Goal: Task Accomplishment & Management: Manage account settings

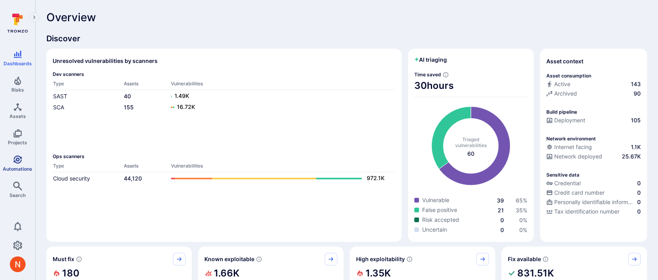
click at [11, 163] on link "Automations" at bounding box center [17, 163] width 35 height 23
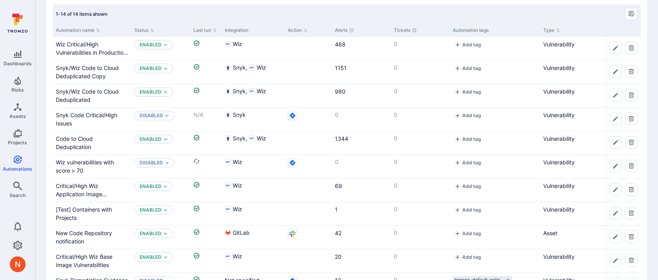
scroll to position [53, 0]
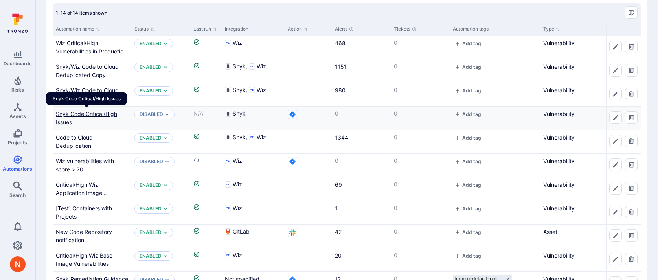
click at [103, 114] on link "Snyk Code Critical/High Issues" at bounding box center [86, 117] width 61 height 15
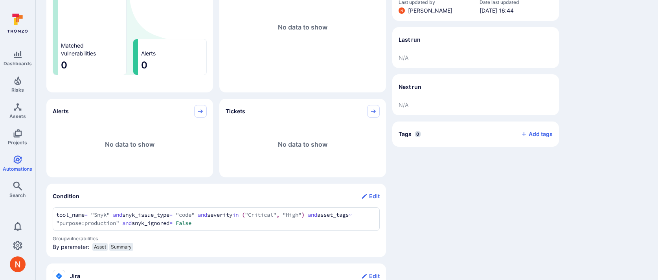
scroll to position [123, 0]
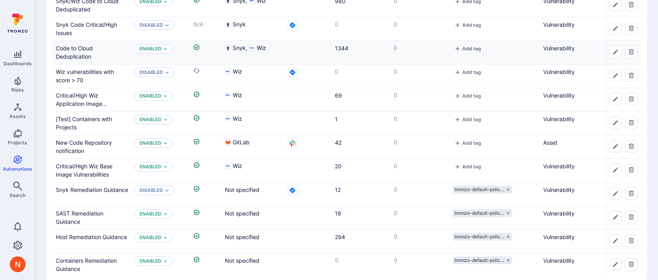
scroll to position [144, 0]
click at [23, 85] on link "Risks" at bounding box center [17, 84] width 35 height 23
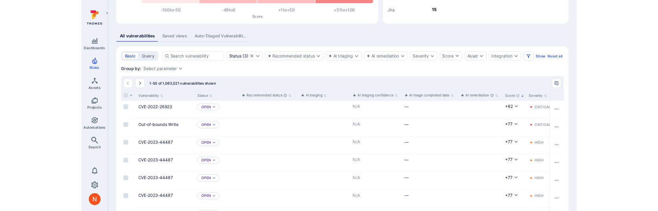
scroll to position [144, 0]
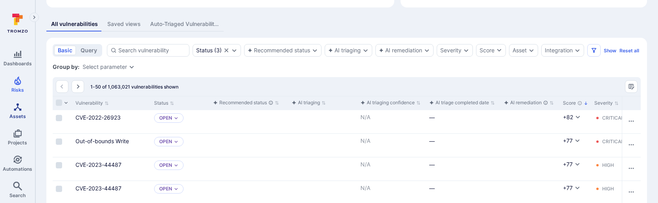
click at [15, 110] on icon "Assets" at bounding box center [17, 106] width 7 height 7
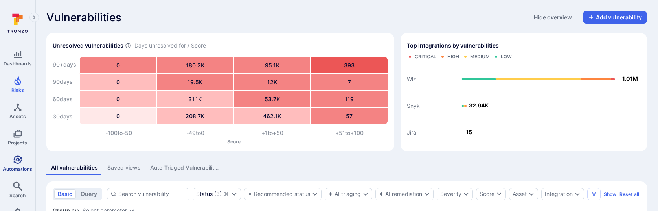
click at [10, 163] on link "Automations" at bounding box center [17, 163] width 35 height 23
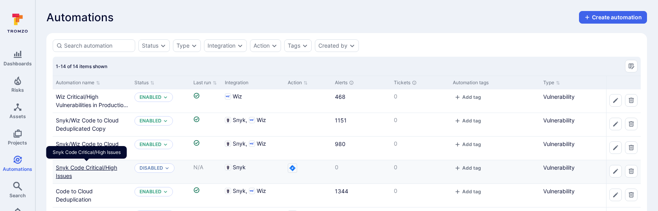
click at [90, 167] on link "Snyk Code Critical/High Issues" at bounding box center [86, 171] width 61 height 15
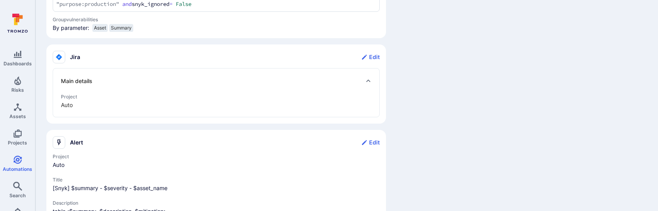
scroll to position [289, 0]
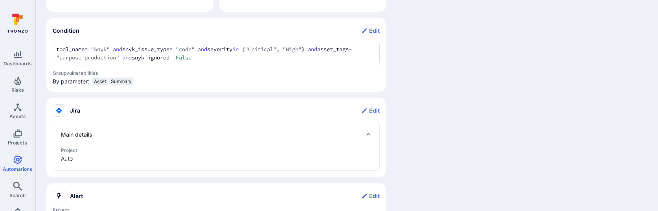
click at [31, 38] on div "Dashboards Risks Assets Projects Automations Search 0 Automations Snyk Code Cri…" at bounding box center [329, 33] width 658 height 644
click at [17, 186] on icon "Search" at bounding box center [17, 185] width 9 height 9
click at [52, 50] on section "Condition Edit tool_name = "Snyk" and snyk_issue_type = "code" and severity in …" at bounding box center [216, 55] width 340 height 74
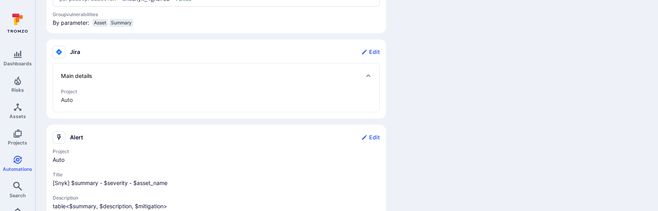
scroll to position [373, 0]
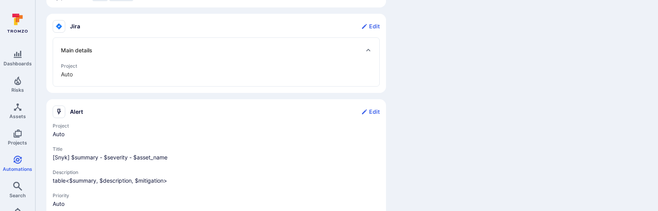
click at [135, 54] on div "Main details" at bounding box center [216, 50] width 311 height 13
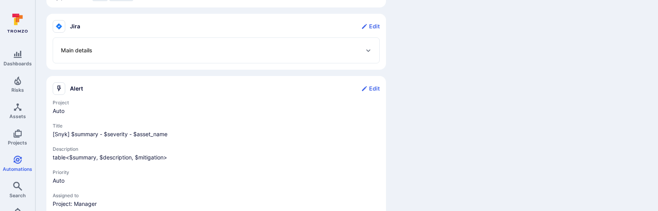
click at [135, 54] on div "Main details" at bounding box center [216, 50] width 311 height 13
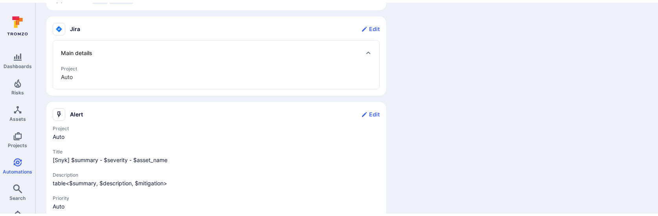
scroll to position [0, 0]
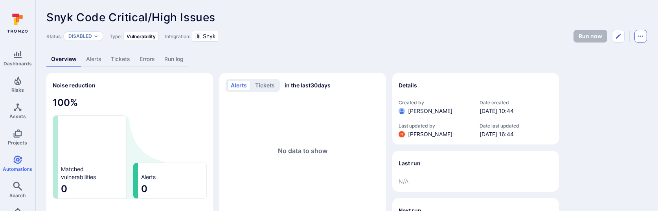
click at [643, 36] on icon "Automation menu" at bounding box center [641, 36] width 5 height 1
click at [604, 53] on li "Duplicate" at bounding box center [608, 54] width 72 height 13
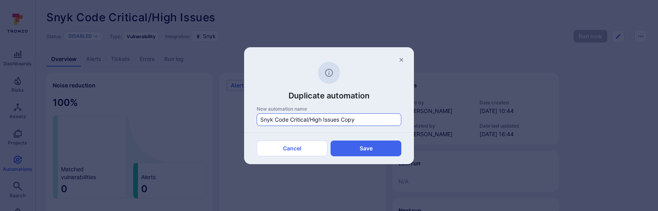
click at [275, 118] on input "Snyk Code Critical/High Issues Copy" at bounding box center [329, 120] width 138 height 8
click at [361, 119] on input "Snyk Non-Code Critical/High Issues Copy" at bounding box center [329, 120] width 138 height 8
type input "Snyk Non-Code Critical/High Issues"
click at [366, 148] on button "Save" at bounding box center [366, 148] width 71 height 16
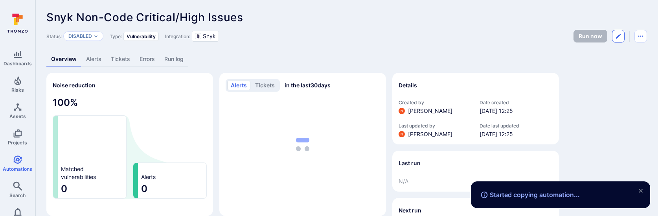
click at [619, 36] on icon "Edit automation" at bounding box center [618, 36] width 5 height 5
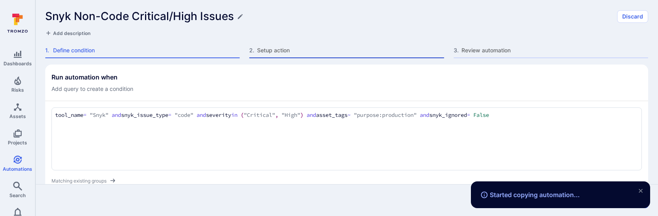
click at [274, 48] on span "Setup action" at bounding box center [350, 50] width 187 height 8
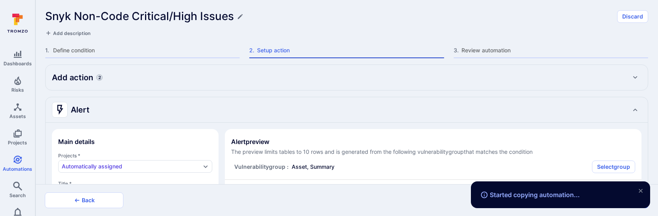
type textarea "x"
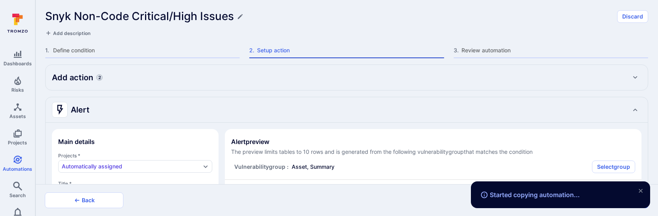
type textarea "x"
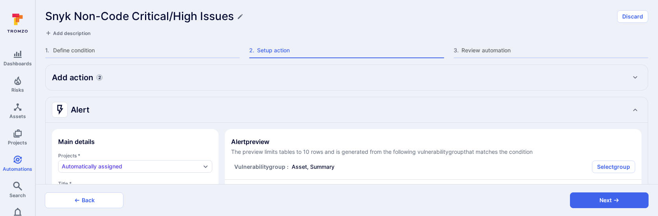
type textarea "x"
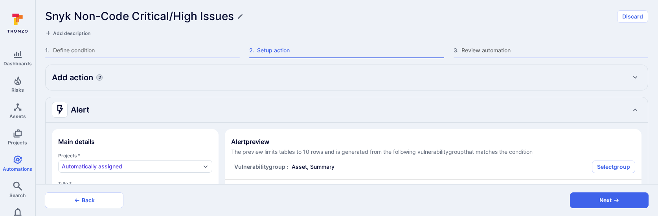
click at [263, 87] on div "Add action 2" at bounding box center [347, 77] width 602 height 25
type textarea "x"
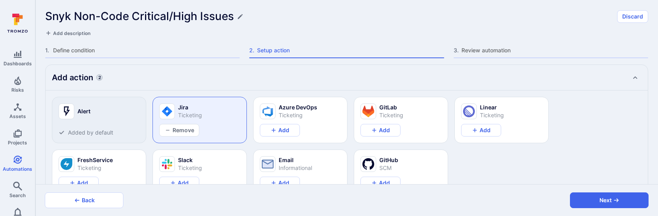
type textarea "x"
click at [189, 131] on button "Remove" at bounding box center [179, 130] width 40 height 13
type textarea "x"
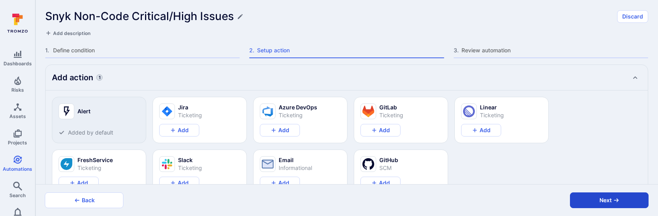
click at [580, 200] on button "Next" at bounding box center [609, 200] width 79 height 16
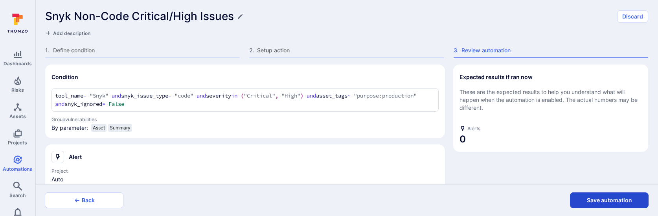
click at [579, 201] on button "Save automation" at bounding box center [609, 200] width 79 height 16
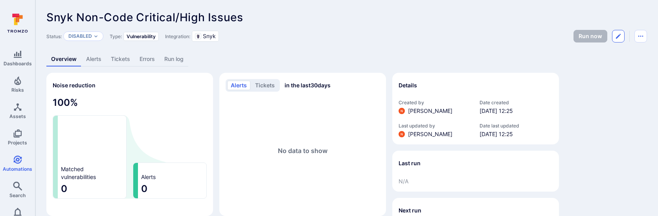
click at [620, 35] on icon "Edit automation" at bounding box center [618, 36] width 6 height 6
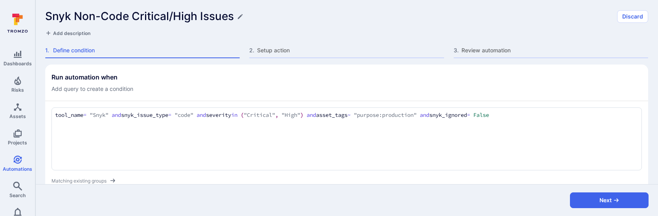
click at [182, 114] on textarea "tool_name = "Snyk" and snyk_issue_type = "code" and severity in ("Critical", "H…" at bounding box center [346, 115] width 583 height 9
type textarea "tool_name = "Snyk" and snyk_issue_type != "code" and severity in ("Critical", "…"
click at [238, 93] on section "Run automation when Add query to create a condition tool_name = "Snyk" and snyk…" at bounding box center [346, 133] width 603 height 139
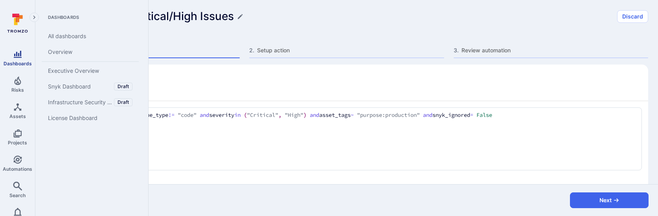
click at [22, 60] on link "Dashboards" at bounding box center [17, 57] width 35 height 23
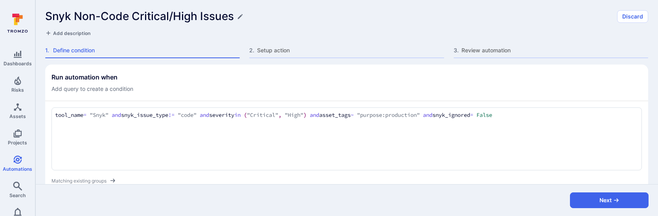
click at [100, 12] on h1 "Snyk Non-Code Critical/High Issues" at bounding box center [139, 16] width 189 height 13
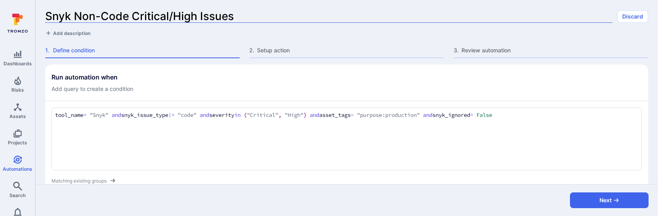
drag, startPoint x: 125, startPoint y: 12, endPoint x: 75, endPoint y: 12, distance: 50.3
click at [75, 12] on input "Snyk Non-Code Critical/High Issues" at bounding box center [328, 16] width 567 height 13
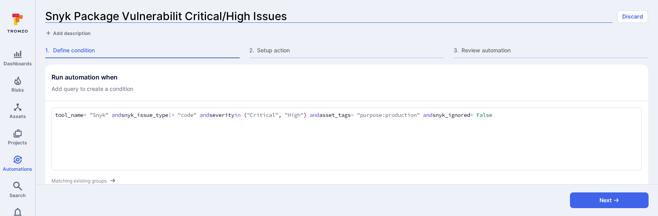
type input "Snyk Package Vulnerability Critical/High Issues"
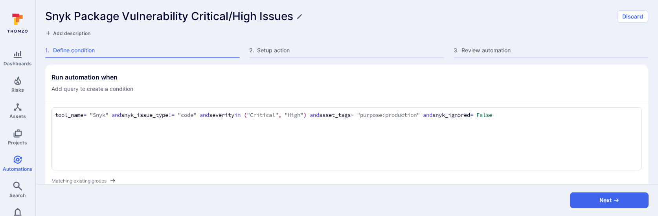
click at [186, 110] on div "tool_name = "Snyk" and snyk_issue_type != "code" and severity in ("Critical", "…" at bounding box center [347, 138] width 591 height 63
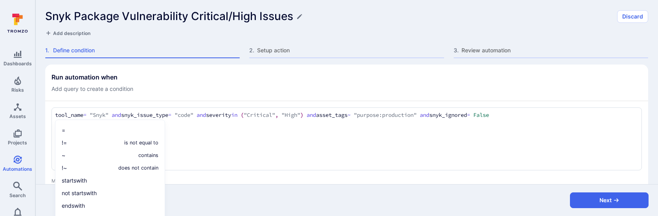
click at [199, 116] on textarea "tool_name = "Snyk" and snyk_issue_type = "code" and severity in ("Critical", "H…" at bounding box center [346, 115] width 583 height 9
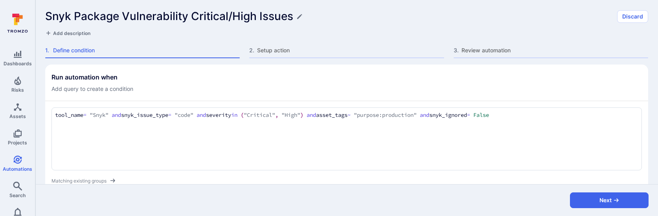
click at [199, 116] on textarea "tool_name = "Snyk" and snyk_issue_type = "code" and severity in ("Critical", "H…" at bounding box center [346, 115] width 583 height 9
click at [332, 178] on div "Matching existing groups" at bounding box center [347, 181] width 591 height 8
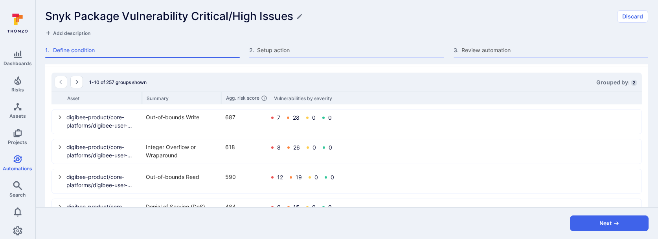
scroll to position [269, 0]
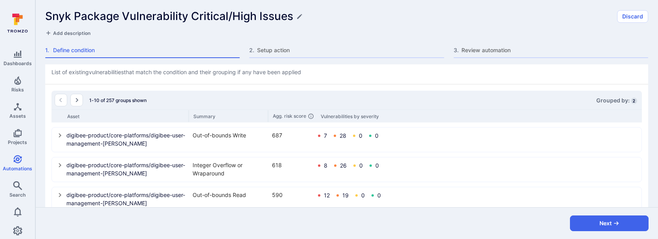
drag, startPoint x: 142, startPoint y: 112, endPoint x: 189, endPoint y: 109, distance: 46.9
click at [189, 110] on div "Asset Summary Agg. risk score Vulnerabilities by severity" at bounding box center [347, 116] width 591 height 13
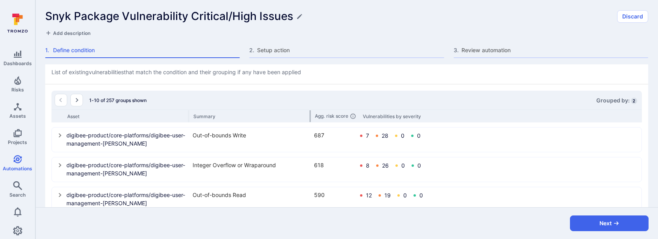
drag, startPoint x: 267, startPoint y: 114, endPoint x: 309, endPoint y: 113, distance: 42.1
click at [310, 113] on div at bounding box center [310, 116] width 1 height 12
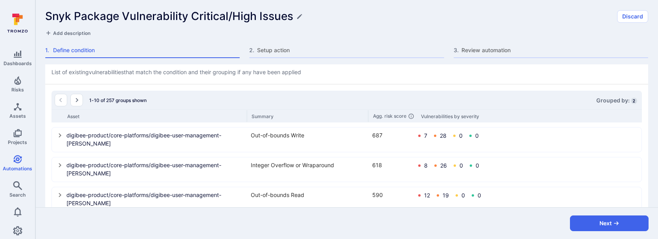
drag, startPoint x: 188, startPoint y: 115, endPoint x: 247, endPoint y: 117, distance: 58.6
click at [247, 117] on div "Asset" at bounding box center [157, 117] width 180 height 6
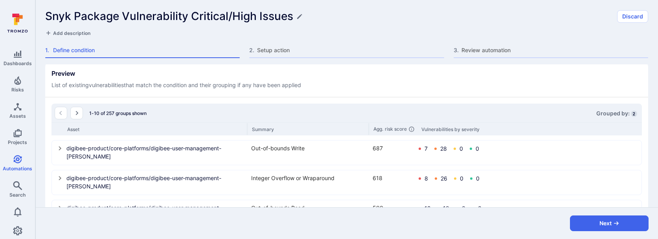
scroll to position [293, 0]
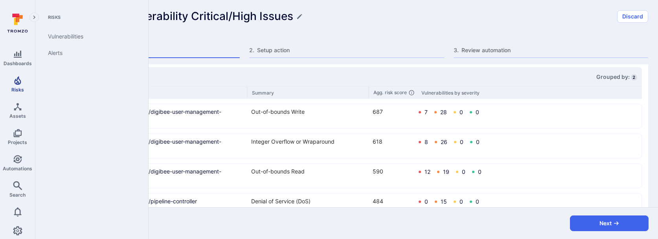
click at [14, 88] on span "Risks" at bounding box center [17, 90] width 13 height 6
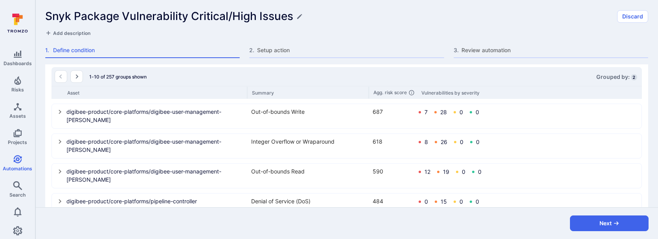
scroll to position [0, 0]
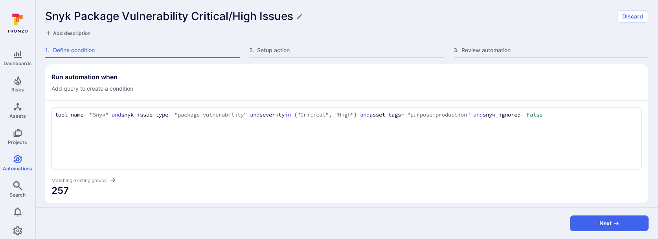
click at [315, 123] on div "tool_name = "Snyk" and snyk_issue_type = "package_vulnerability" and severity i…" at bounding box center [347, 138] width 591 height 63
click at [130, 116] on textarea "tool_name = "Snyk" and snyk_issue_type = "package_vulnerability" and severity i…" at bounding box center [346, 115] width 583 height 9
click at [176, 199] on section "Run automation when Add query to create a condition tool_name = "Snyk" and snyk…" at bounding box center [346, 133] width 603 height 139
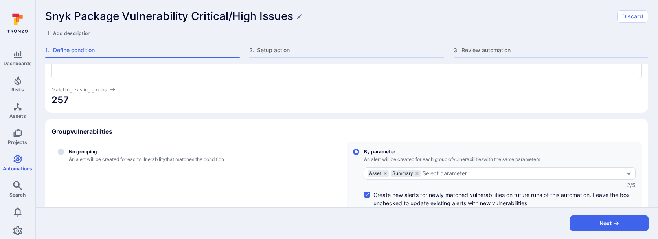
scroll to position [92, 0]
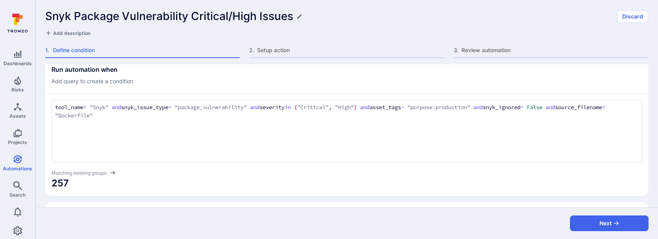
click at [115, 173] on icon at bounding box center [112, 173] width 5 height 4
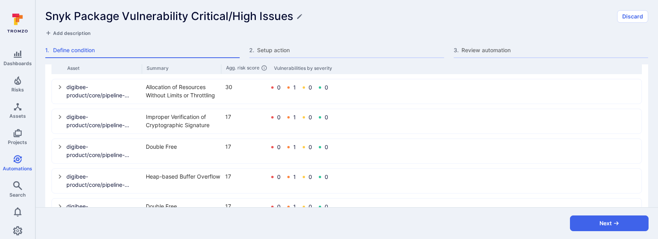
scroll to position [283, 0]
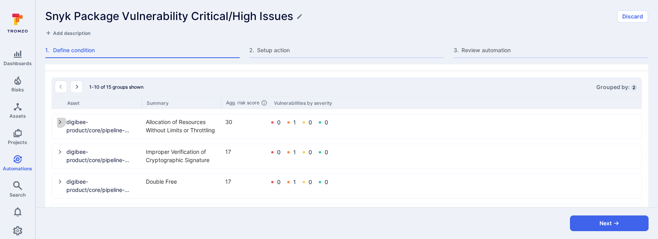
click at [59, 119] on icon "select group" at bounding box center [60, 122] width 6 height 6
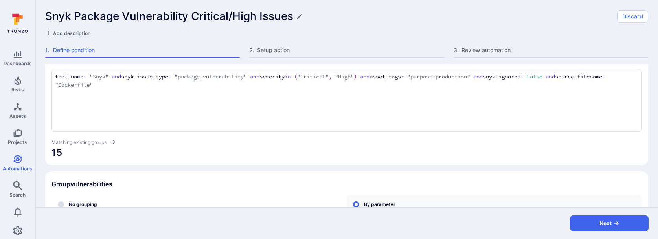
scroll to position [0, 0]
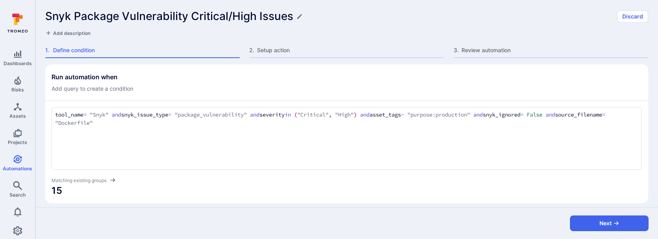
click at [110, 122] on textarea "tool_name = "Snyk" and snyk_issue_type = "package_vulnerability" and severity i…" at bounding box center [346, 119] width 583 height 17
click at [155, 123] on textarea "tool_name = "Snyk" and snyk_issue_type = "package_vulnerability" and severity i…" at bounding box center [346, 119] width 583 height 17
type textarea "tool_name = "Snyk" and snyk_issue_type = "package_vulnerability" and severity i…"
click at [192, 185] on span "15" at bounding box center [347, 191] width 591 height 13
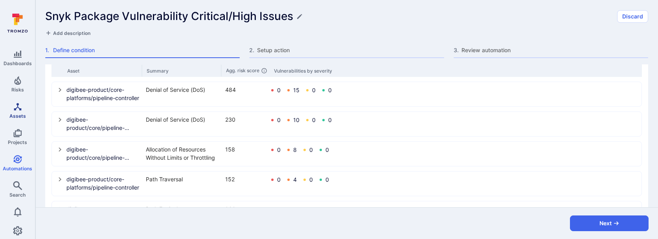
scroll to position [499, 0]
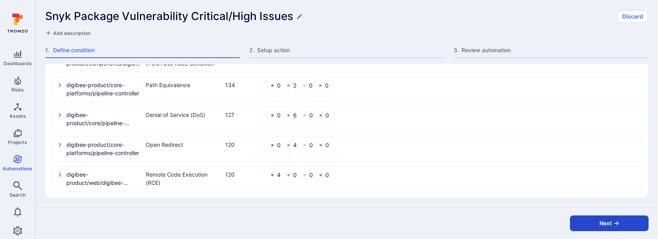
click at [589, 221] on button "Next" at bounding box center [609, 224] width 79 height 16
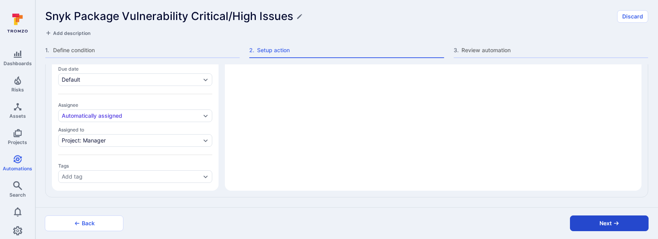
scroll to position [372, 0]
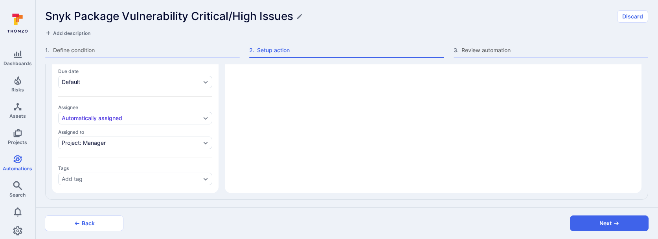
type textarea "x"
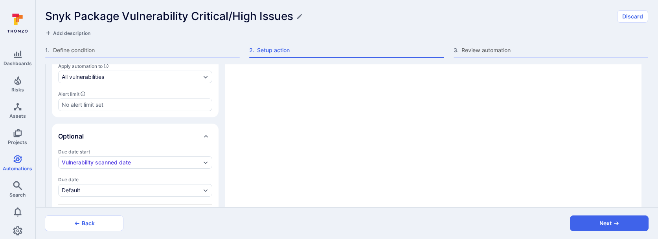
type textarea "x"
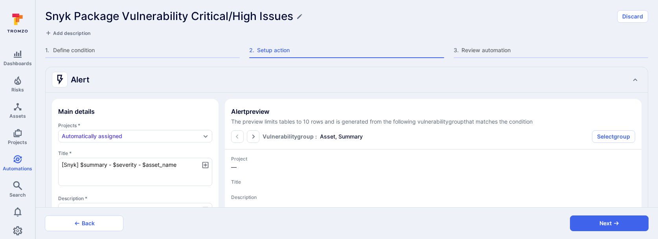
scroll to position [28, 0]
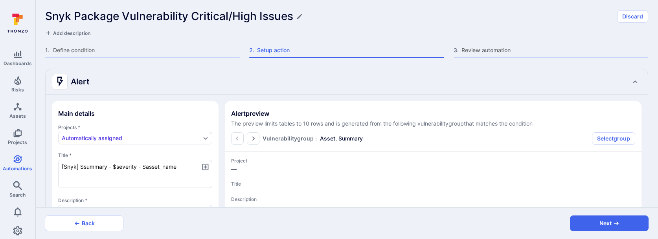
type textarea "x"
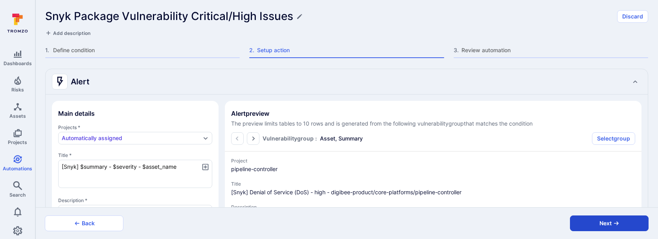
click at [587, 225] on button "Next" at bounding box center [609, 224] width 79 height 16
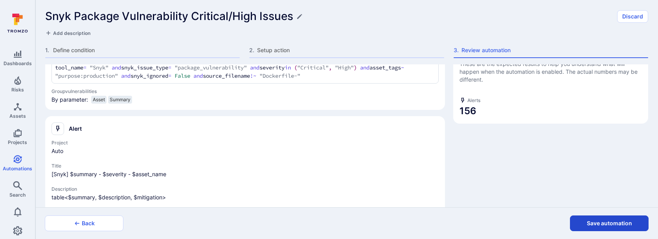
click at [581, 223] on button "Save automation" at bounding box center [609, 224] width 79 height 16
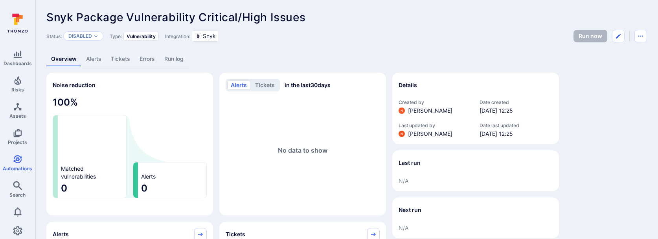
click at [347, 16] on div "Snyk Package Vulnerability Critical/High Issues ... Show more" at bounding box center [346, 17] width 601 height 13
click at [18, 190] on link "Search" at bounding box center [17, 189] width 35 height 23
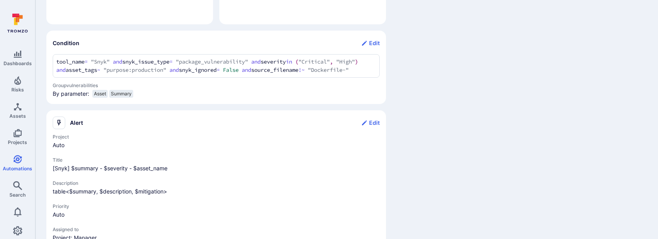
scroll to position [274, 0]
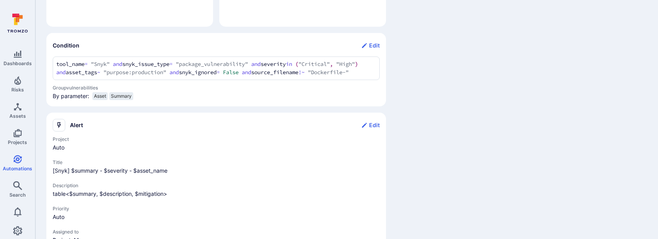
click at [117, 80] on div "tool_name = "Snyk" and snyk_issue_type = "package_vulnerability" and severity i…" at bounding box center [216, 69] width 327 height 24
click at [443, 100] on div "Details Created by Neeren Patki Date created Aug 27, 2025 at 12:25 Last updated…" at bounding box center [475, 36] width 167 height 475
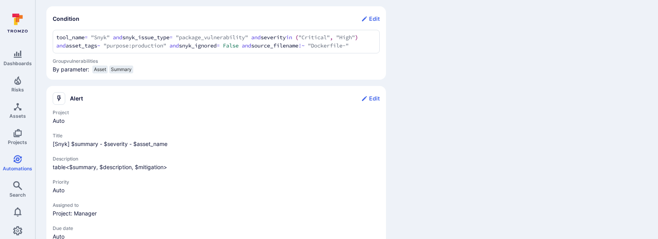
scroll to position [326, 0]
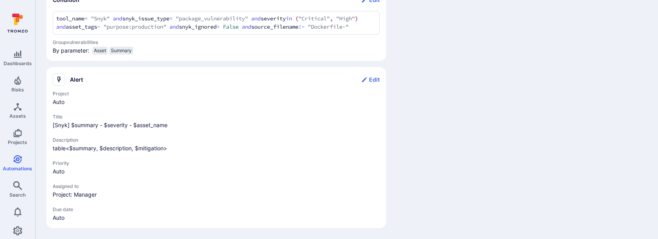
click at [53, 11] on div "tool_name = "Snyk" and snyk_issue_type = "package_vulnerability" and severity i…" at bounding box center [216, 23] width 327 height 24
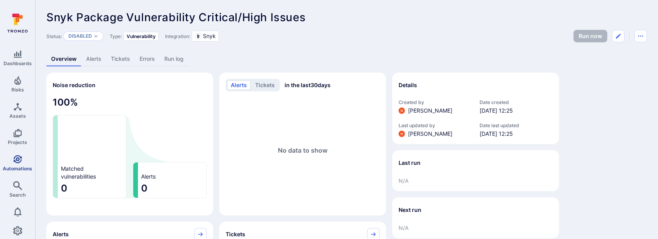
click at [18, 156] on icon "Automations" at bounding box center [17, 159] width 9 height 9
click at [620, 35] on icon "Edit automation" at bounding box center [618, 36] width 6 height 6
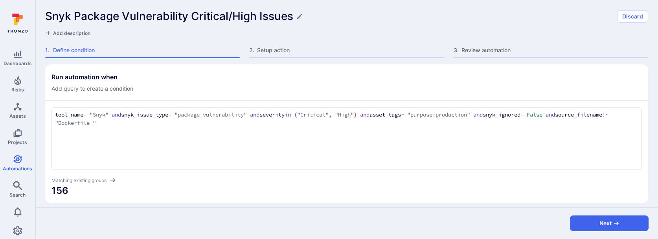
click at [199, 123] on textarea "tool_name = "Snyk" and snyk_issue_type = "package_vulnerability" and severity i…" at bounding box center [346, 119] width 583 height 17
click at [262, 65] on section "Run automation when Add query to create a condition tool_name = "Snyk" and snyk…" at bounding box center [346, 133] width 603 height 139
click at [267, 56] on div "2 . Setup action" at bounding box center [346, 52] width 195 height 12
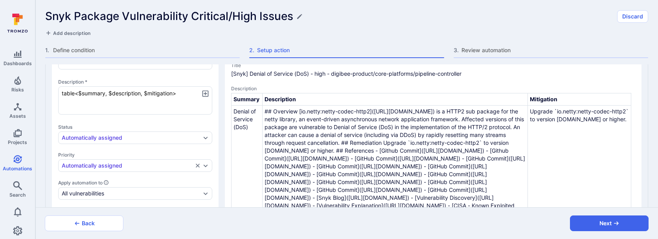
scroll to position [130, 0]
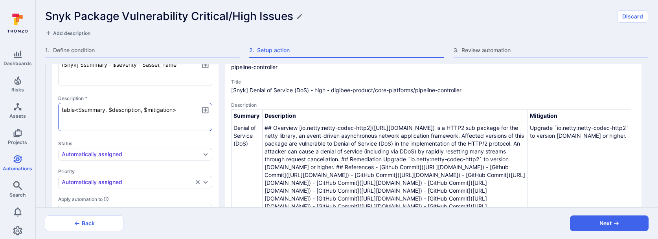
click at [167, 121] on textarea "table<$summary, $description, $mitigation>" at bounding box center [135, 117] width 154 height 28
click at [144, 107] on textarea "table<$summary, $description, $mitigation>" at bounding box center [135, 117] width 154 height 28
type textarea "x"
type textarea "table<$summary, $description, $mitigation>"
type textarea "x"
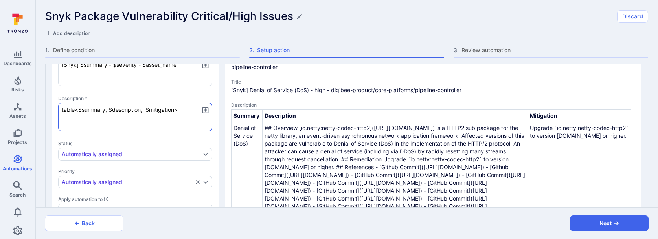
type textarea "x"
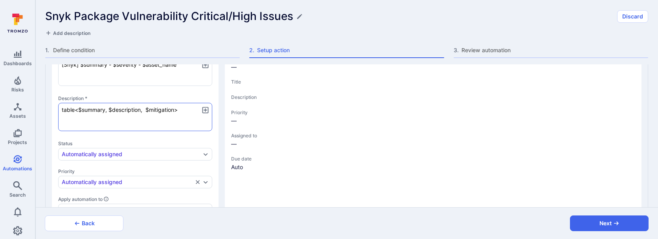
type textarea "x"
type textarea "table<$summary, $description, $ $mitigation>"
type textarea "x"
type textarea "table<$summary, $description, $s $mitigation>"
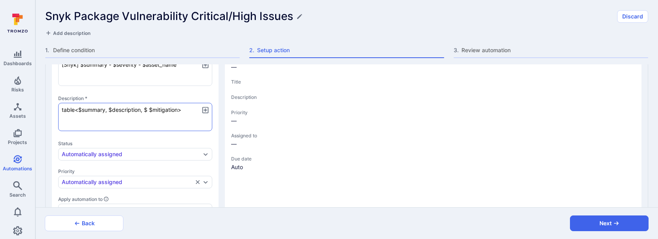
type textarea "x"
type textarea "table<$summary, $description, $so $mitigation>"
type textarea "x"
type textarea "table<$summary, $description, $sour $mitigation>"
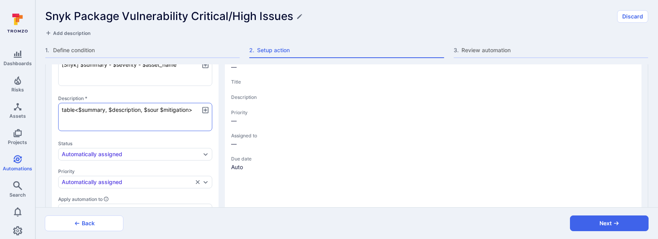
type textarea "x"
type textarea "table<$summary, $description, $sourc $mitigation>"
type textarea "x"
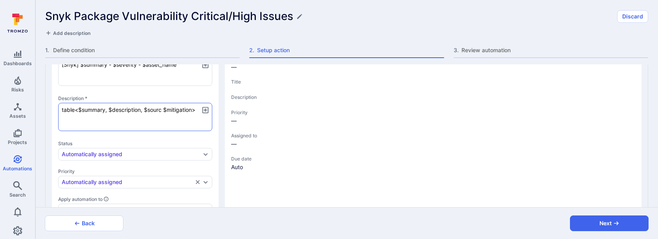
type textarea "x"
type textarea "table<$summary, $description, $source $mitigation>"
type textarea "x"
type textarea "table<$summary, $description, $source_ $mitigation>"
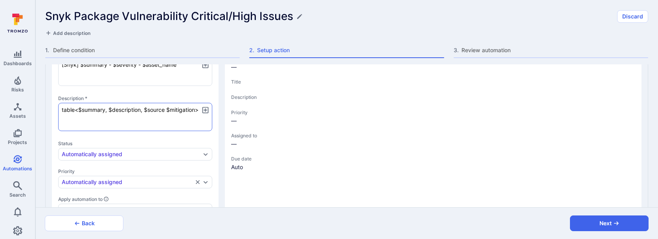
type textarea "x"
type textarea "table<$summary, $description, $source_p $mitigation>"
type textarea "x"
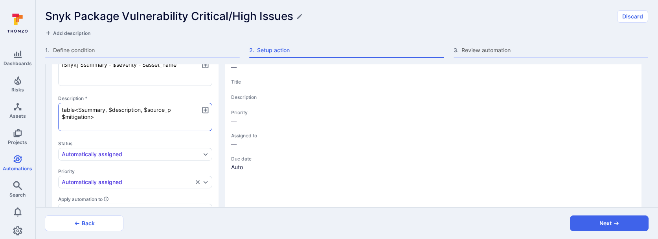
type textarea "x"
type textarea "table<$summary, $description, $source_pa $mitigation>"
type textarea "x"
type textarea "table<$summary, $description, $source_pat $mitigation>"
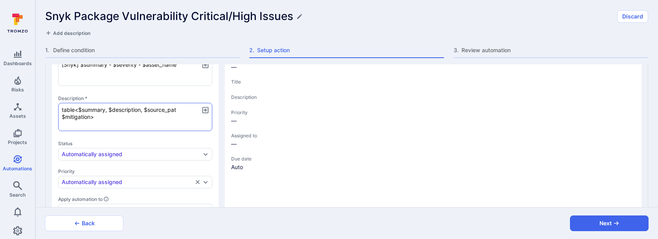
type textarea "x"
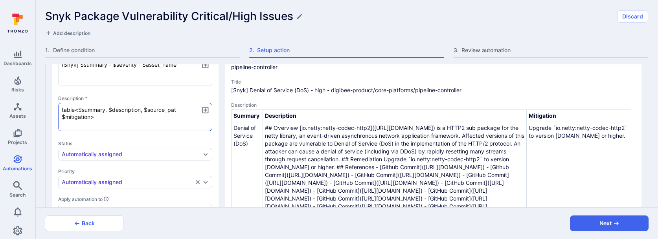
type textarea "x"
type textarea "table<$summary, $description, $source_path $mitigation>"
type textarea "x"
type textarea "table<$summary, $description, $source_path, $mitigation>"
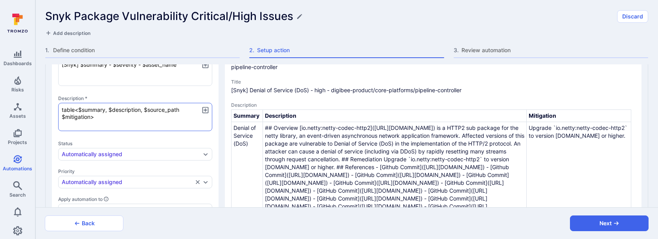
type textarea "x"
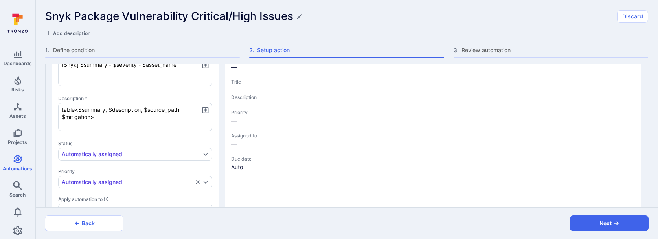
type textarea "x"
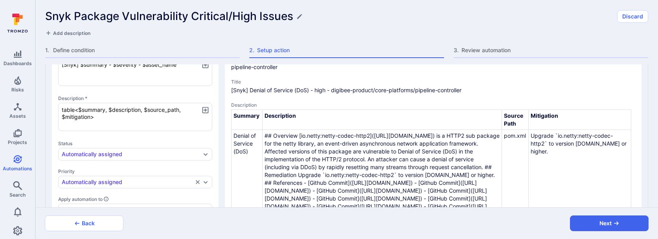
scroll to position [0, 32]
type textarea "x"
type textarea "table<$summary, $description, $source_pat, $mitigation>"
type textarea "x"
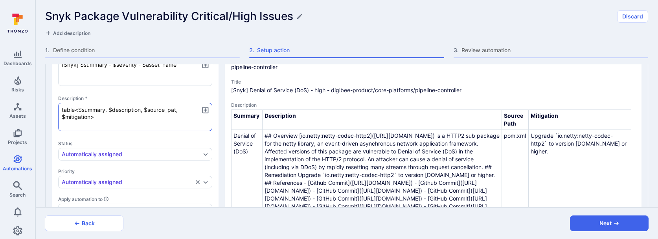
type textarea "table<$summary, $description, $source_pa, $mitigation>"
type textarea "x"
type textarea "table<$summary, $description, $source_p, $mitigation>"
type textarea "x"
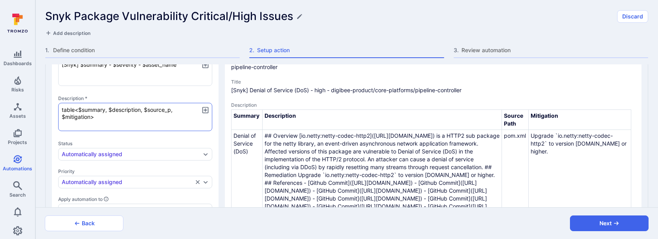
type textarea "x"
type textarea "table<$summary, $description, $source_, $mitigation>"
type textarea "x"
type textarea "table<$summary, $description, $source_f, $mitigation>"
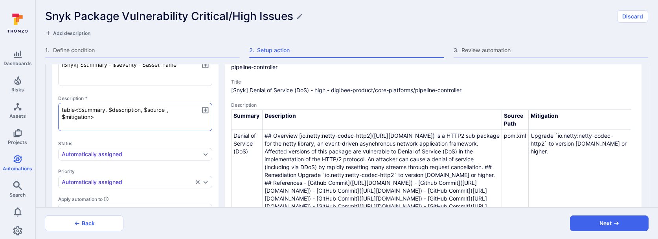
type textarea "x"
type textarea "table<$summary, $description, $source_fi, $mitigation>"
type textarea "x"
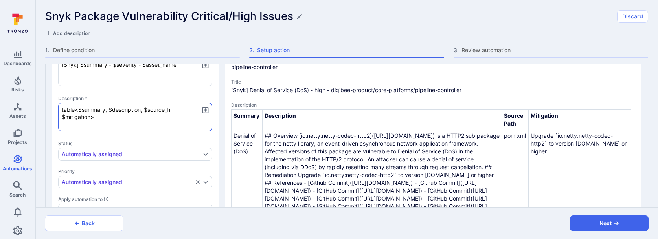
type textarea "table<$summary, $description, $source_fil, $mitigation>"
type textarea "x"
type textarea "table<$summary, $description, $source_file, $mitigation>"
type textarea "x"
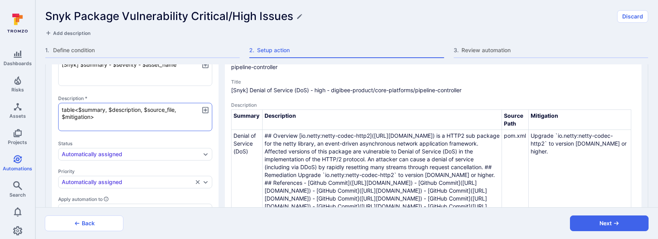
type textarea "x"
type textarea "table<$summary, $description, $source_filen, $mitigation>"
type textarea "x"
type textarea "table<$summary, $description, $source_filena, $mitigation>"
type textarea "x"
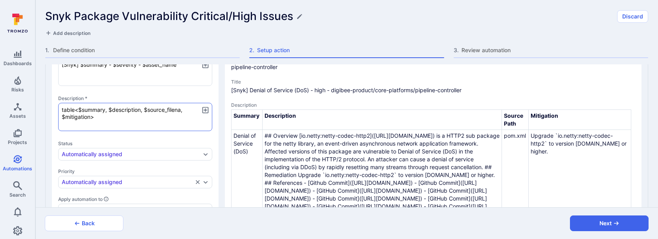
type textarea "x"
type textarea "table<$summary, $description, $source_filenam, $mitigation>"
type textarea "x"
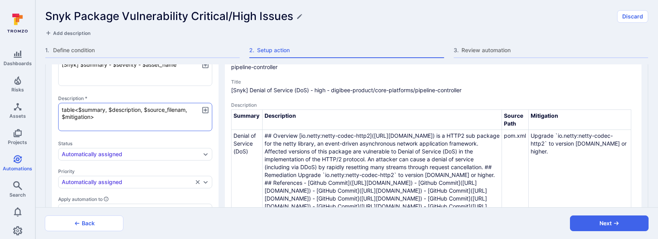
type textarea "table<$summary, $description, $source_filename, $mitigation>"
type textarea "x"
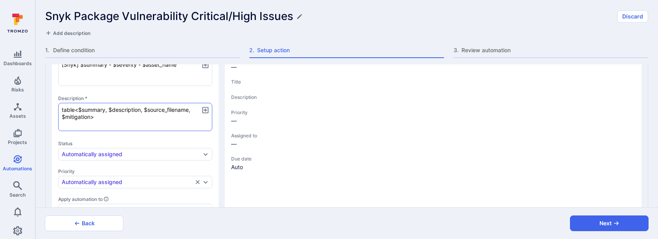
type textarea "x"
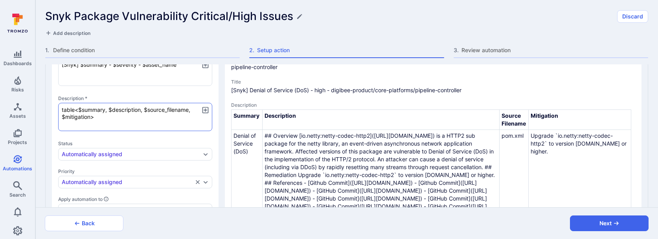
type textarea "x"
type textarea "table<$summary, $description, $source_filenam, $mitigation>"
type textarea "x"
type textarea "table<$summary, $description, $source_filena, $mitigation>"
type textarea "x"
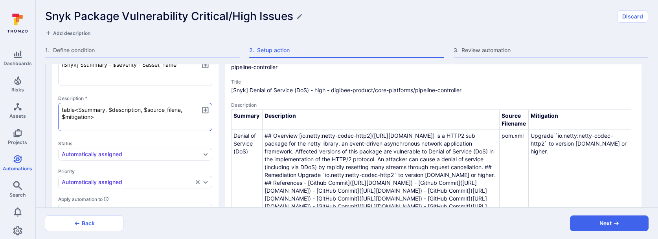
type textarea "table<$summary, $description, $source_filen, $mitigation>"
type textarea "x"
type textarea "table<$summary, $description, $source_file, $mitigation>"
type textarea "x"
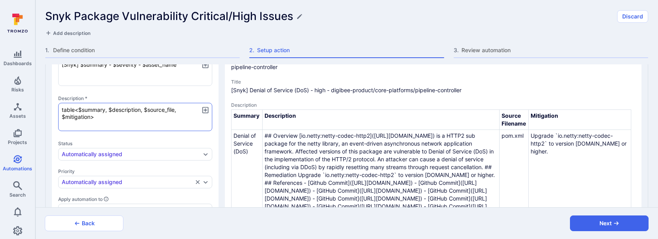
type textarea "x"
type textarea "table<$summary, $description, $source_fil, $mitigation>"
type textarea "x"
type textarea "table<$summary, $description, $source_fi, $mitigation>"
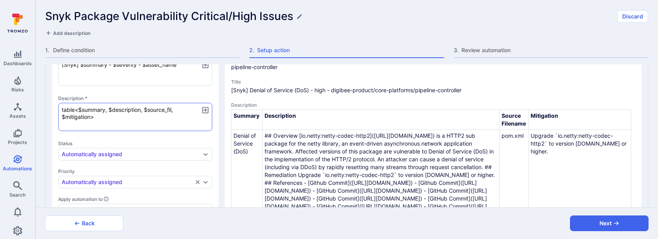
type textarea "x"
type textarea "table<$summary, $description, $source_f, $mitigation>"
type textarea "x"
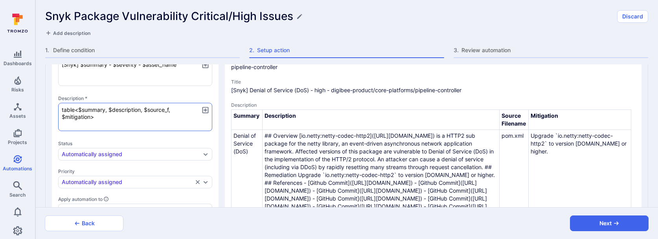
type textarea "table<$summary, $description, $source_, $mitigation>"
type textarea "x"
type textarea "table<$summary, $description, $source, $mitigation>"
type textarea "x"
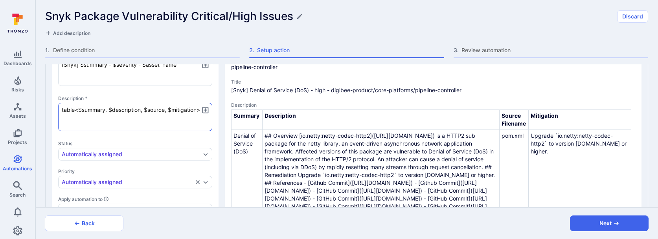
type textarea "x"
type textarea "table<$summary, $description, $sourc, $mitigation>"
type textarea "x"
type textarea "table<$summary, $description, $sour, $mitigation>"
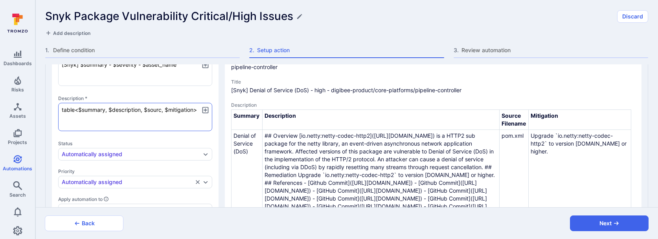
type textarea "x"
type textarea "table<$summary, $description, $sou, $mitigation>"
type textarea "x"
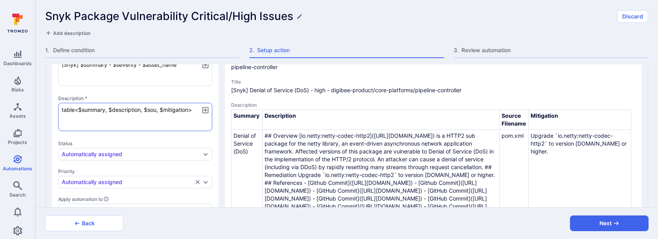
type textarea "table<$summary, $description, $so, $mitigation>"
type textarea "x"
type textarea "table<$summary, $description, $s, $mitigation>"
type textarea "x"
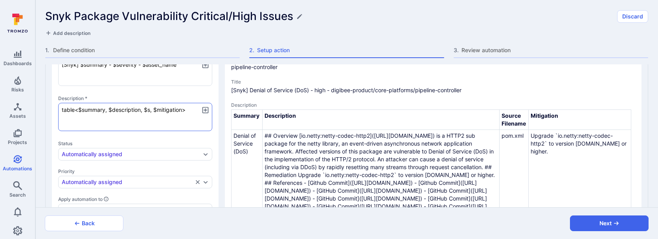
type textarea "x"
type textarea "table<$summary, $description, $, $mitigation>"
type textarea "x"
type textarea "table<$summary, $description, , $mitigation>"
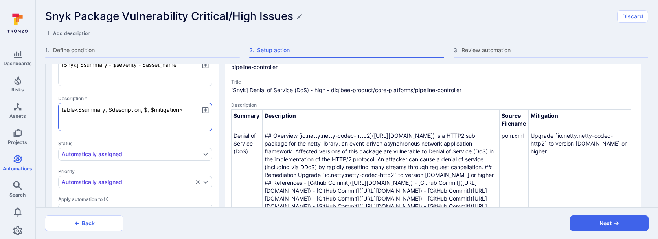
type textarea "x"
type textarea "table<$summary, $description,, $mitigation>"
type textarea "x"
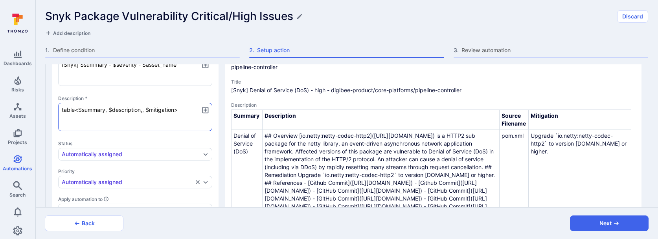
type textarea "table<$summary, $description, $mitigation>"
type textarea "x"
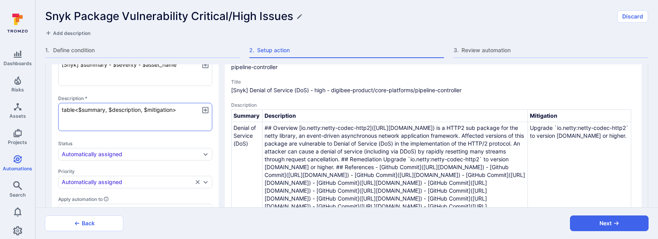
type textarea "x"
type textarea "table<$summary, $description, $mitigation>"
type textarea "x"
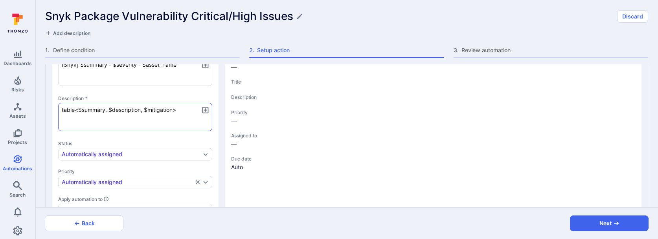
type textarea "x"
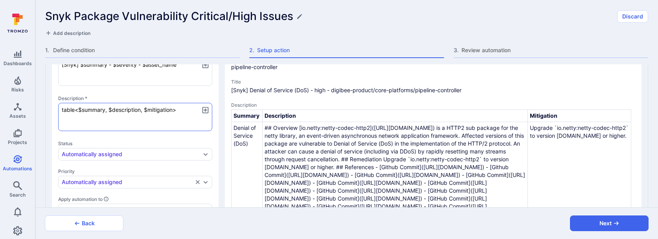
type textarea "x"
type textarea "h table<$summary, $description, $mitigation>"
type textarea "x"
type textarea "ht table<$summary, $description, $mitigation>"
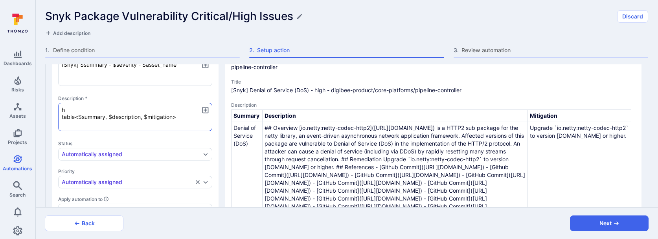
type textarea "x"
type textarea "htt table<$summary, $description, $mitigation>"
type textarea "x"
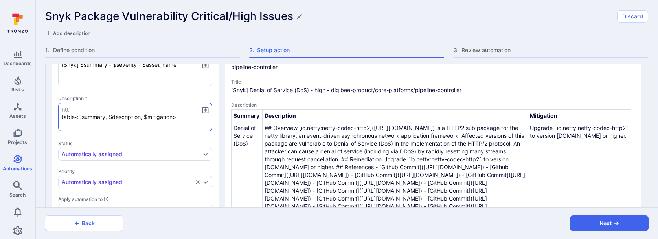
type textarea "http table<$summary, $description, $mitigation>"
type textarea "x"
type textarea "https table<$summary, $description, $mitigation>"
type textarea "x"
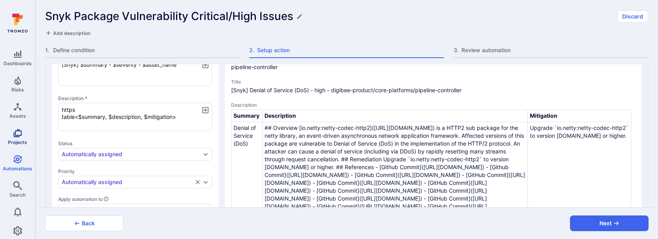
type textarea "x"
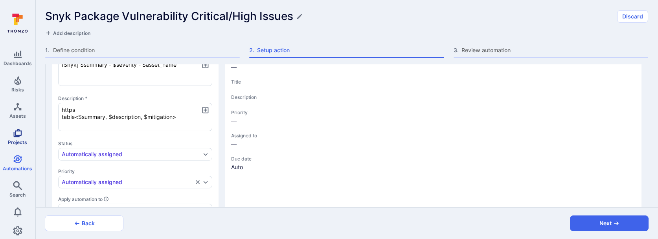
type textarea "https table<$summary, $description, $mitigation>"
type textarea "x"
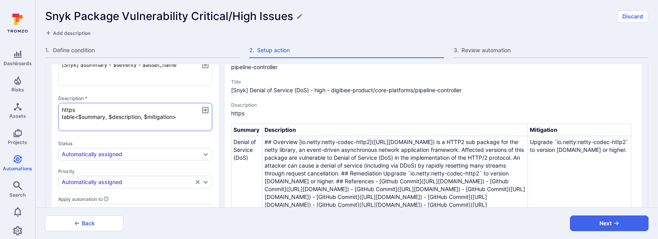
type textarea "x"
type textarea "https: table<$summary, $description, $mitigation>"
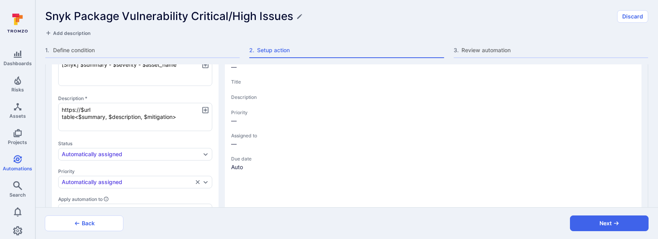
click at [203, 108] on icon "button" at bounding box center [205, 110] width 8 height 8
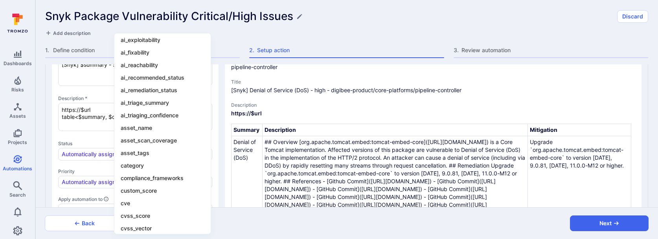
scroll to position [40, 0]
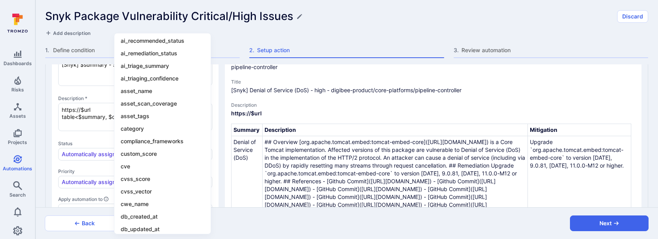
click at [94, 111] on div at bounding box center [329, 119] width 658 height 239
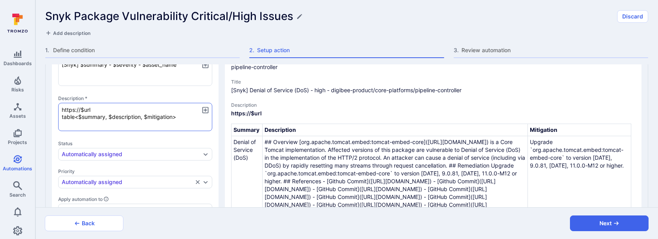
click at [92, 107] on textarea "https://$url table<$summary, $description, $mitigation>" at bounding box center [135, 117] width 154 height 28
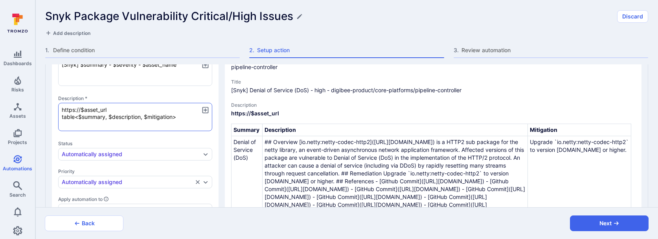
click at [90, 110] on textarea "https://$asset_url table<$summary, $description, $mitigation>" at bounding box center [135, 117] width 154 height 28
drag, startPoint x: 109, startPoint y: 110, endPoint x: 85, endPoint y: 110, distance: 24.0
click at [85, 110] on textarea "https://$asset_url table<$summary, $description, $mitigation>" at bounding box center [135, 117] width 154 height 28
click at [204, 109] on icon "button" at bounding box center [205, 110] width 6 height 6
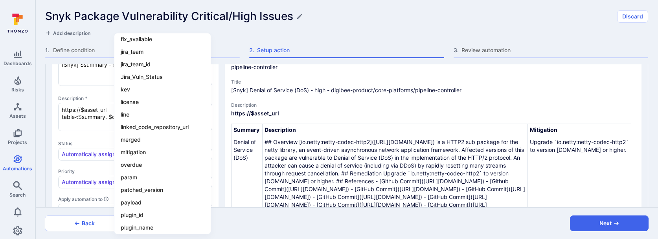
scroll to position [390, 0]
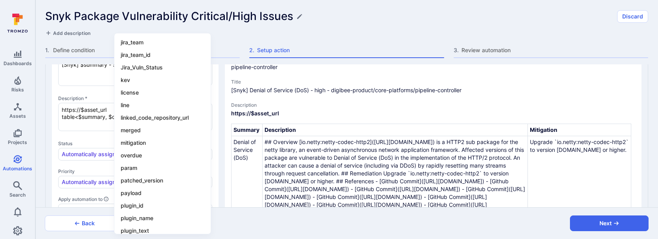
click at [99, 108] on div at bounding box center [329, 119] width 658 height 239
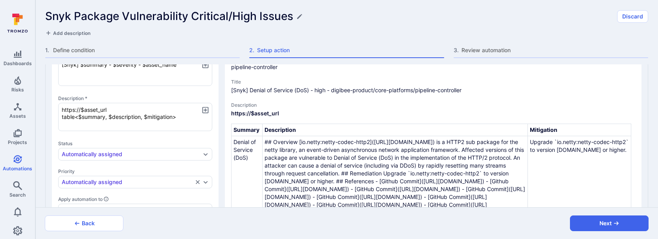
click at [108, 108] on textarea "https://$asset_url table<$summary, $description, $mitigation>" at bounding box center [135, 117] width 154 height 28
click at [206, 109] on icon "button" at bounding box center [205, 110] width 8 height 8
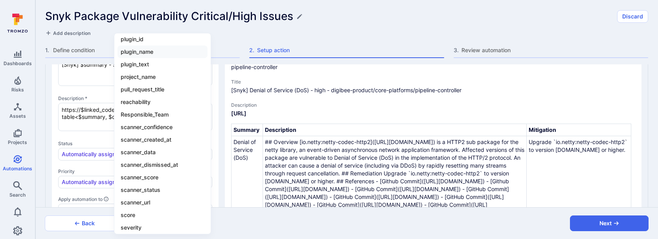
scroll to position [585, 0]
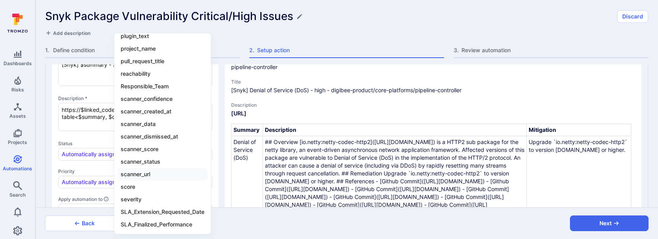
click at [152, 176] on li "scanner_url" at bounding box center [163, 174] width 90 height 13
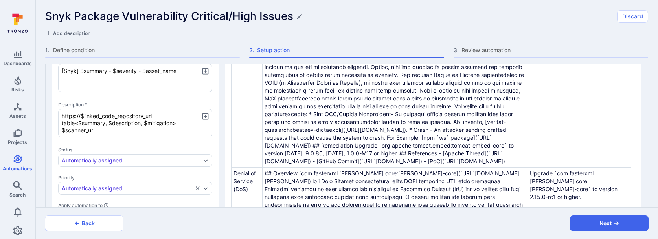
scroll to position [107, 0]
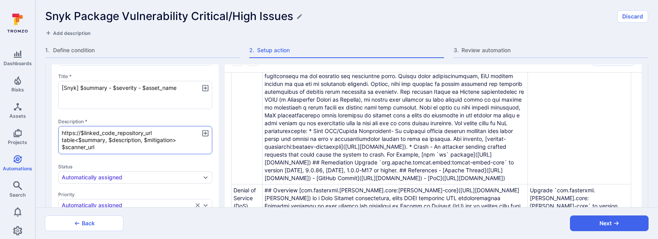
drag, startPoint x: 115, startPoint y: 146, endPoint x: 188, endPoint y: 139, distance: 73.1
click at [188, 139] on textarea "https://$linked_code_repository_url table<$summary, $description, $mitigation> …" at bounding box center [135, 140] width 154 height 28
click at [175, 140] on textarea "https://$linked_code_repository_url table<$summary, $description, $mitigation>" at bounding box center [135, 140] width 154 height 28
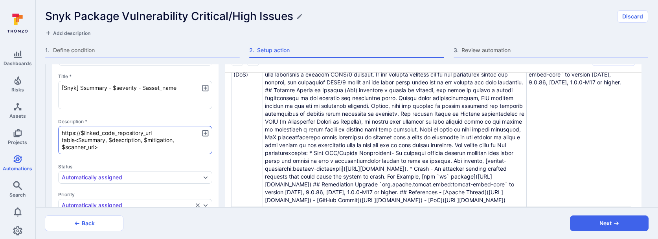
scroll to position [0, 0]
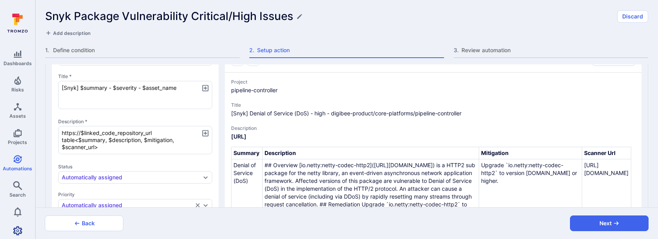
click at [14, 230] on icon "Settings" at bounding box center [17, 230] width 9 height 9
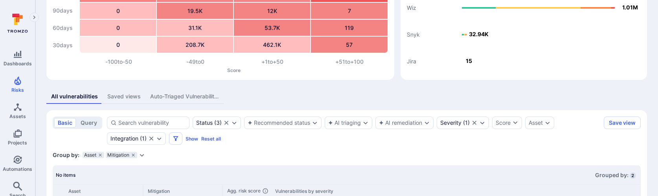
scroll to position [94, 0]
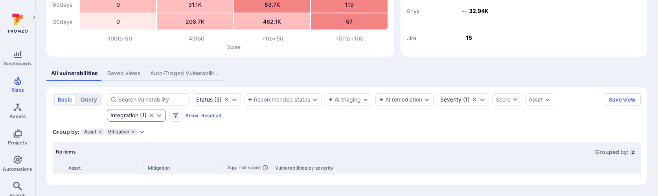
click at [137, 112] on div "Integration" at bounding box center [124, 115] width 28 height 6
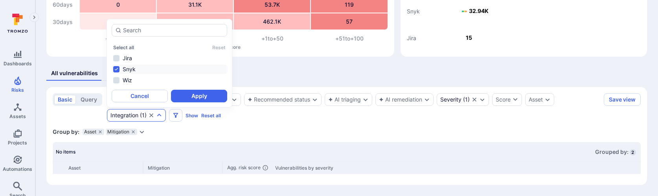
click at [259, 128] on div "Group by: Asset Mitigation Select parameter" at bounding box center [347, 132] width 588 height 8
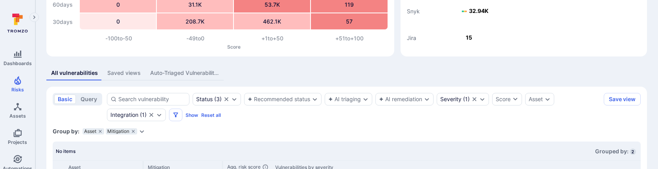
scroll to position [121, 0]
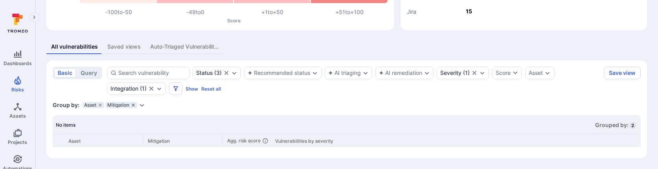
click at [132, 105] on icon "grouping parameters" at bounding box center [133, 105] width 5 height 5
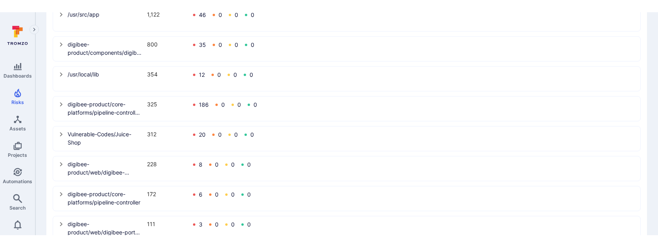
scroll to position [338, 0]
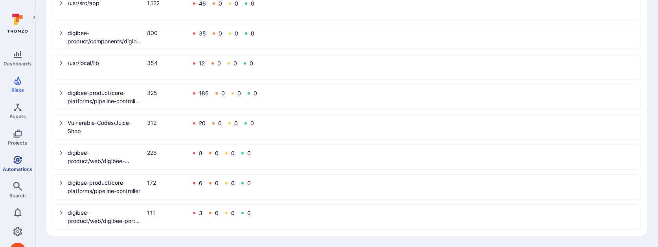
click at [20, 164] on link "Automations" at bounding box center [17, 163] width 35 height 23
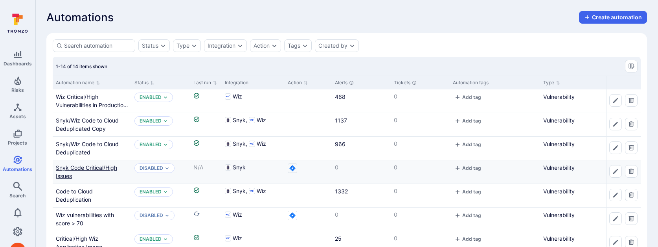
click at [83, 167] on link "Snyk Code Critical/High Issues" at bounding box center [86, 171] width 61 height 15
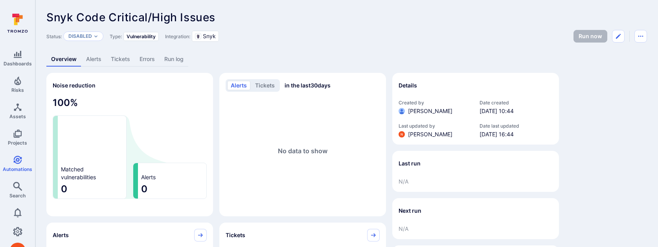
click at [94, 60] on link "Alerts" at bounding box center [93, 59] width 25 height 15
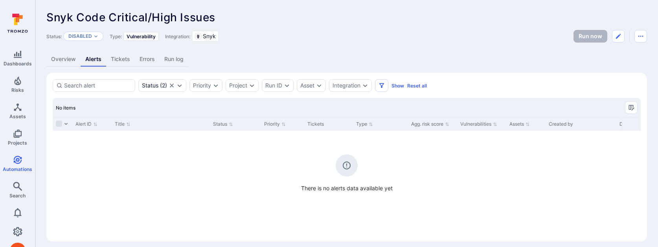
click at [112, 56] on link "Tickets" at bounding box center [120, 59] width 29 height 15
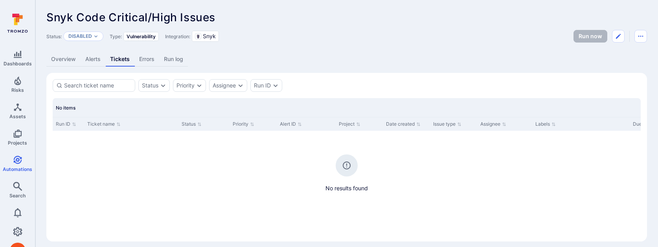
click at [147, 62] on link "Errors" at bounding box center [146, 59] width 25 height 15
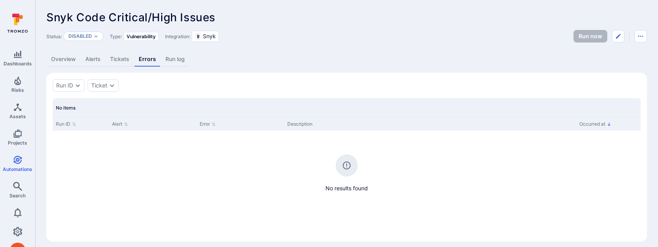
click at [178, 60] on link "Run log" at bounding box center [175, 59] width 29 height 15
click at [71, 59] on link "Overview" at bounding box center [63, 59] width 34 height 15
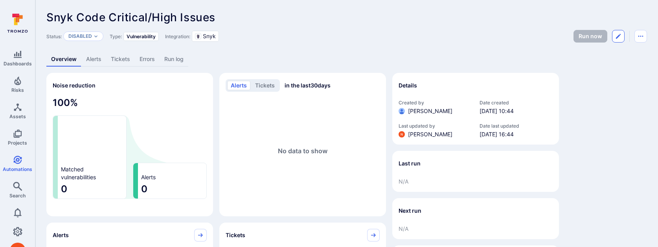
click at [615, 41] on button "Edit automation" at bounding box center [618, 36] width 13 height 13
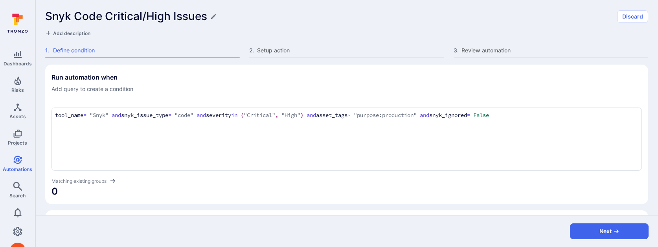
drag, startPoint x: 458, startPoint y: 114, endPoint x: 53, endPoint y: 118, distance: 405.0
click at [53, 118] on div "tool_name = "Snyk" and snyk_issue_type = "code" and severity in ("Critical", "H…" at bounding box center [347, 138] width 591 height 63
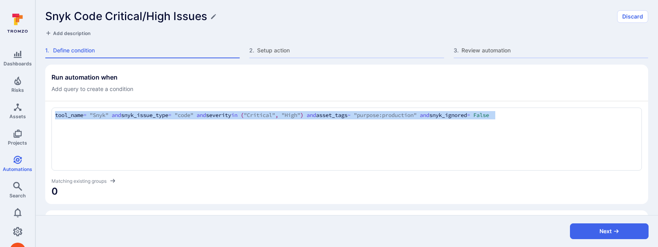
click at [53, 118] on div "tool_name = "Snyk" and snyk_issue_type = "code" and severity in ("Critical", "H…" at bounding box center [347, 138] width 591 height 63
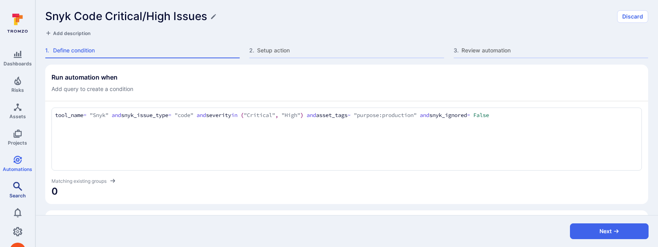
click at [22, 186] on link "Search" at bounding box center [17, 189] width 35 height 23
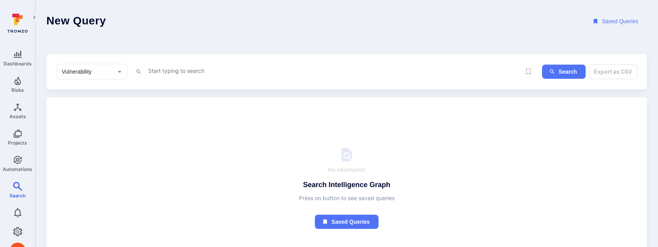
click at [151, 70] on textarea "Intelligence Graph search area" at bounding box center [334, 71] width 374 height 10
paste textarea "tool_name = "Snyk" and snyk_issue_type = "code" and severity in ("Critical", "H…"
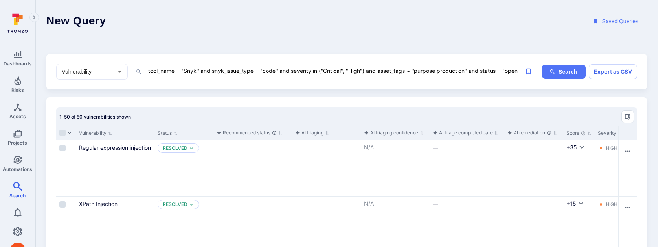
type textarea "tool_name = "Snyk" and snyk_issue_type = "code" and severity in ("Critical", "H…"
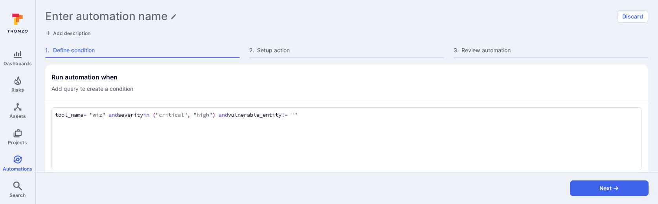
scroll to position [534, 0]
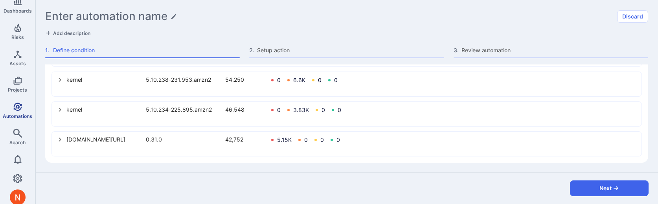
click at [27, 110] on link "Automations" at bounding box center [17, 110] width 35 height 23
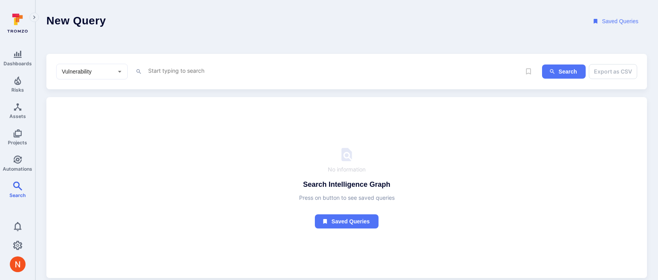
click at [159, 67] on textarea "Intelligence Graph search area" at bounding box center [334, 71] width 374 height 10
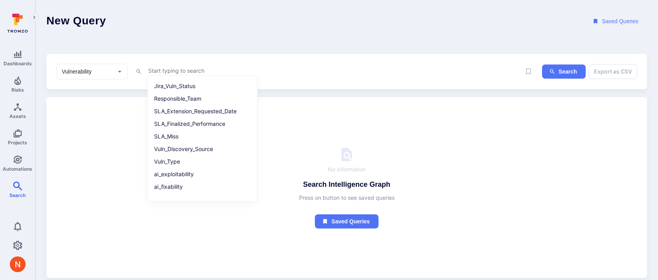
paste textarea "tool_name = "Snyk" and snyk_issue_type = "code" and severity in ("Critical", "H…"
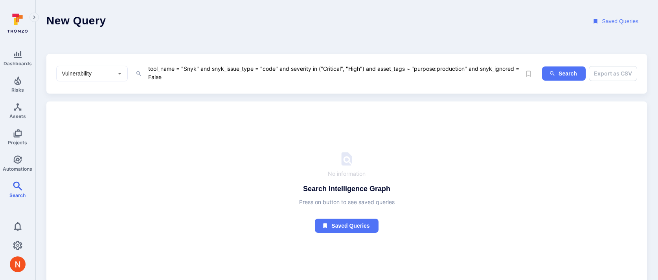
drag, startPoint x: 277, startPoint y: 65, endPoint x: 213, endPoint y: 64, distance: 64.1
click at [213, 64] on textarea "tool_name = "Snyk" and snyk_issue_type = "code" and severity in ("Critical", "H…" at bounding box center [334, 73] width 374 height 18
click at [215, 66] on textarea "tool_name = "Snyk" and snyk_issue_type = "code" and severity in ("Critical", "H…" at bounding box center [334, 73] width 374 height 18
drag, startPoint x: 209, startPoint y: 66, endPoint x: 278, endPoint y: 65, distance: 69.2
click at [278, 65] on textarea "tool_name = "Snyk" and snyk_issue_type = "code" and severity in ("Critical", "H…" at bounding box center [334, 73] width 374 height 18
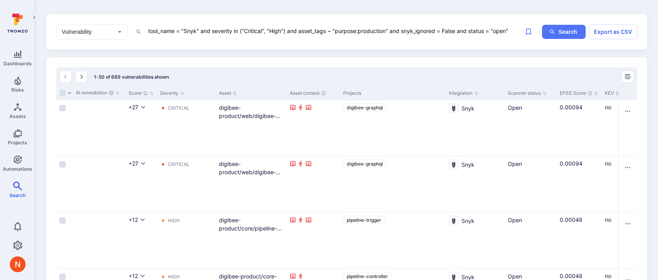
scroll to position [0, 447]
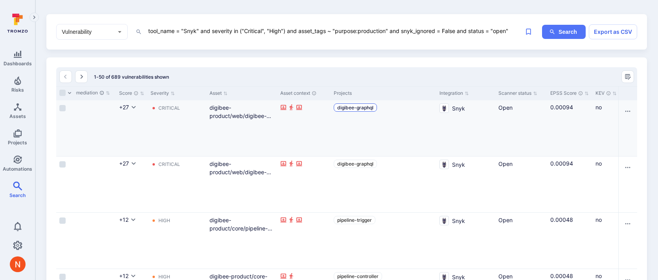
type textarea "tool_name = "Snyk" and severity in ("Critical", "High") and asset_tags ~ "purpo…"
click at [353, 107] on span "digibee-graphql" at bounding box center [355, 108] width 36 height 6
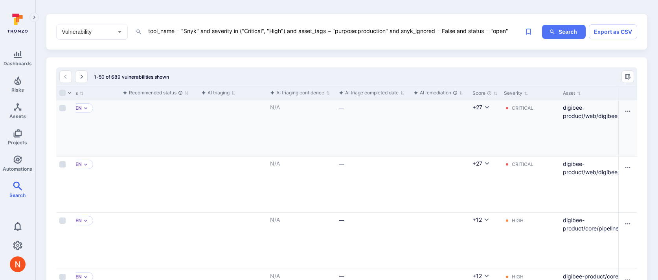
scroll to position [0, 0]
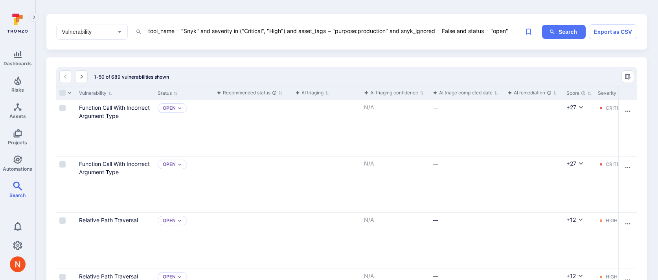
click at [346, 34] on textarea "tool_name = "Snyk" and severity in ("Critical", "High") and asset_tags ~ "purpo…" at bounding box center [334, 31] width 374 height 10
click at [12, 164] on link "Automations" at bounding box center [17, 163] width 35 height 23
click at [15, 166] on span "Automations" at bounding box center [17, 169] width 29 height 6
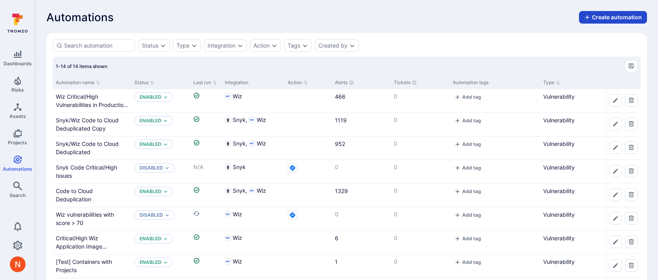
click at [601, 21] on button "Create automation" at bounding box center [613, 17] width 68 height 13
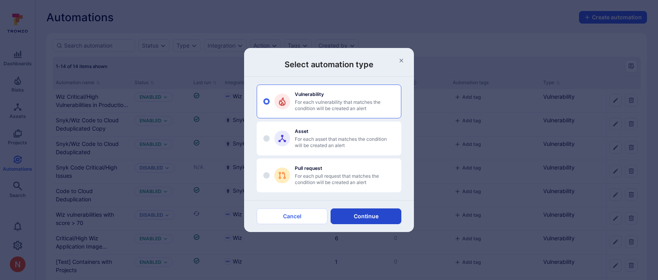
click at [366, 219] on button "Continue" at bounding box center [366, 216] width 71 height 16
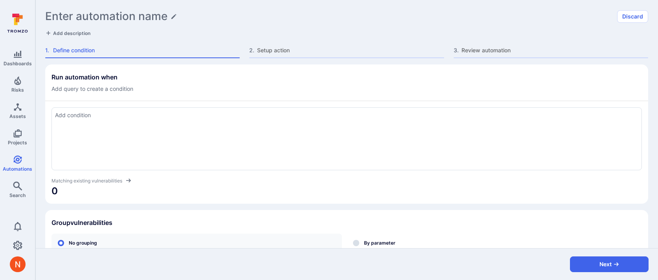
click at [133, 119] on textarea "Add condition" at bounding box center [346, 115] width 583 height 9
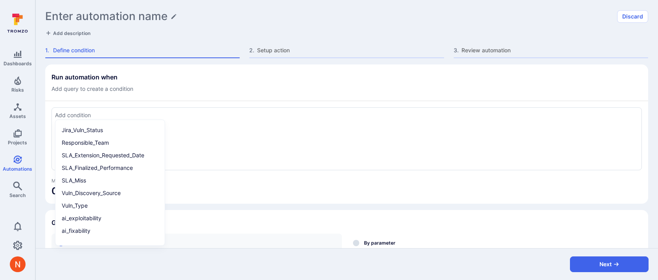
paste textarea "tool_name = "Snyk" and severity in ("Critical", "High") and asset_tags ~ "purpo…"
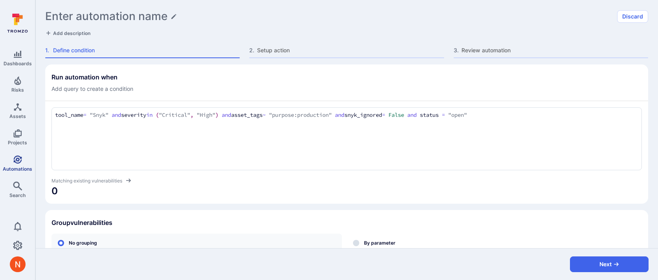
type textarea "tool_name = "Snyk" and severity in ("Critical", "High") and asset_tags ~ "purpo…"
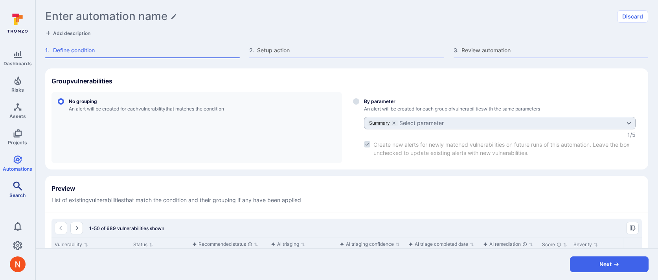
scroll to position [144, 0]
click at [360, 102] on label "By parameter An alert will be created for each group of vulnerabilities with th…" at bounding box center [494, 125] width 295 height 71
click at [359, 102] on input "By parameter An alert will be created for each group of vulnerabilities with th…" at bounding box center [356, 99] width 6 height 6
radio input "true"
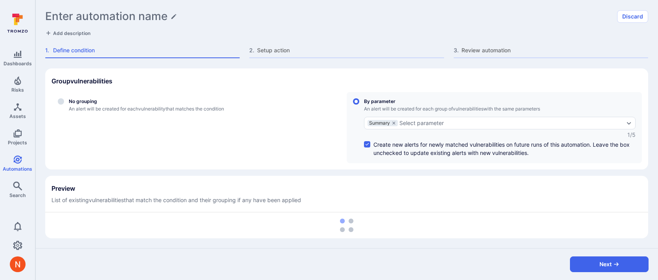
scroll to position [141, 0]
click at [395, 123] on icon "grouping parameters" at bounding box center [394, 123] width 5 height 5
click at [359, 105] on input "By parameter An alert will be created for each group of vulnerabilities with th…" at bounding box center [356, 102] width 6 height 6
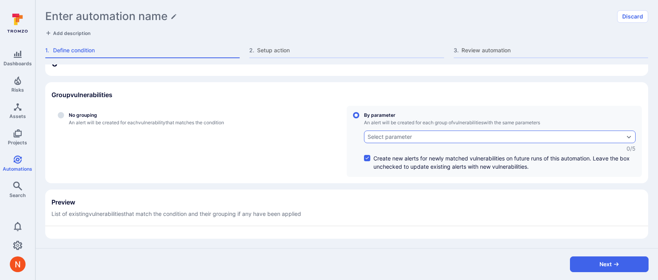
click at [386, 137] on div "Select parameter" at bounding box center [390, 137] width 44 height 6
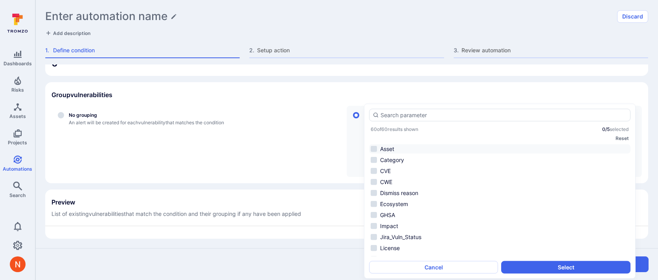
click at [386, 151] on li "Asset" at bounding box center [499, 148] width 261 height 9
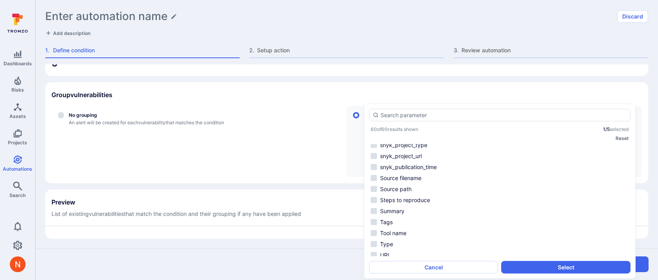
scroll to position [392, 0]
click at [391, 184] on li "Summary" at bounding box center [499, 186] width 261 height 9
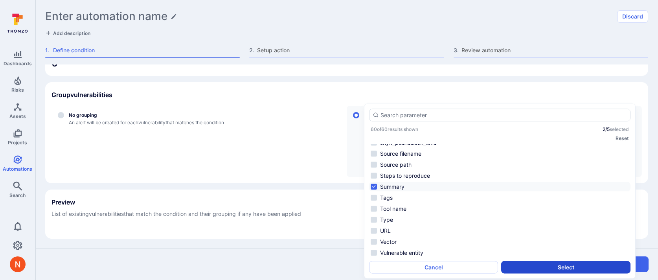
click at [516, 265] on button "Select" at bounding box center [565, 267] width 129 height 13
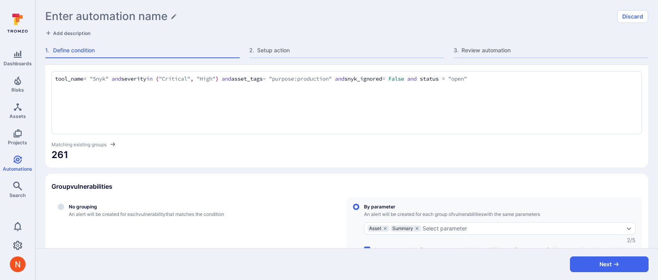
scroll to position [0, 0]
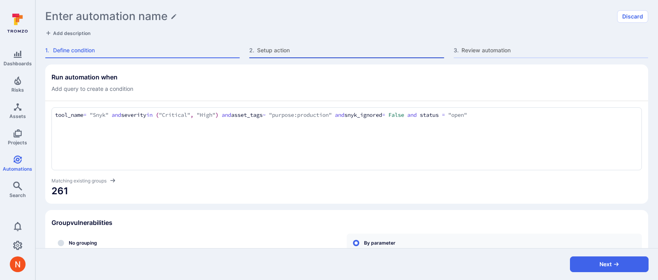
click at [269, 49] on span "Setup action" at bounding box center [350, 50] width 187 height 8
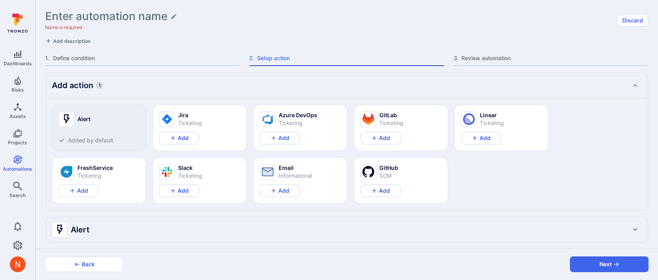
type textarea "x"
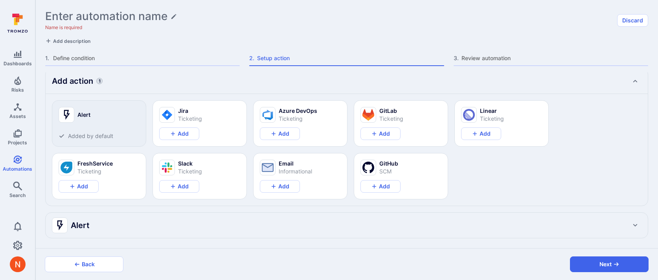
click at [217, 225] on div "Alert" at bounding box center [339, 225] width 574 height 13
type textarea "x"
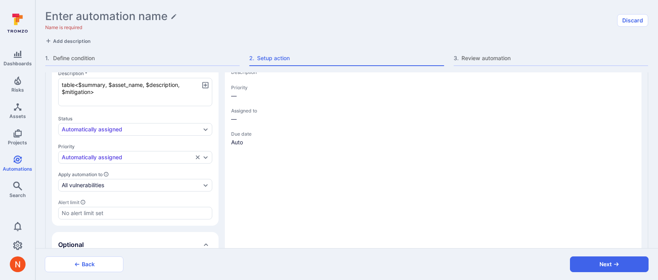
type textarea "x"
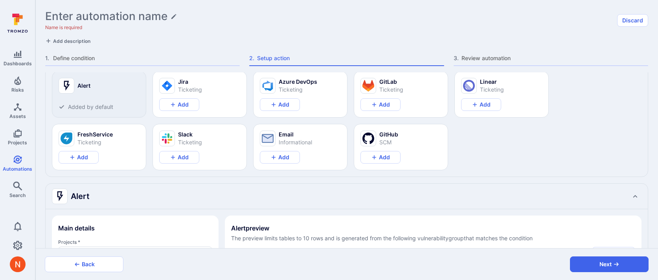
scroll to position [0, 0]
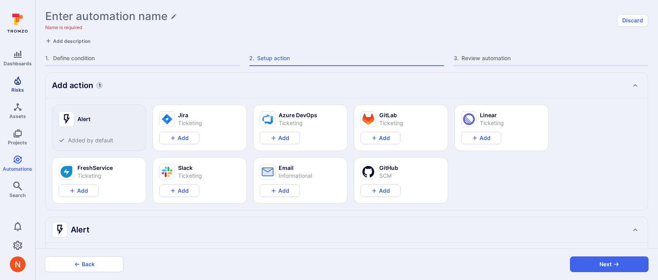
type textarea "x"
click at [90, 63] on div "1 . Define condition" at bounding box center [142, 60] width 195 height 12
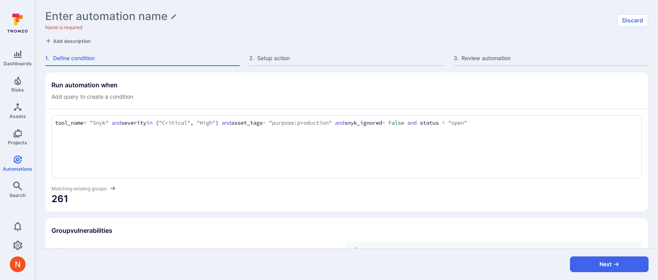
click at [118, 121] on textarea "tool_name = "Snyk" and severity in ("Critical", "High") and asset_tags ~ "purpo…" at bounding box center [346, 123] width 583 height 9
click at [179, 121] on textarea "tool_name = "Snyk" and snyk_issue_type and severity in ("Critical", "High") and…" at bounding box center [346, 123] width 583 height 9
type textarea "tool_name = "Snyk" and snyk_issue_type != "code" and severity in ("Critical", "…"
click at [204, 209] on section "Run automation when Add query to create a condition tool_name = "Snyk" and snyk…" at bounding box center [346, 141] width 603 height 139
click at [230, 123] on textarea "tool_name = "Snyk" and snyk_issue_type != "code" and severity in ("Critical", "…" at bounding box center [346, 123] width 583 height 9
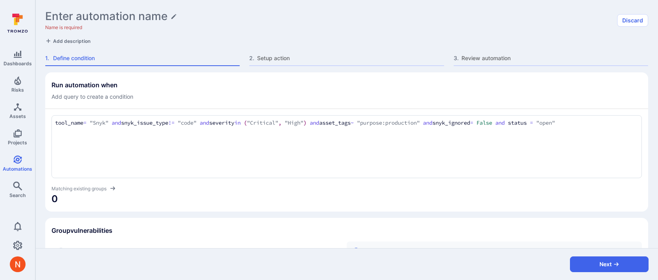
click at [230, 123] on textarea "tool_name = "Snyk" and snyk_issue_type != "code" and severity in ("Critical", "…" at bounding box center [346, 123] width 583 height 9
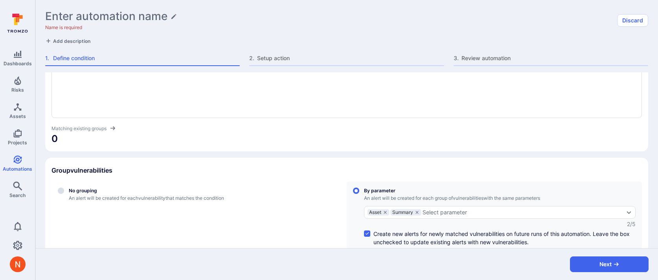
click at [346, 151] on section "Run automation when Add query to create a condition tool_name = "Snyk" and snyk…" at bounding box center [346, 81] width 603 height 139
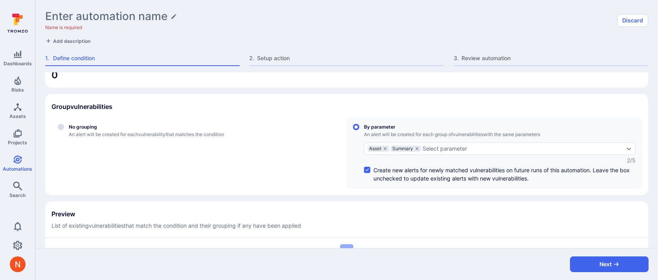
scroll to position [149, 0]
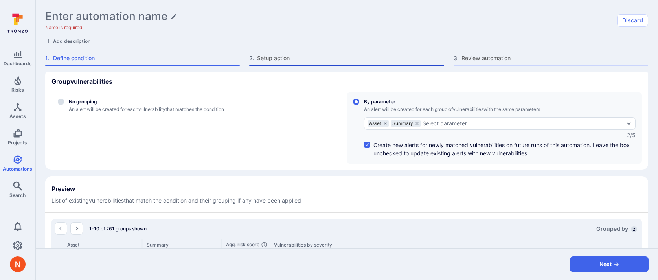
click at [278, 57] on span "Setup action" at bounding box center [350, 58] width 187 height 8
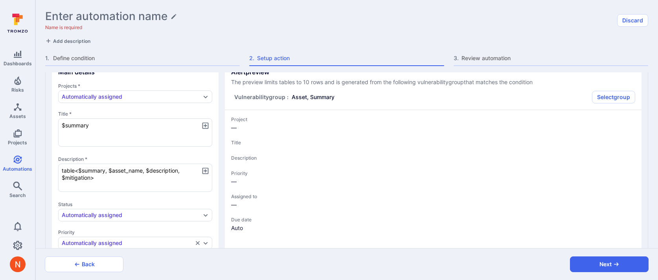
type textarea "x"
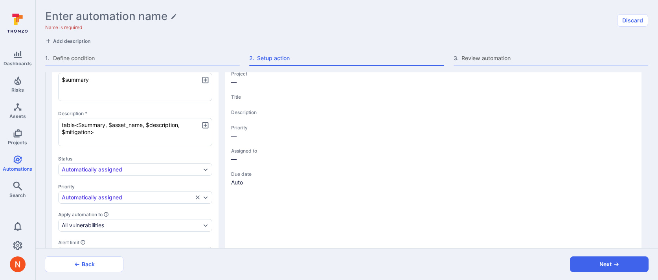
type textarea "x"
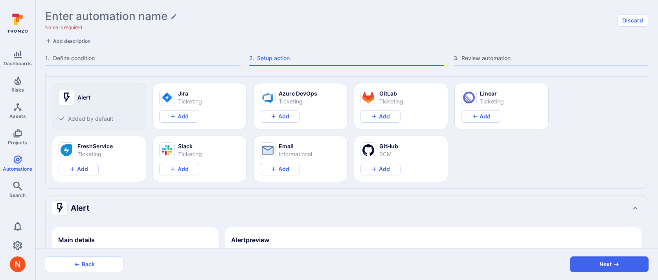
scroll to position [0, 0]
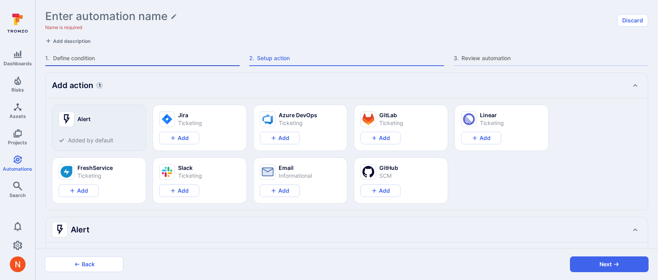
click at [124, 56] on span "Define condition" at bounding box center [146, 58] width 187 height 8
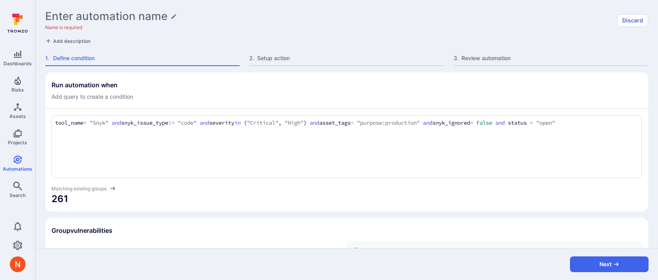
click at [188, 121] on textarea "tool_name = "Snyk" and snyk_issue_type != "code" and severity in ("Critical", "…" at bounding box center [346, 123] width 583 height 9
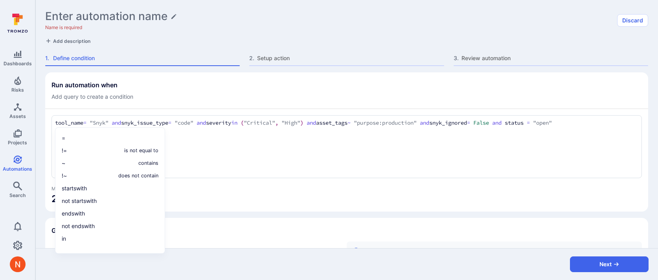
click at [200, 122] on textarea "tool_name = "Snyk" and snyk_issue_type = "code" and severity in ("Critical", "H…" at bounding box center [346, 123] width 583 height 9
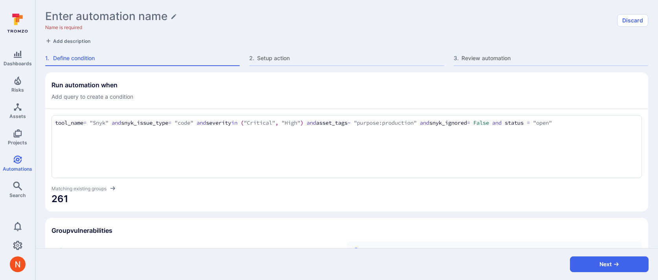
click at [200, 122] on textarea "tool_name = "Snyk" and snyk_issue_type = "code" and severity in ("Critical", "H…" at bounding box center [346, 123] width 583 height 9
type textarea "tool_name = "Snyk" and snyk_issue_type = "code" and severity in ("Critical", "H…"
click at [20, 162] on icon "Automations" at bounding box center [17, 159] width 9 height 9
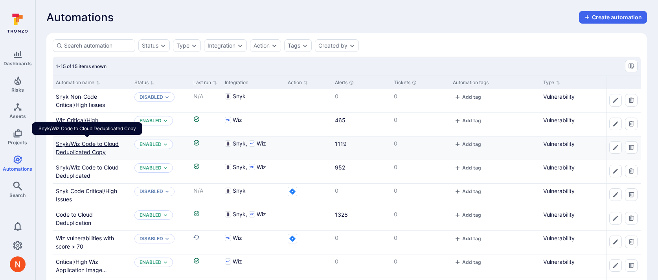
click at [78, 143] on link "Snyk/Wiz Code to Cloud Deduplicated Copy" at bounding box center [87, 147] width 63 height 15
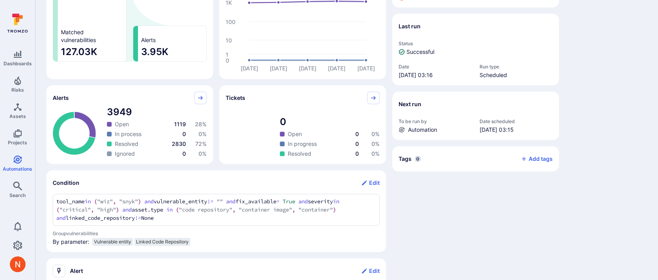
scroll to position [151, 0]
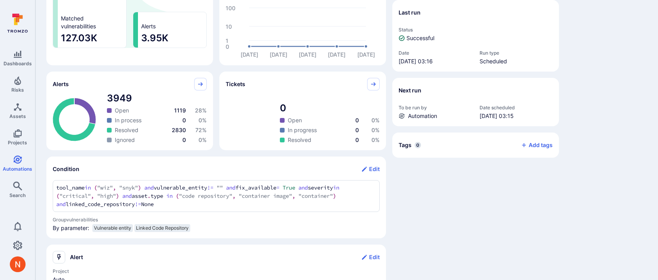
click at [449, 181] on div "Details Created by Neeren Patki Date created Apr 10, 2025 at 08:44 Last updated…" at bounding box center [475, 205] width 167 height 567
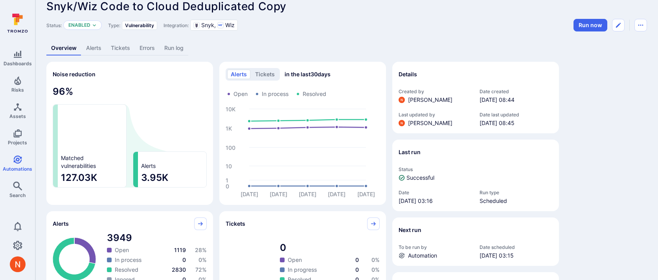
scroll to position [0, 0]
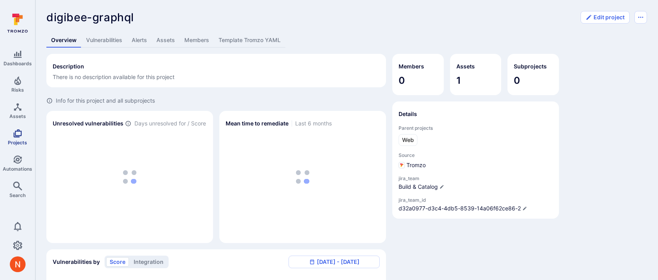
click at [20, 138] on link "Projects" at bounding box center [17, 136] width 35 height 23
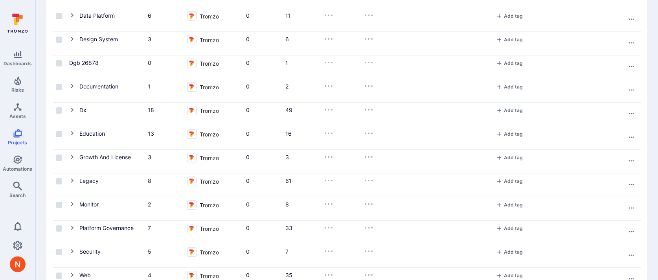
scroll to position [300, 0]
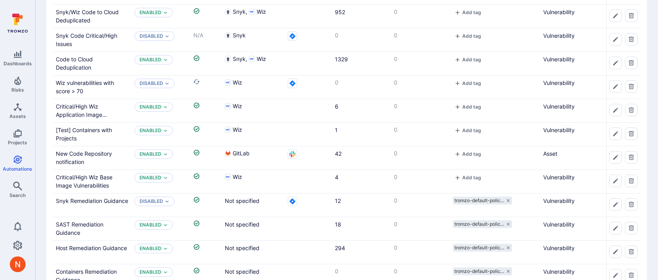
scroll to position [157, 0]
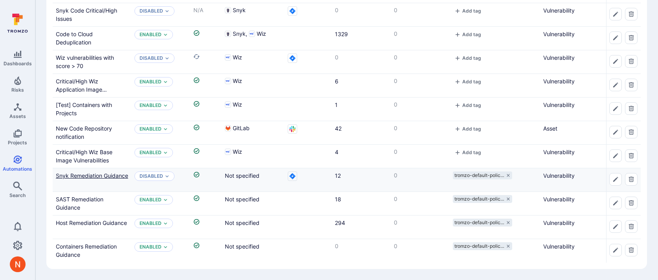
click at [78, 178] on link "Snyk Remediation Guidance" at bounding box center [92, 175] width 72 height 7
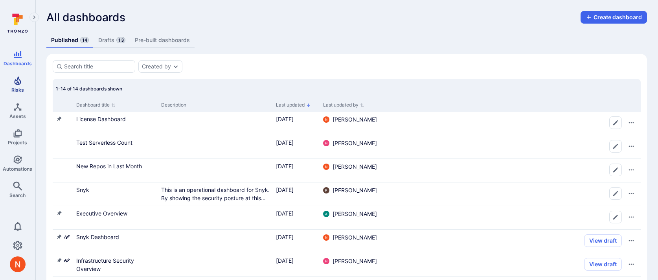
click at [18, 79] on icon "Risks" at bounding box center [17, 80] width 7 height 9
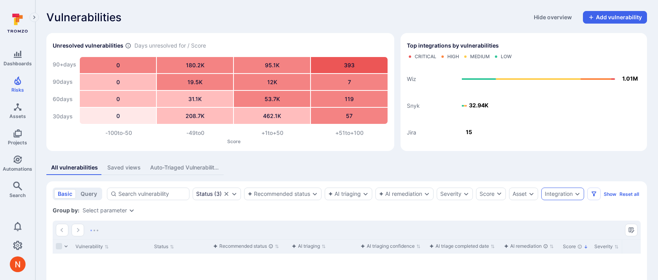
click at [562, 195] on div "Integration" at bounding box center [559, 194] width 28 height 6
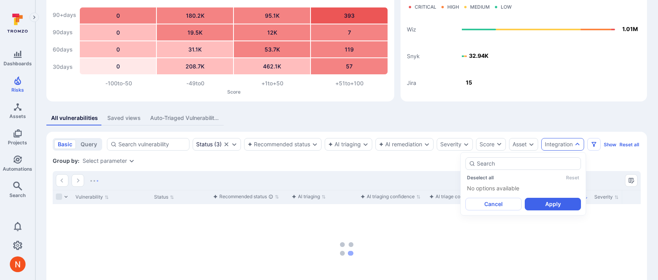
scroll to position [51, 0]
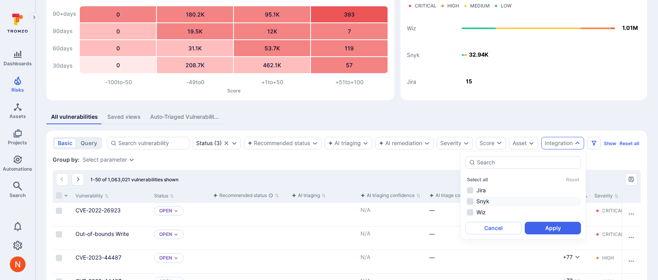
click at [479, 199] on li "Snyk" at bounding box center [524, 201] width 116 height 9
click at [545, 227] on button "Apply" at bounding box center [553, 228] width 56 height 13
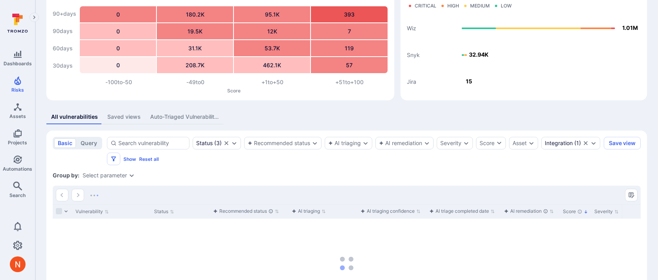
click at [121, 178] on div "Group by: Select parameter" at bounding box center [347, 175] width 588 height 8
click at [121, 172] on div "Select parameter" at bounding box center [105, 175] width 44 height 6
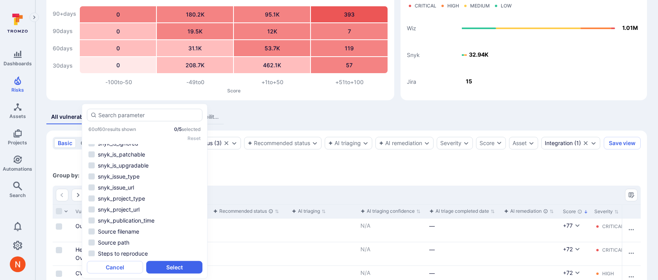
scroll to position [319, 0]
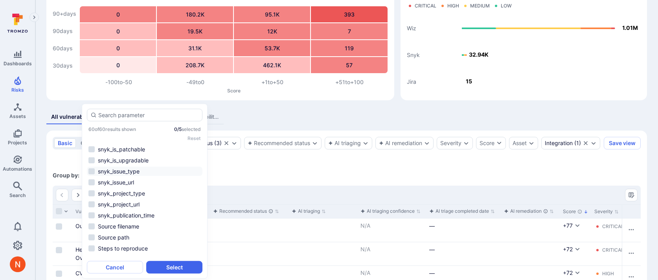
click at [120, 171] on li "snyk_issue_type" at bounding box center [145, 171] width 116 height 9
click at [169, 269] on button "Select" at bounding box center [174, 267] width 56 height 13
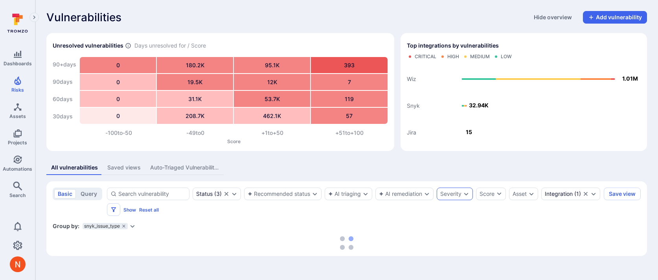
click at [461, 193] on div "Severity" at bounding box center [450, 194] width 21 height 6
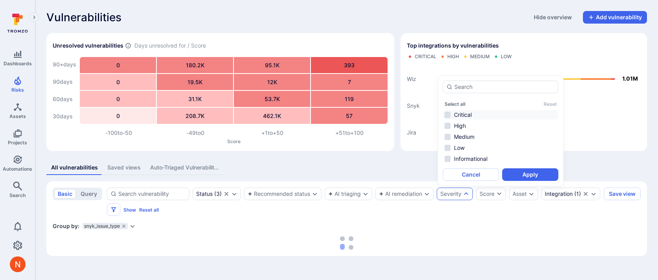
click at [461, 114] on li "Critical" at bounding box center [501, 114] width 116 height 9
click at [461, 127] on li "High" at bounding box center [501, 125] width 116 height 9
click at [529, 174] on button "Apply" at bounding box center [530, 174] width 56 height 13
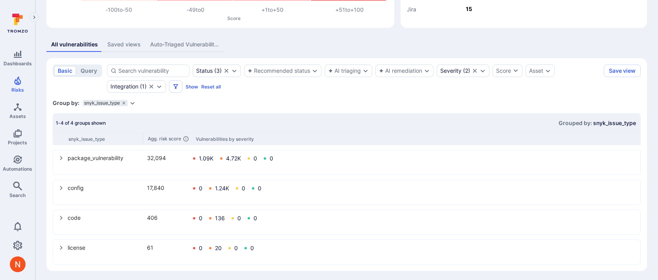
scroll to position [125, 0]
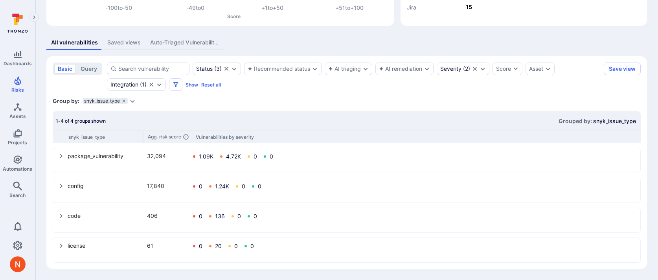
click at [61, 185] on icon "select group" at bounding box center [61, 186] width 3 height 4
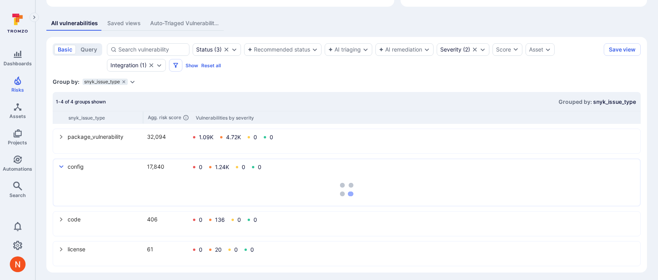
scroll to position [148, 0]
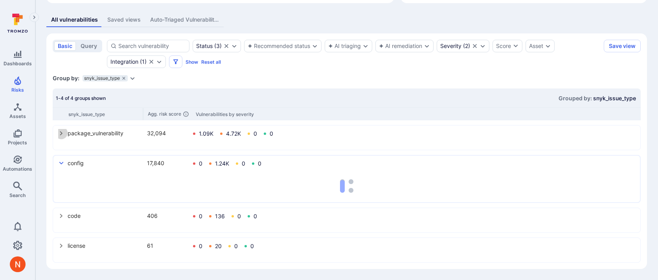
click at [62, 132] on icon "select group" at bounding box center [61, 133] width 6 height 6
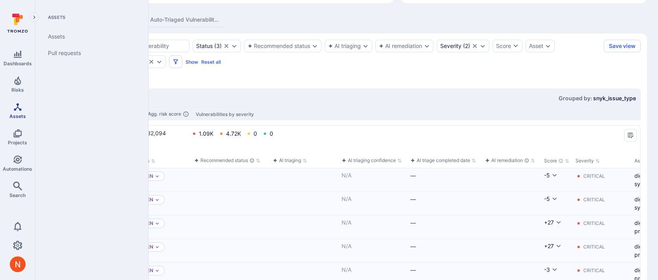
click at [22, 109] on link "Assets" at bounding box center [17, 110] width 35 height 23
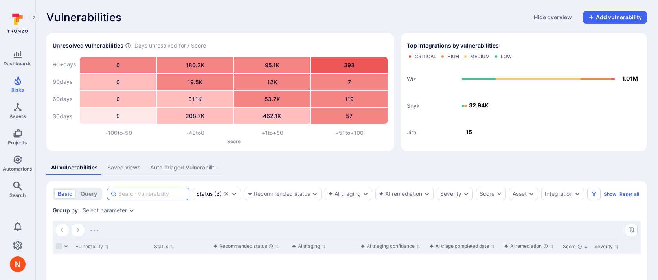
click at [119, 195] on input at bounding box center [152, 194] width 68 height 8
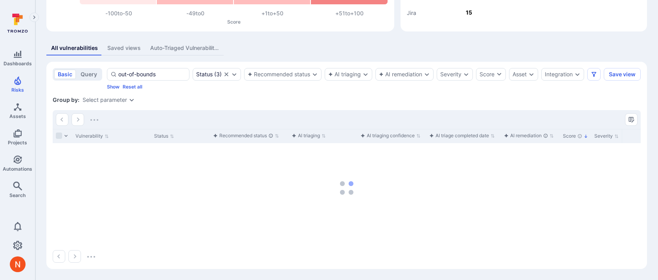
scroll to position [126, 0]
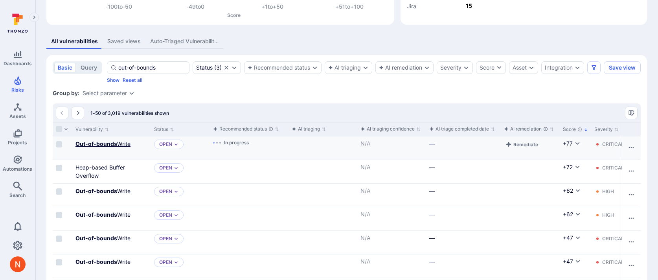
type input "out-of-bounds"
click at [100, 147] on b "Out-of-bounds" at bounding box center [96, 143] width 42 height 7
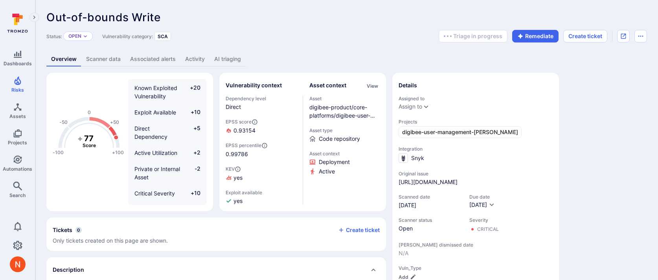
click at [123, 62] on link "Scanner data" at bounding box center [103, 59] width 44 height 15
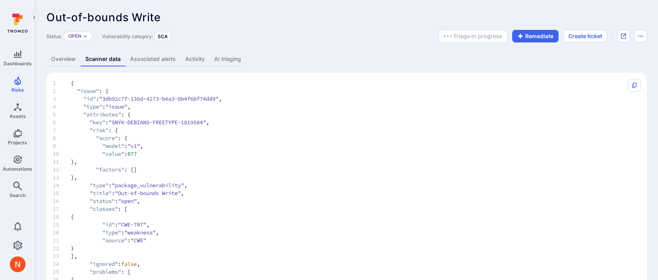
click at [70, 63] on link "Overview" at bounding box center [63, 59] width 34 height 15
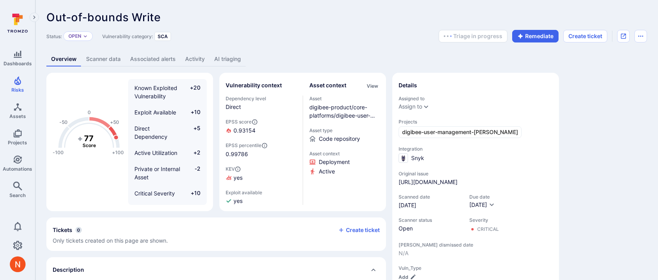
click at [227, 58] on link "AI triaging" at bounding box center [228, 59] width 36 height 15
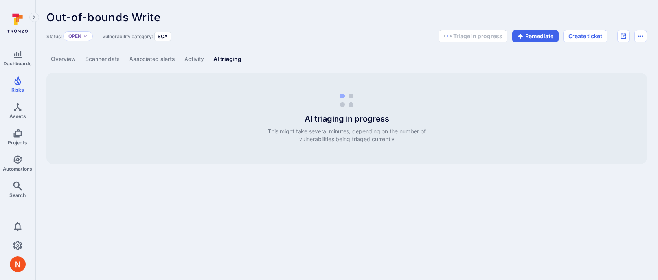
click at [57, 61] on link "Overview" at bounding box center [63, 59] width 34 height 15
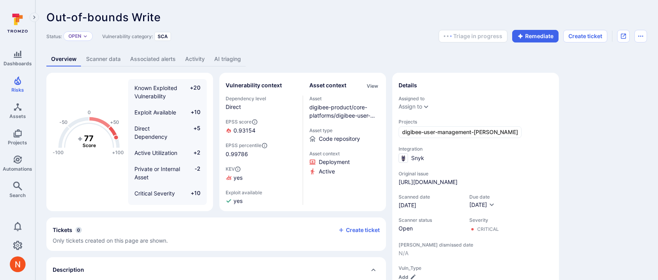
click at [231, 61] on link "AI triaging" at bounding box center [228, 59] width 36 height 15
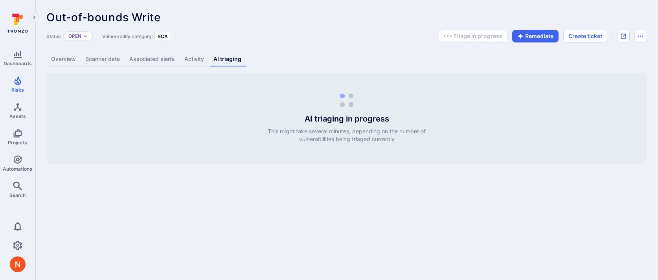
click at [59, 58] on link "Overview" at bounding box center [63, 59] width 34 height 15
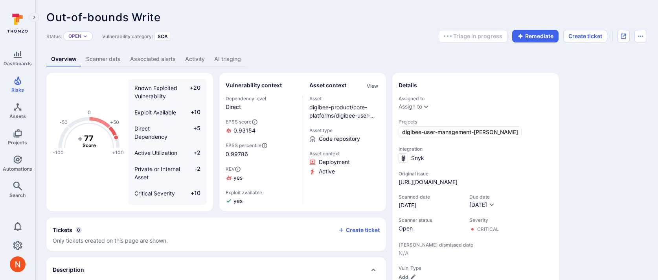
click at [232, 64] on link "AI triaging" at bounding box center [228, 59] width 36 height 15
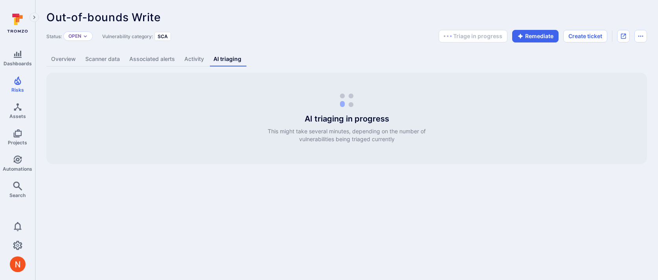
click at [64, 63] on link "Overview" at bounding box center [63, 59] width 34 height 15
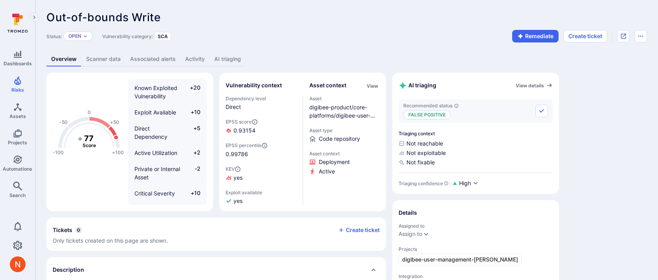
click at [225, 56] on link "AI triaging" at bounding box center [228, 59] width 36 height 15
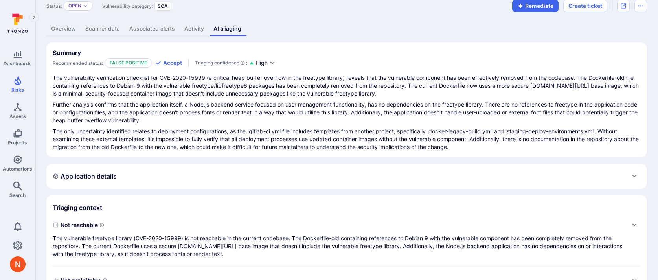
scroll to position [33, 0]
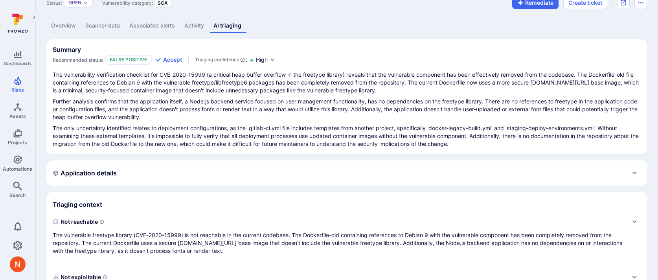
click at [225, 182] on div "Application details" at bounding box center [346, 172] width 601 height 25
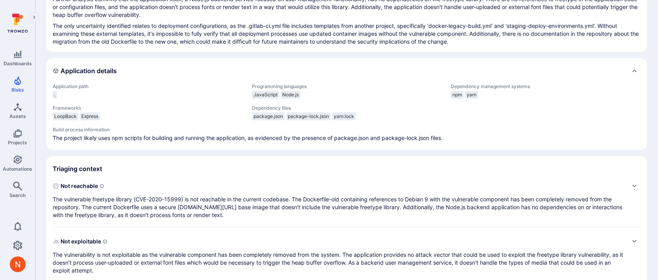
click at [221, 192] on div "Not reachable The vulnerable freetype library (CVE-2020-15999) is not reachable…" at bounding box center [339, 199] width 572 height 39
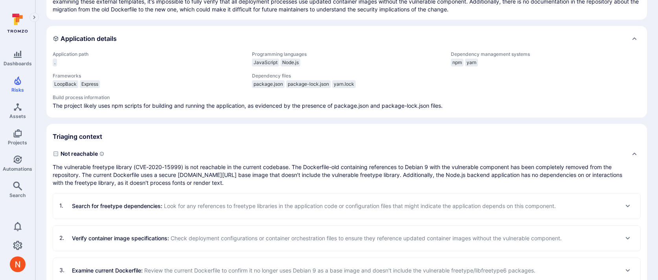
scroll to position [170, 0]
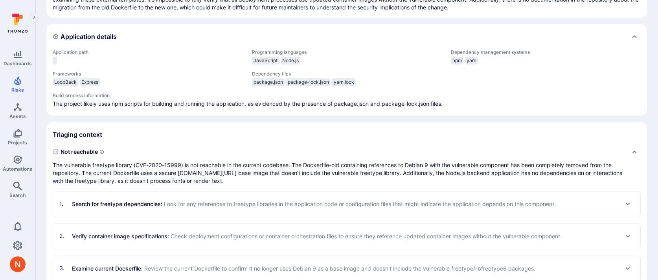
click at [249, 203] on span "Look for any references to freetype libraries in the application code or config…" at bounding box center [360, 204] width 392 height 7
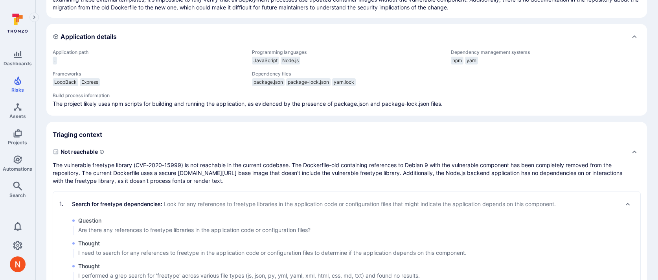
scroll to position [229, 0]
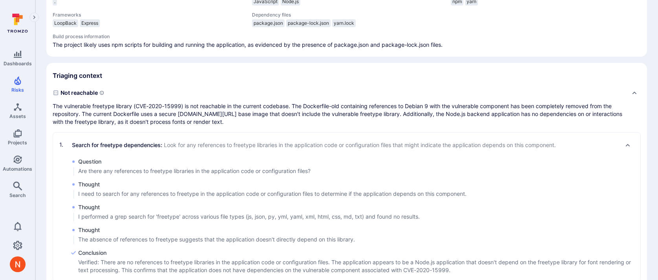
drag, startPoint x: 294, startPoint y: 104, endPoint x: 106, endPoint y: 105, distance: 187.9
click at [106, 105] on p "The vulnerable freetype library (CVE-2020-15999) is not reachable in the curren…" at bounding box center [339, 114] width 572 height 24
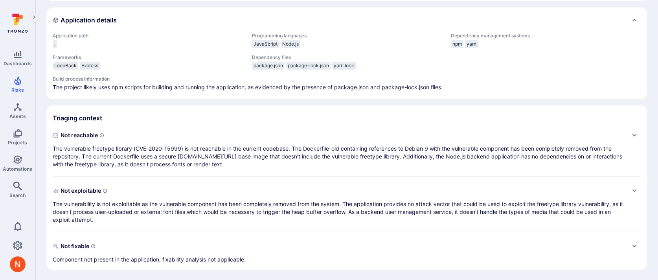
click at [88, 140] on span "Not reachable" at bounding box center [339, 135] width 572 height 13
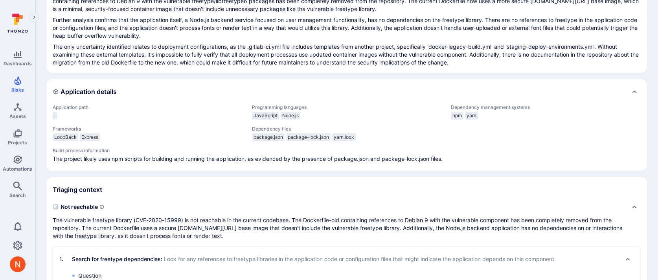
scroll to position [0, 0]
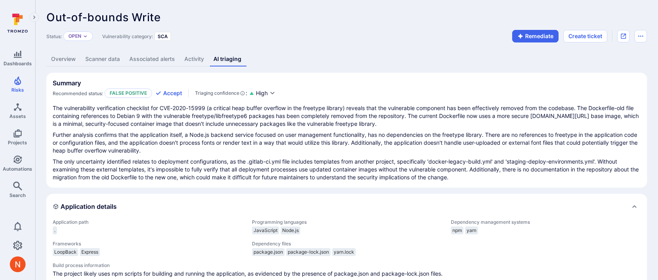
click at [92, 55] on link "Scanner data" at bounding box center [103, 59] width 44 height 15
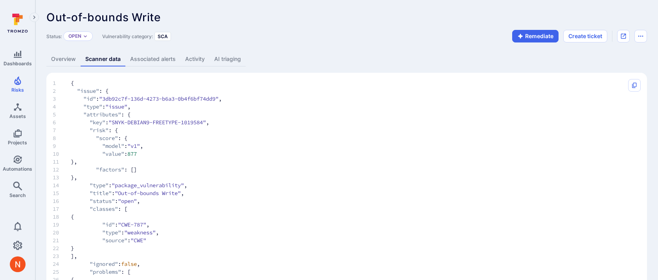
click at [223, 57] on link "AI triaging" at bounding box center [228, 59] width 36 height 15
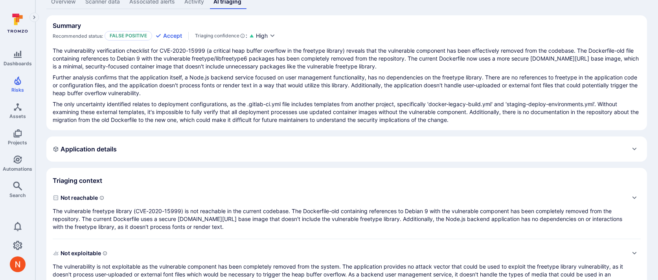
scroll to position [59, 0]
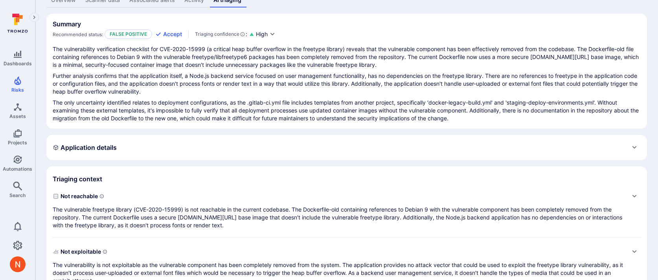
click at [249, 206] on p "The vulnerable freetype library (CVE-2020-15999) is not reachable in the curren…" at bounding box center [339, 218] width 572 height 24
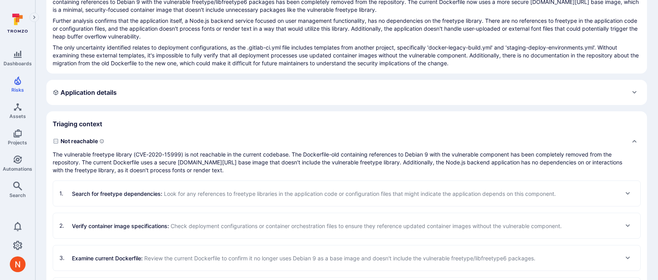
scroll to position [118, 0]
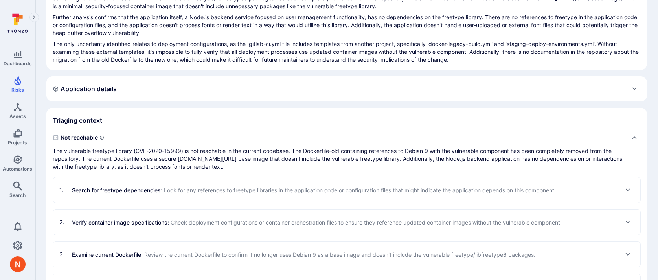
click at [248, 194] on div "1 . Search for freetype dependencies : Look for any references to freetype libr…" at bounding box center [307, 190] width 497 height 13
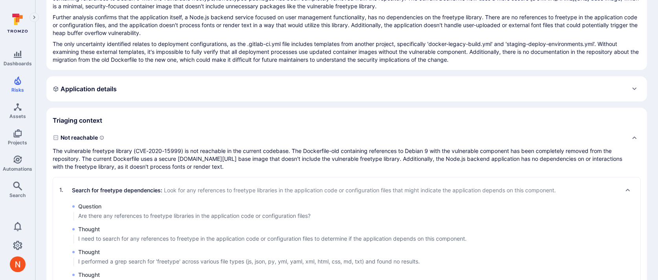
scroll to position [0, 0]
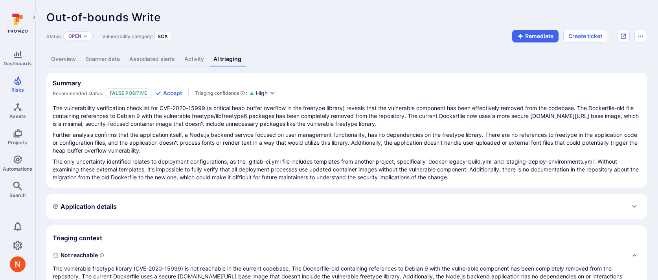
click at [65, 59] on link "Overview" at bounding box center [63, 59] width 34 height 15
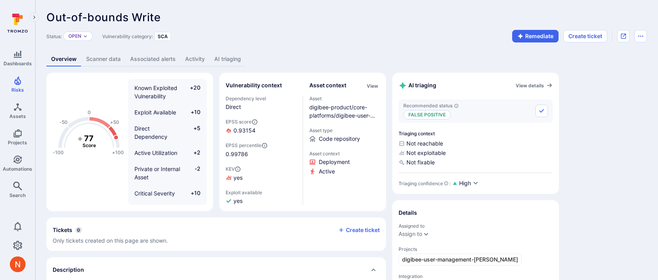
click at [112, 64] on link "Scanner data" at bounding box center [103, 59] width 44 height 15
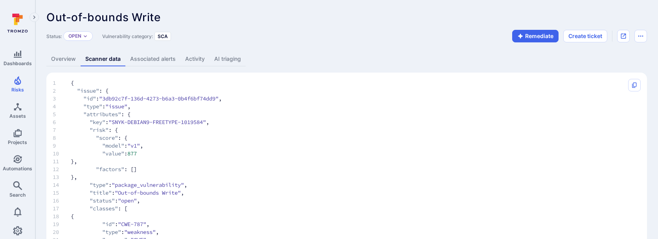
click at [56, 61] on link "Overview" at bounding box center [63, 59] width 34 height 15
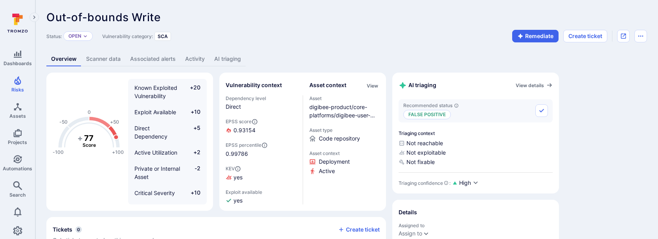
click at [239, 56] on link "AI triaging" at bounding box center [228, 59] width 36 height 15
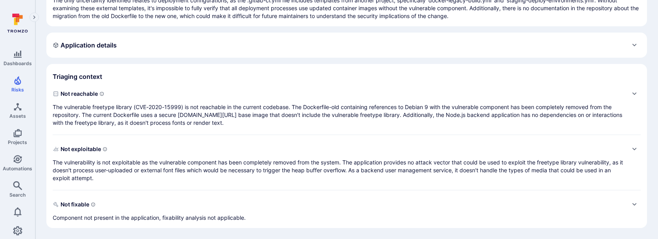
click at [239, 105] on p "The vulnerable freetype library (CVE-2020-15999) is not reachable in the curren…" at bounding box center [339, 115] width 572 height 24
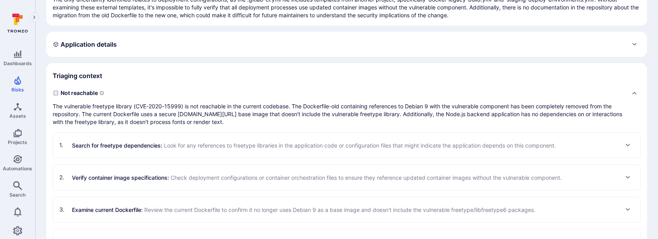
scroll to position [173, 0]
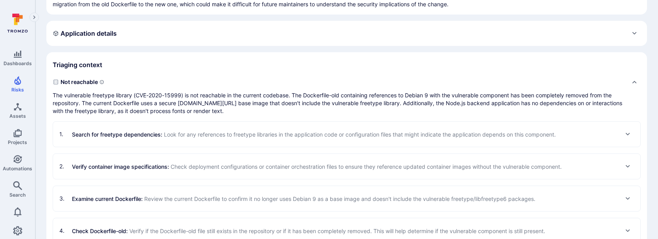
click at [255, 136] on span "Look for any references to freetype libraries in the application code or config…" at bounding box center [360, 134] width 392 height 7
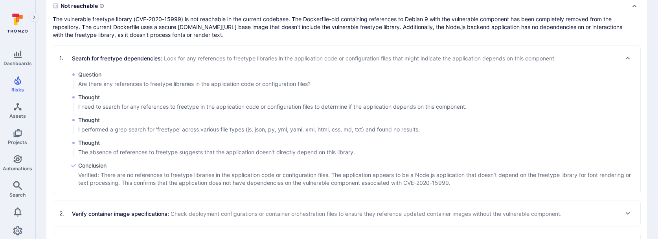
scroll to position [305, 0]
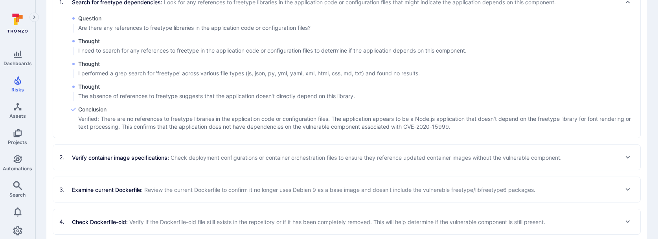
click at [247, 155] on span "Check deployment configurations or container orchestration files to ensure they…" at bounding box center [366, 158] width 391 height 7
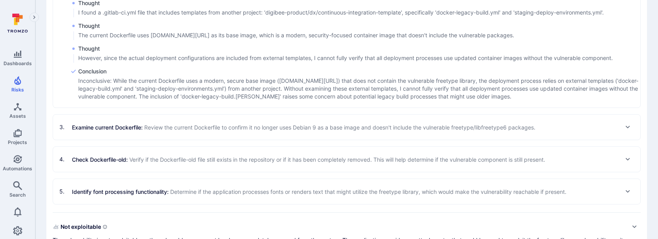
scroll to position [525, 0]
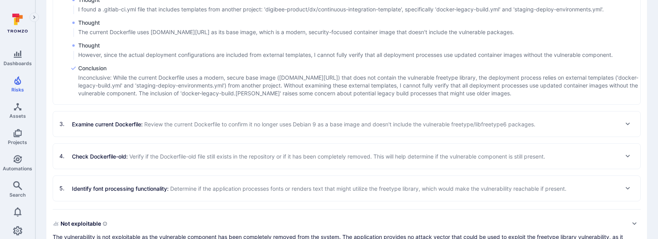
click at [237, 116] on div "3 . Examine current Dockerfile : Review the current Dockerfile to confirm it no…" at bounding box center [346, 124] width 587 height 25
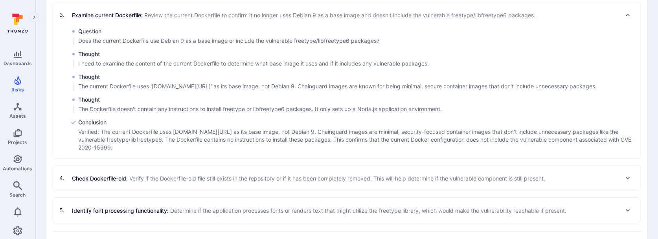
scroll to position [636, 0]
click at [269, 176] on span "Verify if the Dockerfile-old file still exists in the repository or if it has b…" at bounding box center [337, 177] width 416 height 7
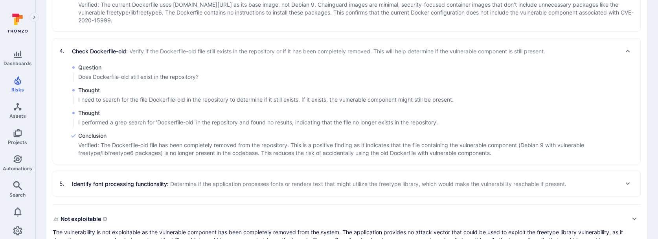
scroll to position [767, 0]
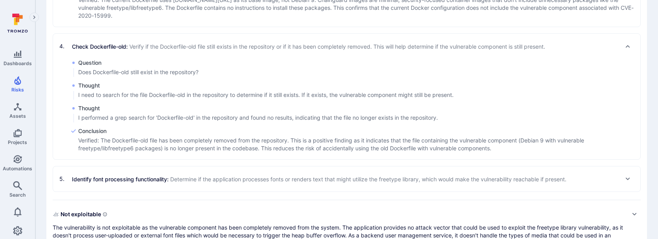
click at [258, 182] on span "Determine if the application processes fonts or renders text that might utilize…" at bounding box center [368, 179] width 396 height 7
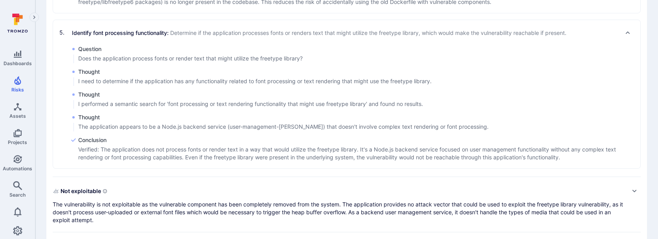
scroll to position [922, 0]
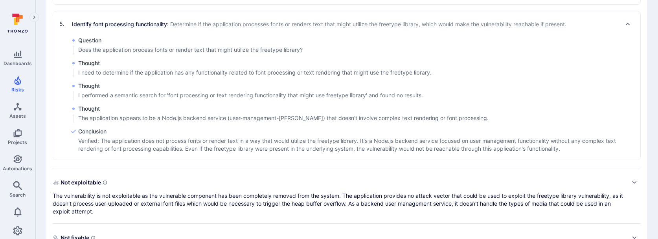
click at [250, 194] on p "The vulnerability is not exploitable as the vulnerable component has been compl…" at bounding box center [339, 204] width 572 height 24
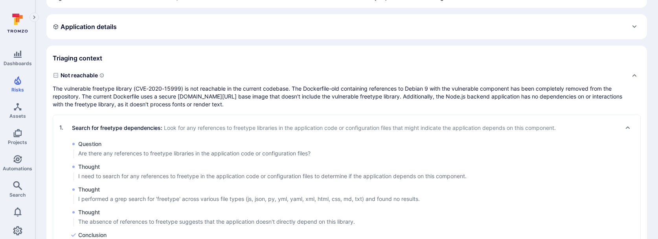
scroll to position [0, 0]
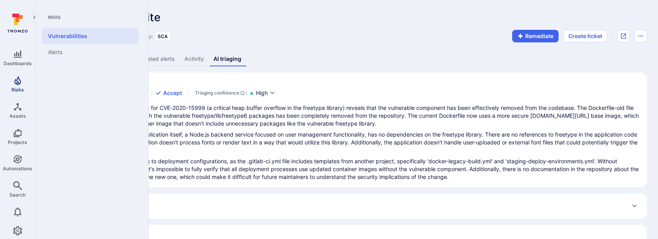
click at [17, 84] on icon "Risks" at bounding box center [17, 80] width 7 height 9
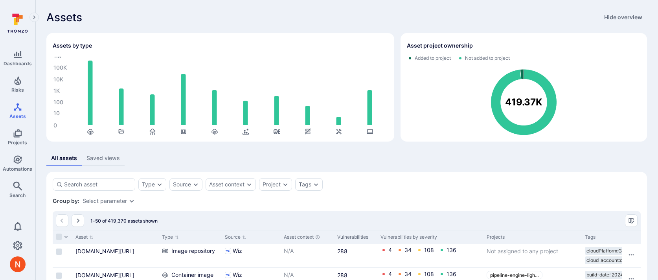
scroll to position [20, 0]
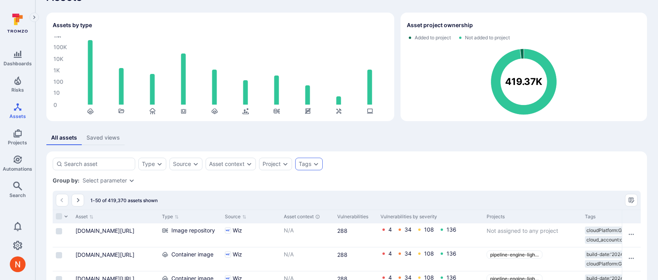
click at [310, 161] on div "Tags" at bounding box center [305, 164] width 13 height 6
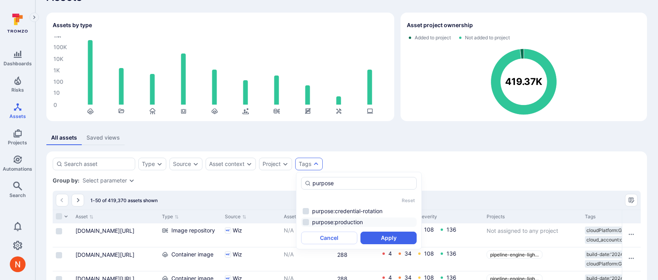
click at [329, 221] on li "purpose:production" at bounding box center [359, 221] width 116 height 9
type input "purpose"
click at [388, 238] on button "Apply" at bounding box center [389, 238] width 56 height 13
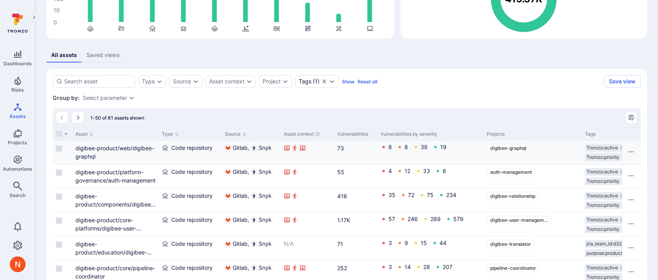
click at [99, 144] on div "digibee-product/web/digibee-graphql" at bounding box center [115, 152] width 80 height 17
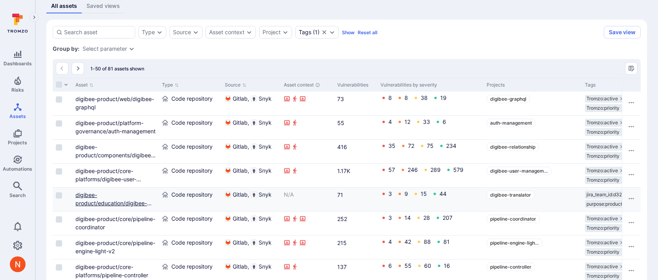
click at [124, 204] on link "digibee-product/education/digibee-translator" at bounding box center [113, 202] width 76 height 23
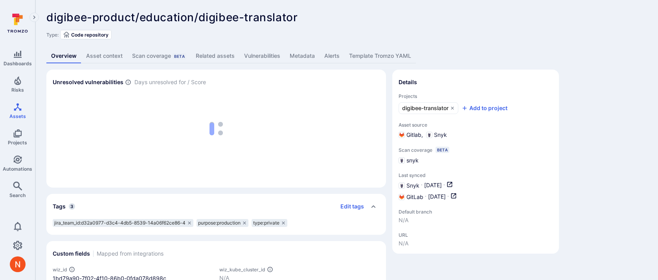
click at [304, 60] on link "Metadata" at bounding box center [302, 56] width 35 height 15
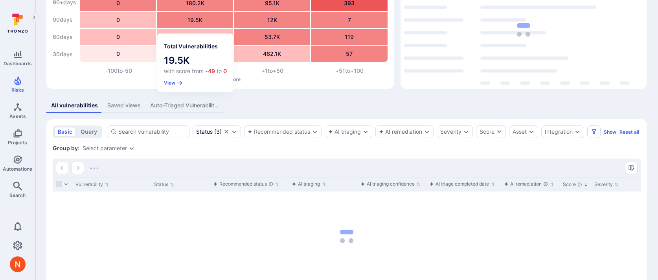
scroll to position [72, 0]
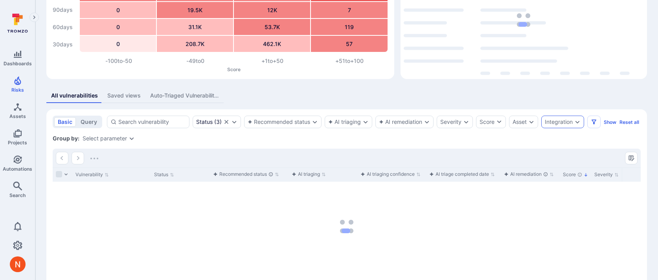
click at [555, 121] on div "Integration" at bounding box center [559, 122] width 28 height 6
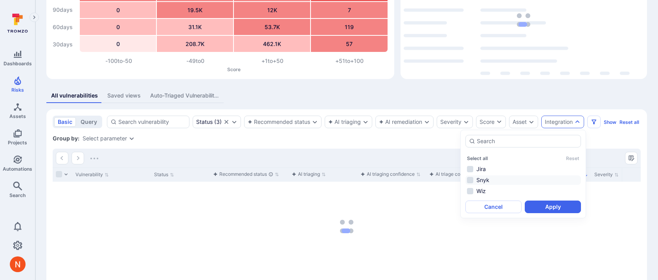
click at [500, 181] on li "Snyk" at bounding box center [524, 179] width 116 height 9
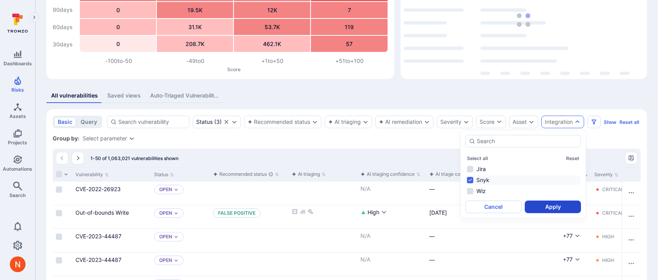
click at [541, 209] on button "Apply" at bounding box center [553, 207] width 56 height 13
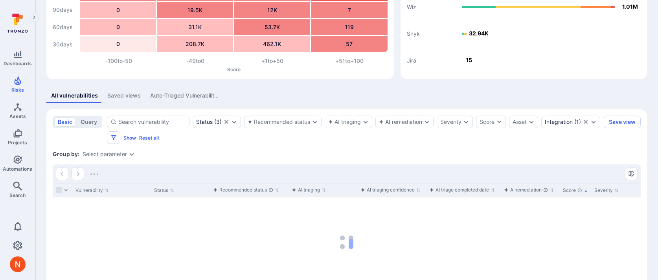
click at [454, 115] on section "basic query Status ( 3 ) Recommended status AI triaging AI remediation Severity…" at bounding box center [346, 216] width 601 height 214
click at [453, 123] on div "Severity" at bounding box center [450, 122] width 21 height 6
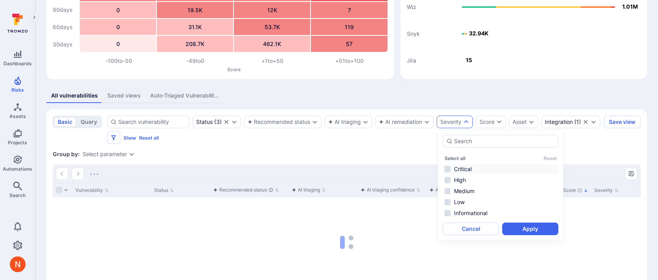
click at [454, 167] on li "Critical" at bounding box center [501, 168] width 116 height 9
click at [458, 179] on li "High" at bounding box center [501, 179] width 116 height 9
click at [521, 228] on button "Apply" at bounding box center [530, 229] width 56 height 13
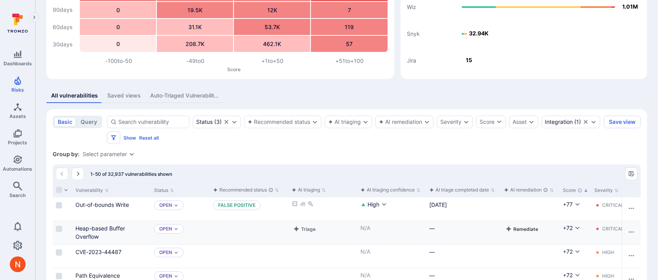
click at [523, 232] on button "Remediate" at bounding box center [522, 228] width 36 height 9
click at [447, 126] on div "Severity" at bounding box center [455, 122] width 36 height 13
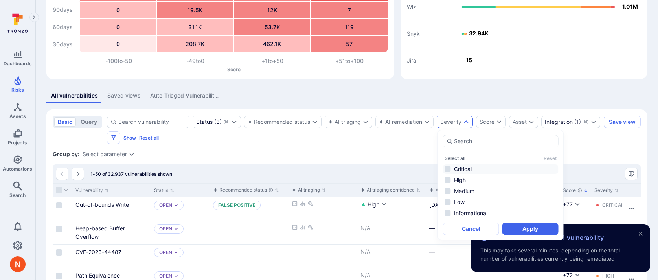
click at [456, 170] on li "Critical" at bounding box center [501, 168] width 116 height 9
click at [460, 178] on li "High" at bounding box center [501, 179] width 116 height 9
click at [532, 225] on button "Apply" at bounding box center [530, 229] width 56 height 13
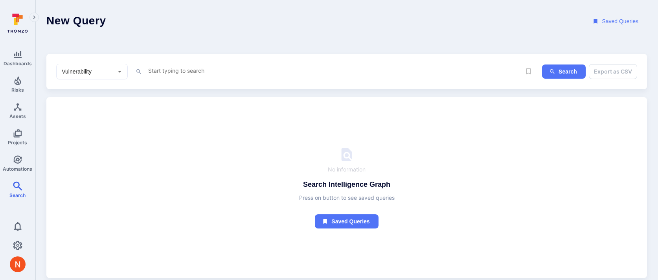
click at [208, 68] on textarea "Intelligence Graph search area" at bounding box center [334, 71] width 374 height 10
paste textarea "tool_name = "Snyk" and severity in ("Critical", "High") and asset_tags ~ "purpo…"
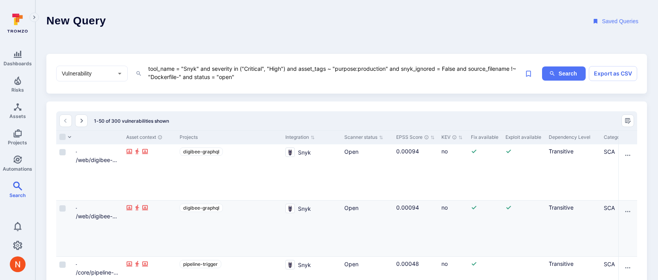
scroll to position [0, 602]
drag, startPoint x: 245, startPoint y: 77, endPoint x: 134, endPoint y: 66, distance: 110.7
click at [134, 66] on div "Vulnerability ​ tool_name = "Snyk" and severity in ("Critical", "High") and ass…" at bounding box center [288, 74] width 465 height 20
paste textarea "nyk_issue_type = "package_vulnerability" and severity in ("Critical", "High") a…"
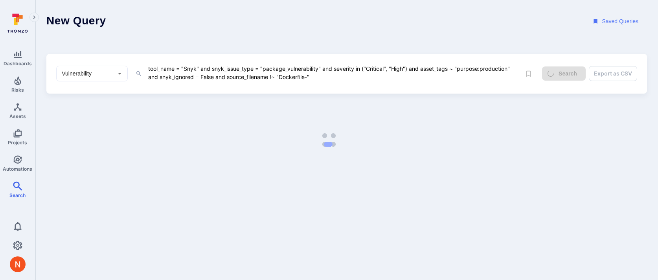
type textarea "tool_name = "Snyk" and snyk_issue_type = "package_vulnerability" and severity i…"
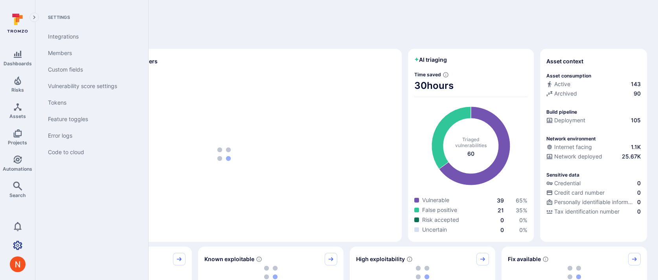
click at [21, 252] on link "Settings" at bounding box center [17, 245] width 35 height 16
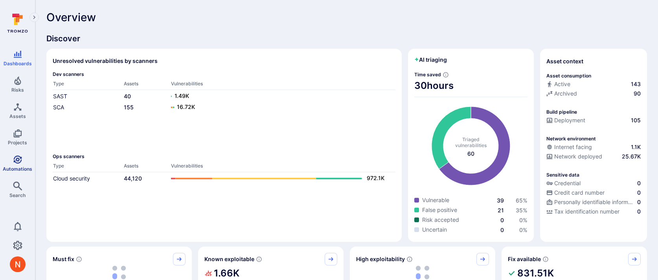
click at [13, 161] on icon "Automations" at bounding box center [17, 159] width 8 height 8
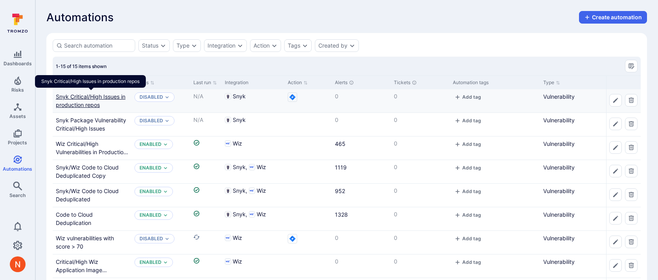
click at [82, 106] on link "Snyk Critical/High Issues in production repos" at bounding box center [91, 100] width 70 height 15
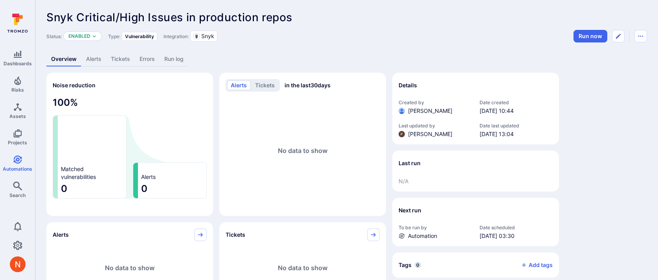
click at [178, 59] on link "Run log" at bounding box center [174, 59] width 29 height 15
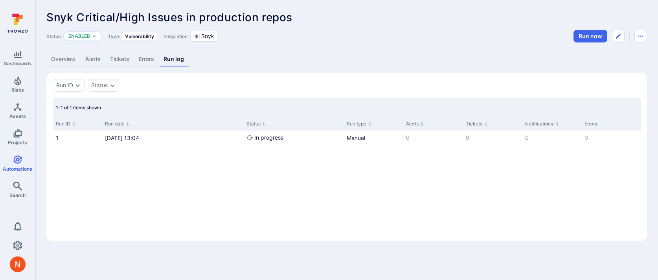
click at [152, 60] on link "Errors" at bounding box center [146, 59] width 25 height 15
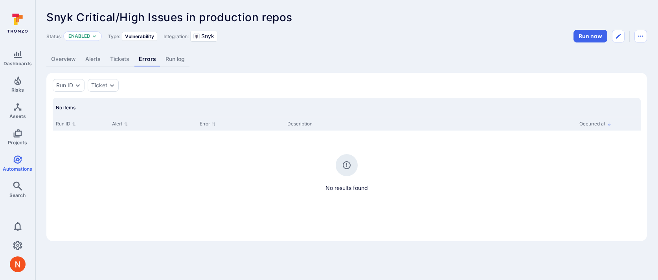
click at [179, 61] on link "Run log" at bounding box center [175, 59] width 29 height 15
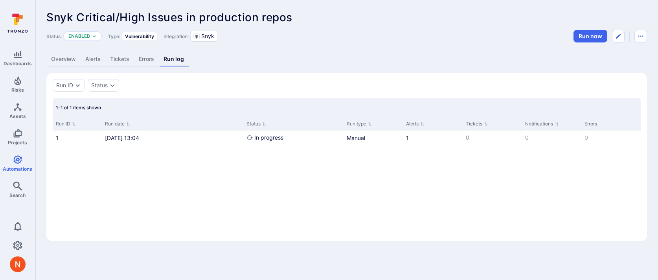
click at [95, 61] on link "Alerts" at bounding box center [93, 59] width 25 height 15
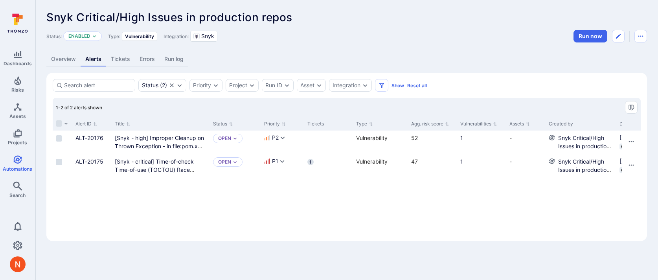
click at [168, 60] on link "Run log" at bounding box center [174, 59] width 29 height 15
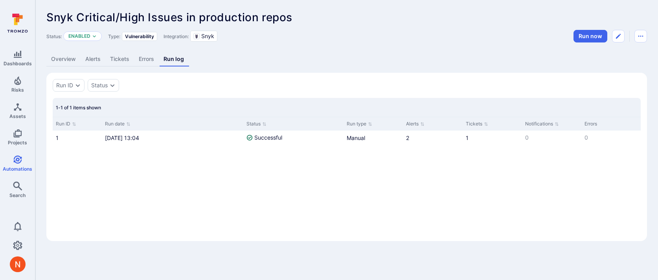
click at [100, 62] on link "Alerts" at bounding box center [93, 59] width 25 height 15
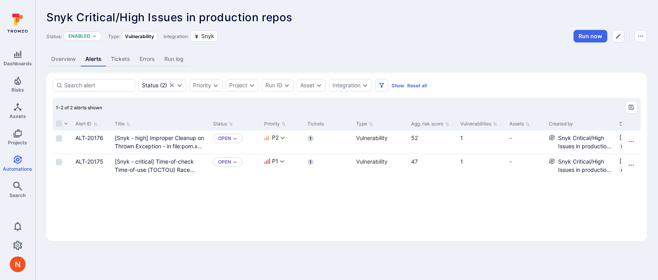
click at [125, 60] on link "Tickets" at bounding box center [120, 59] width 29 height 15
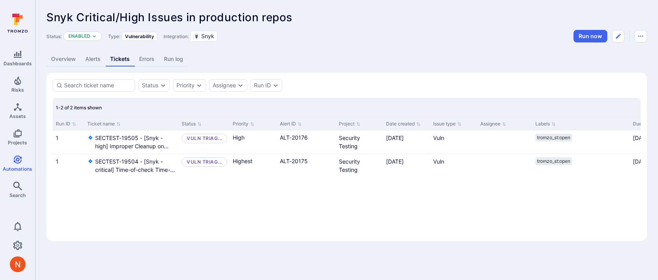
click at [147, 59] on link "Errors" at bounding box center [146, 59] width 25 height 15
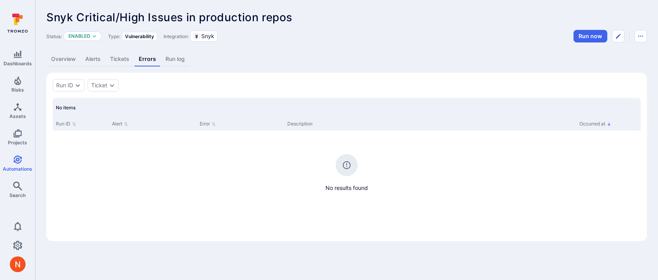
click at [175, 59] on link "Run log" at bounding box center [175, 59] width 29 height 15
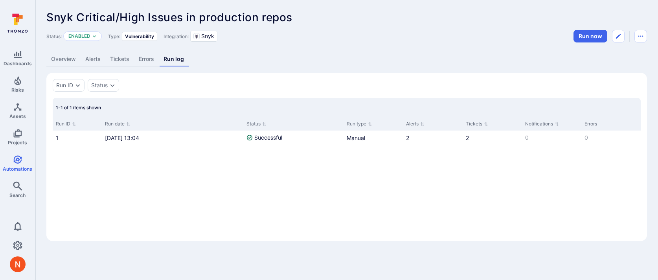
click at [68, 61] on link "Overview" at bounding box center [63, 59] width 34 height 15
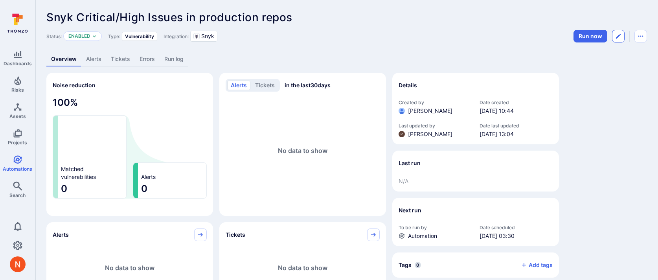
click at [615, 40] on button "Edit automation" at bounding box center [618, 36] width 13 height 13
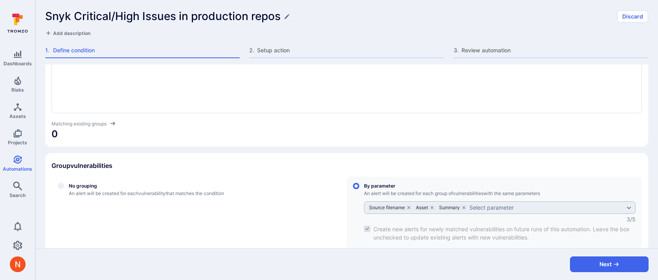
scroll to position [155, 0]
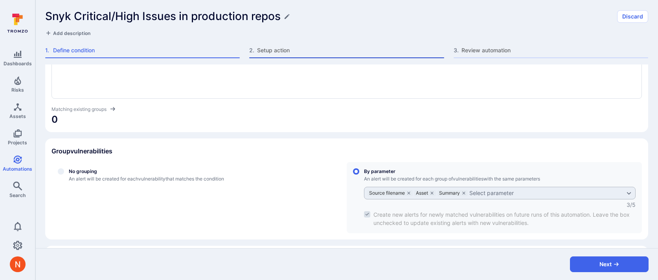
click at [292, 51] on span "Setup action" at bounding box center [350, 50] width 187 height 8
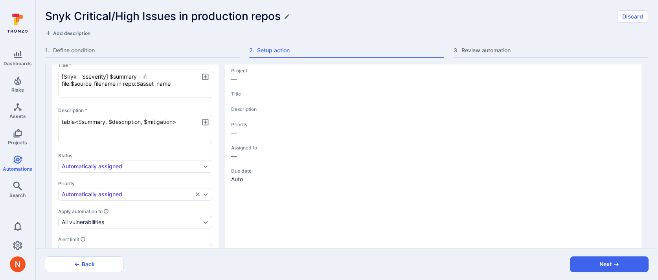
type textarea "x"
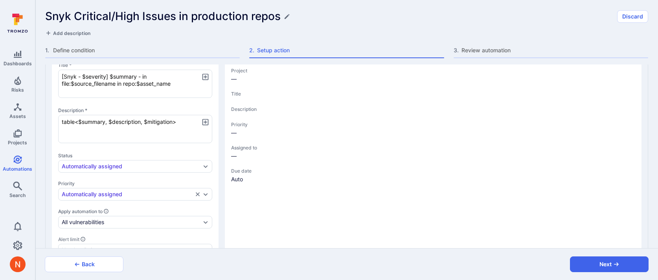
type textarea "x"
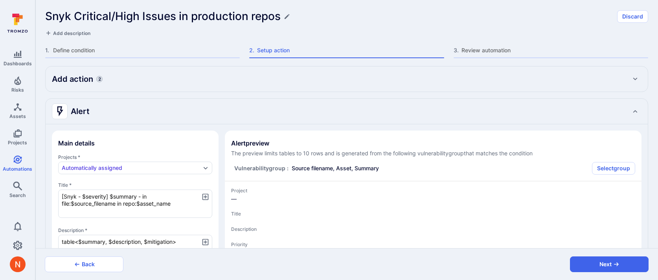
type textarea "x"
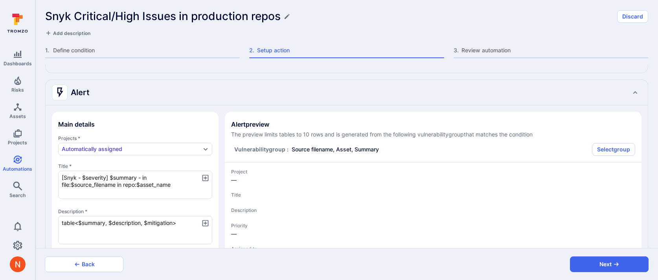
type textarea "x"
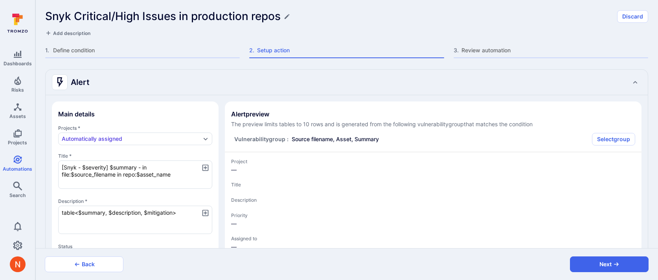
scroll to position [65, 0]
type textarea "x"
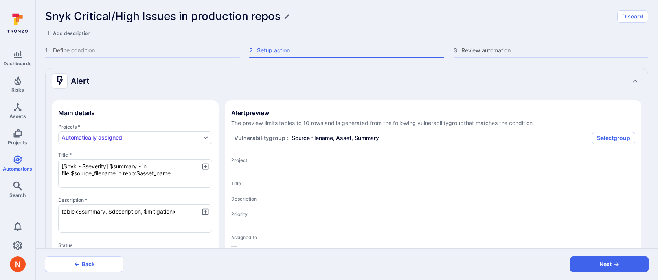
scroll to position [0, 0]
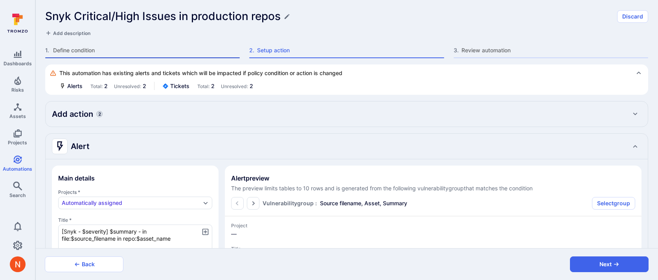
click at [202, 57] on div "1 . Define condition" at bounding box center [142, 52] width 195 height 12
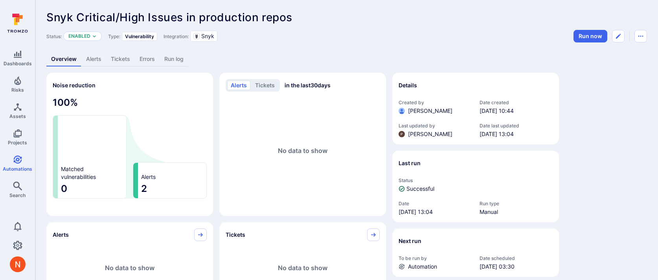
click at [120, 59] on link "Tickets" at bounding box center [120, 59] width 29 height 15
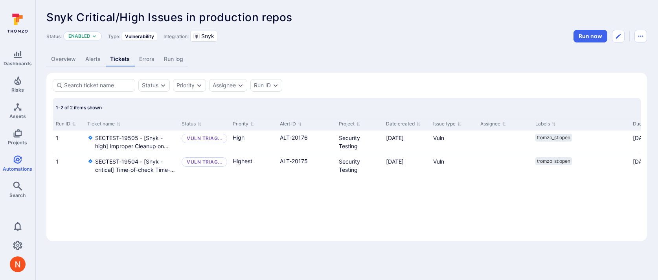
drag, startPoint x: 229, startPoint y: 121, endPoint x: 255, endPoint y: 121, distance: 26.3
click at [255, 121] on div "Run ID Ticket name Status Priority Alert ID Project Date created Issue type Ass…" at bounding box center [389, 124] width 672 height 14
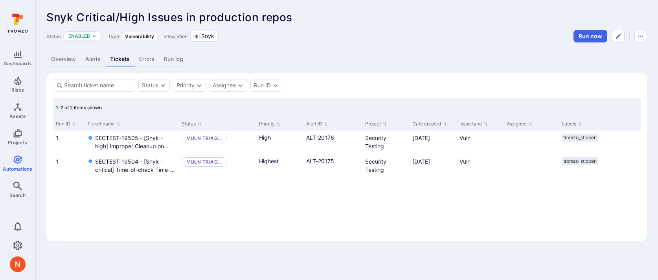
click at [89, 59] on link "Alerts" at bounding box center [93, 59] width 25 height 15
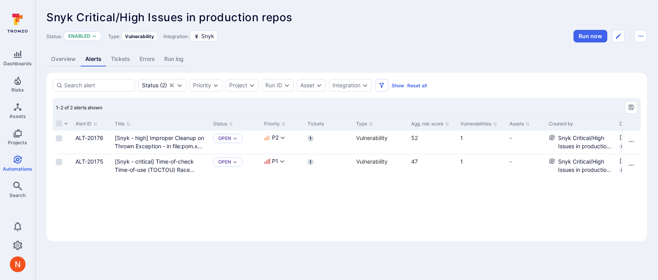
click at [64, 59] on link "Overview" at bounding box center [63, 59] width 34 height 15
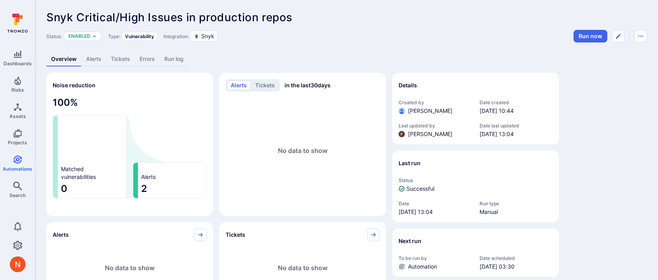
click at [120, 59] on link "Tickets" at bounding box center [120, 59] width 29 height 15
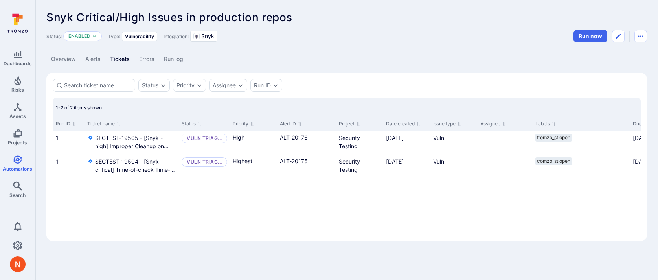
click at [141, 217] on div "Run ID Ticket name Status Priority Alert ID Project Date created Issue type Ass…" at bounding box center [347, 176] width 588 height 118
click at [155, 59] on link "Errors" at bounding box center [146, 59] width 25 height 15
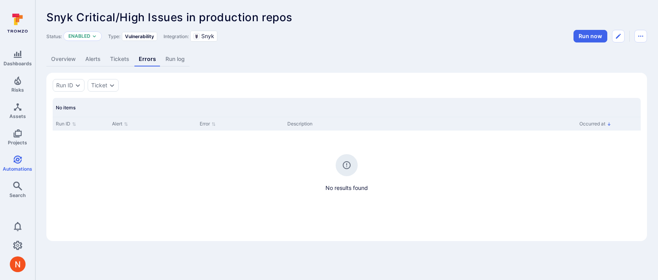
click at [166, 61] on link "Run log" at bounding box center [175, 59] width 29 height 15
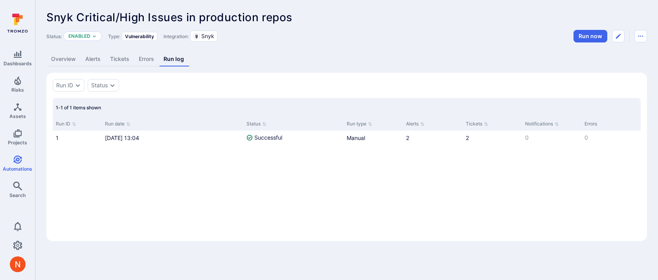
click at [68, 58] on link "Overview" at bounding box center [63, 59] width 34 height 15
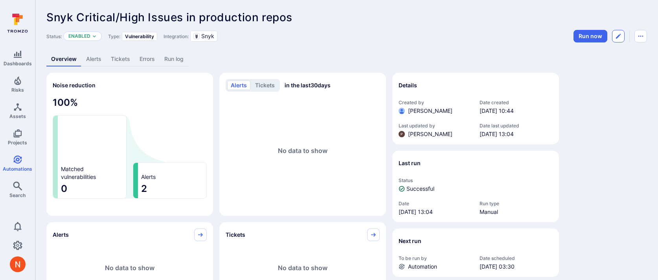
click at [621, 31] on button "Edit automation" at bounding box center [618, 36] width 13 height 13
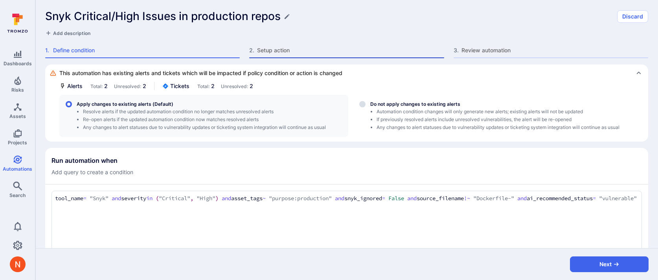
click at [292, 52] on span "Setup action" at bounding box center [350, 50] width 187 height 8
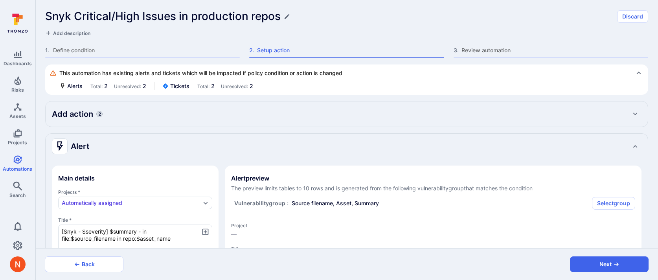
type textarea "x"
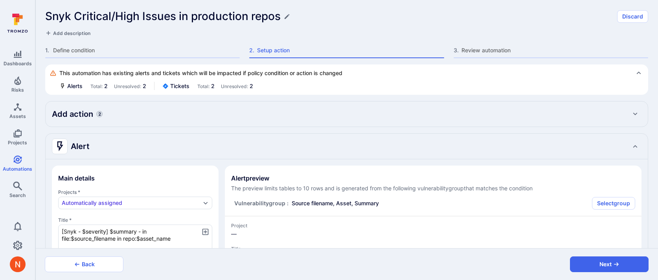
type textarea "x"
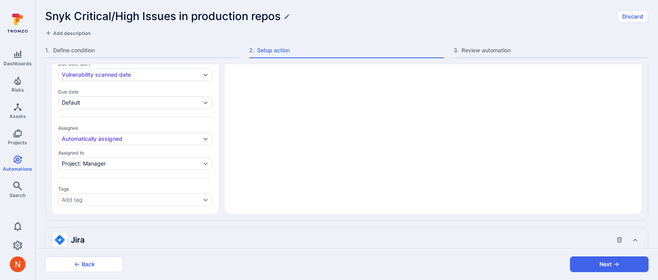
type textarea "x"
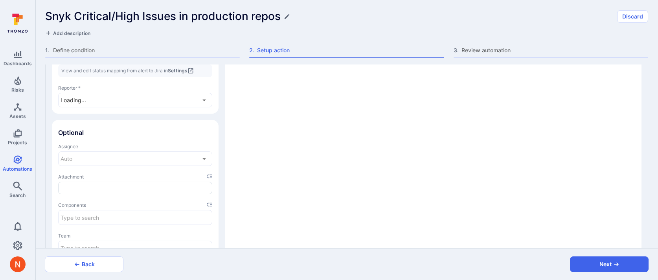
type textarea "x"
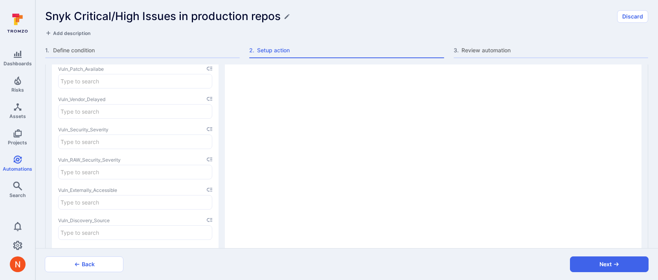
scroll to position [1346, 0]
type textarea "x"
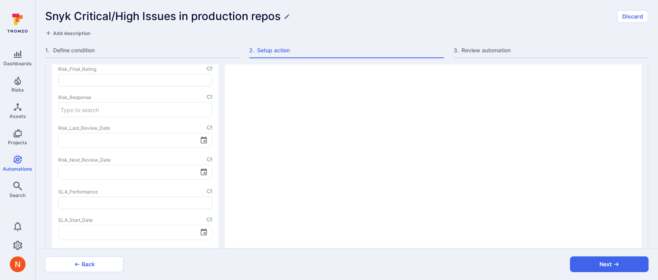
scroll to position [1809, 0]
click at [254, 154] on section "Ticket preview The preview limits tables to 10 rows and is generated from the f…" at bounding box center [433, 3] width 417 height 2328
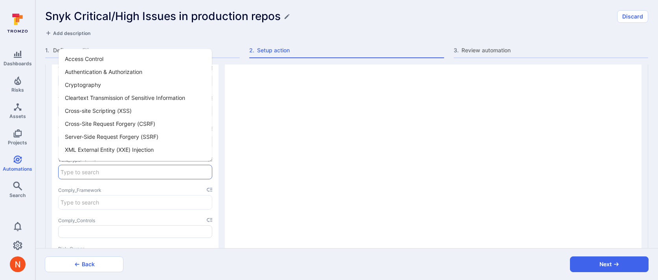
click at [90, 169] on input "Vuln_Type input" at bounding box center [135, 172] width 153 height 14
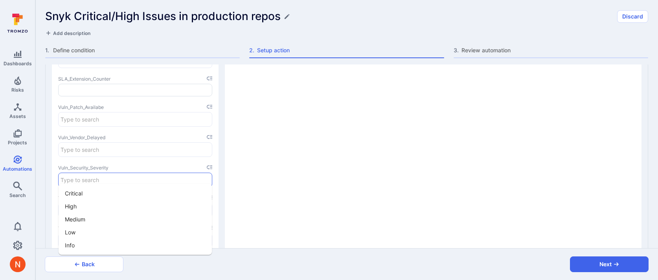
click at [100, 173] on input "Vuln_Security_Severity input" at bounding box center [135, 180] width 153 height 14
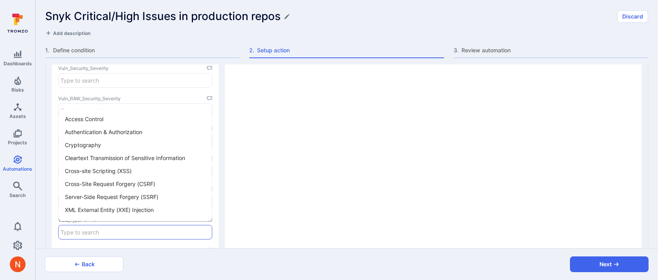
click at [101, 226] on input "Vuln_Type input" at bounding box center [135, 232] width 153 height 14
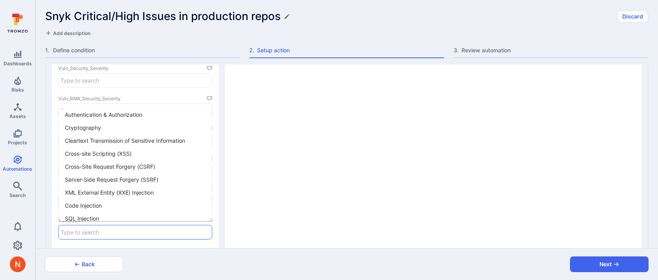
scroll to position [0, 0]
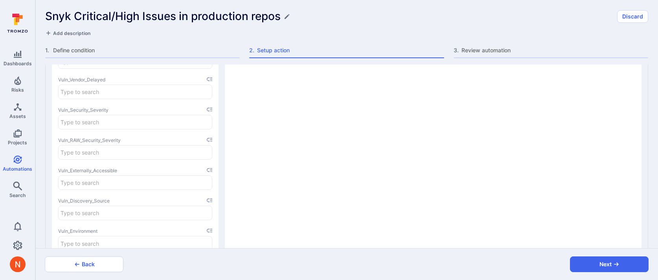
scroll to position [1345, 0]
click at [80, 122] on input "Vuln_Security_Severity input" at bounding box center [135, 124] width 153 height 14
type input "$"
type textarea "x"
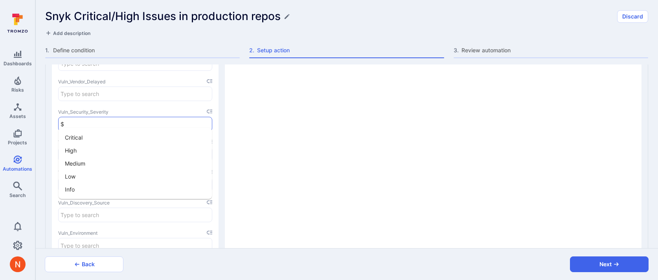
type textarea "x"
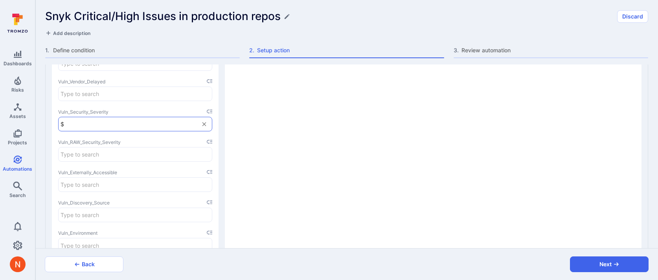
type textarea "x"
type input "$hi"
type textarea "x"
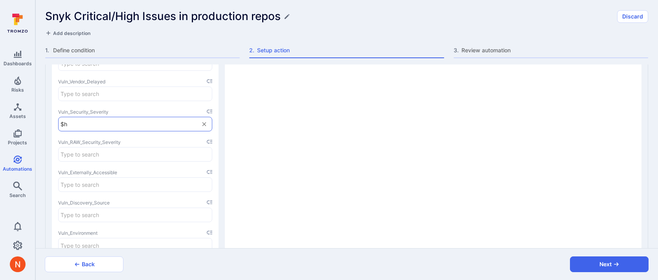
type textarea "x"
type input "$high"
type textarea "x"
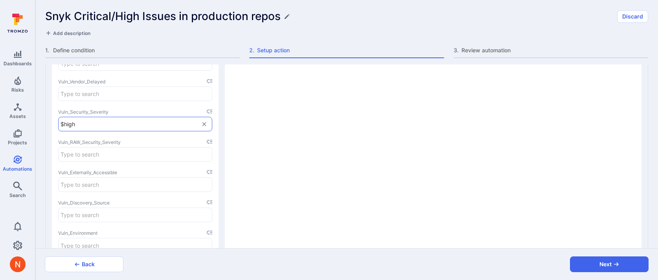
type textarea "x"
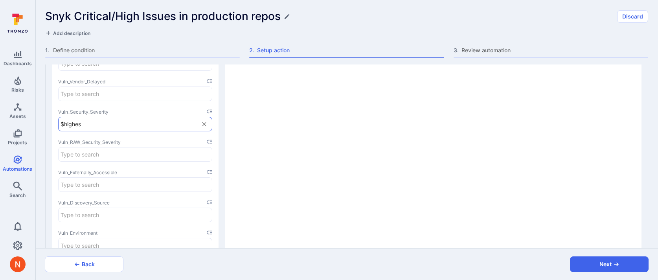
type input "$highest"
type textarea "x"
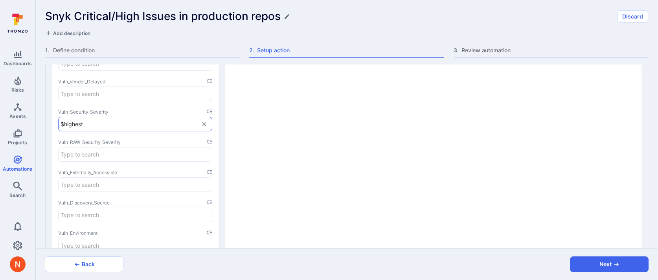
type input "$highest_"
type textarea "x"
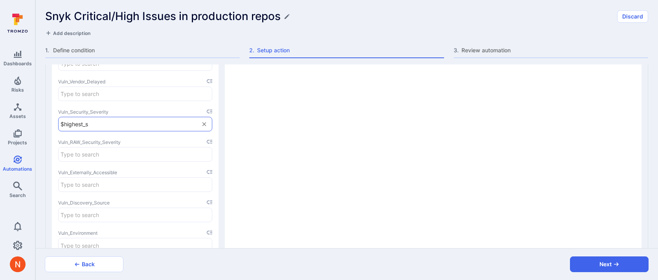
type input "$highest_se"
type textarea "x"
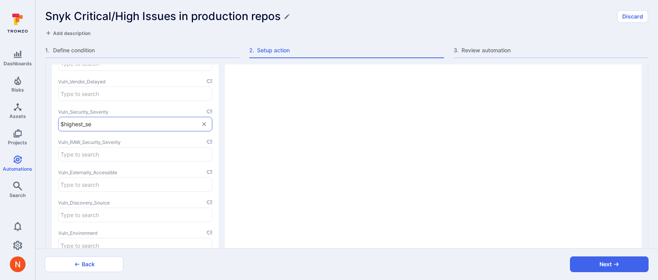
type input "$highest_sev"
type textarea "x"
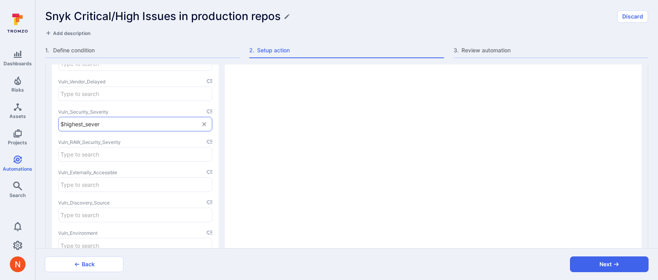
type input "$highest_severi"
type textarea "x"
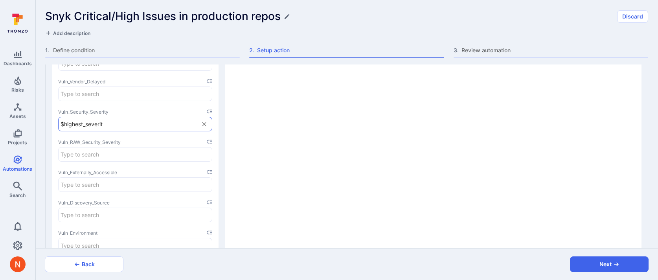
type input "$highest_severity"
type textarea "x"
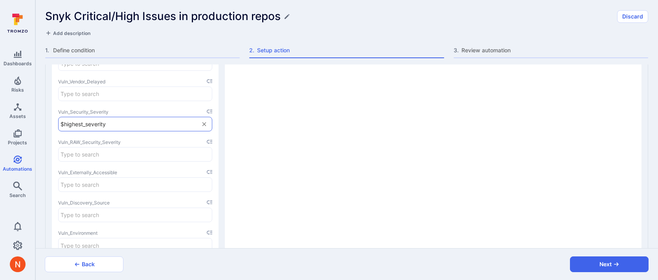
type input "$highest_severity"
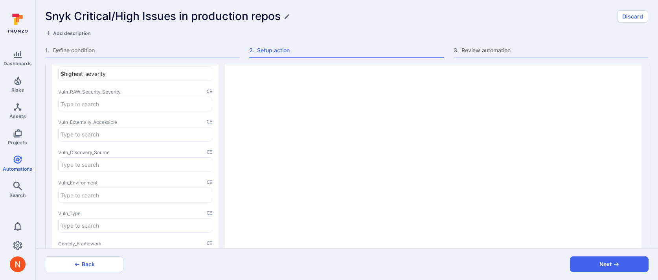
scroll to position [1400, 0]
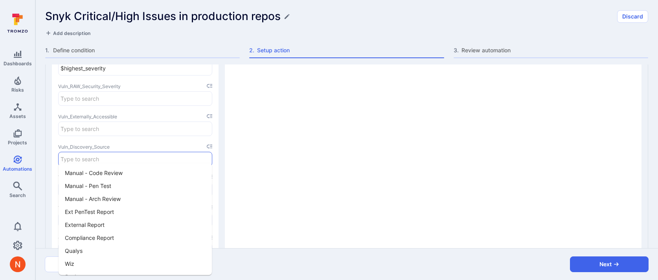
click at [108, 154] on input "Vuln_Discovery_Source input" at bounding box center [135, 159] width 153 height 14
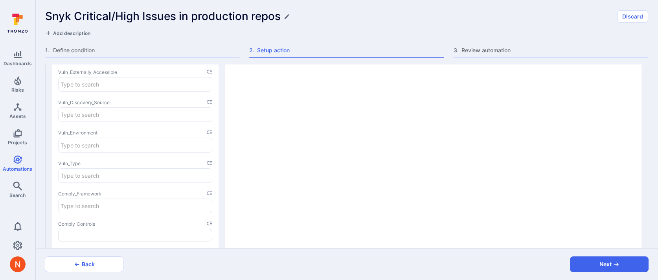
scroll to position [1458, 0]
click at [101, 161] on input "Vuln_Type input" at bounding box center [135, 162] width 153 height 14
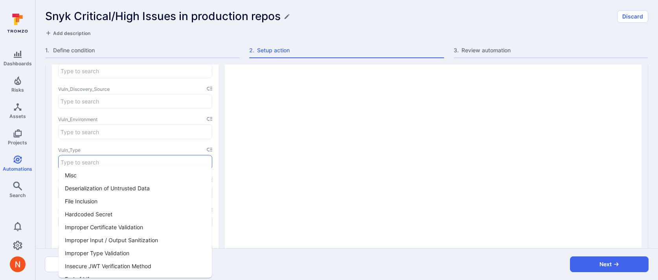
scroll to position [322, 0]
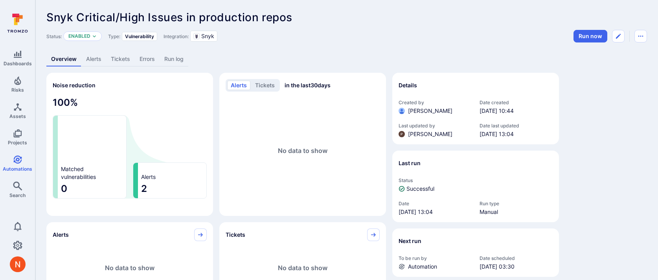
click at [162, 56] on link "Run log" at bounding box center [174, 59] width 29 height 15
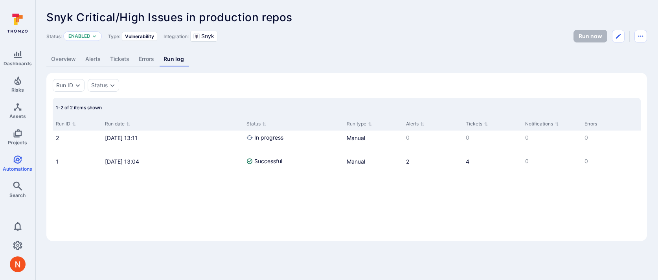
click at [115, 59] on link "Tickets" at bounding box center [119, 59] width 29 height 15
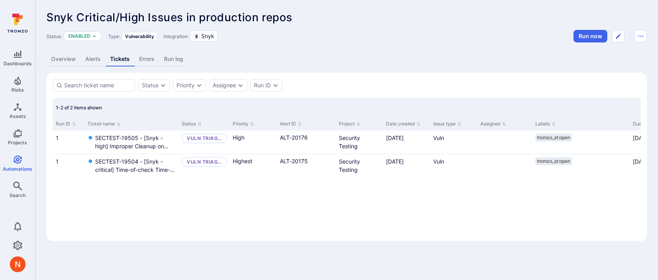
click at [171, 61] on link "Run log" at bounding box center [173, 59] width 29 height 15
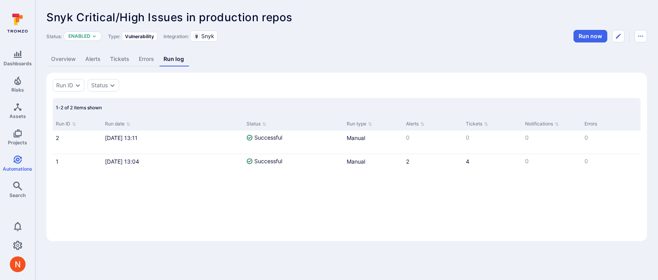
click at [119, 57] on link "Tickets" at bounding box center [119, 59] width 29 height 15
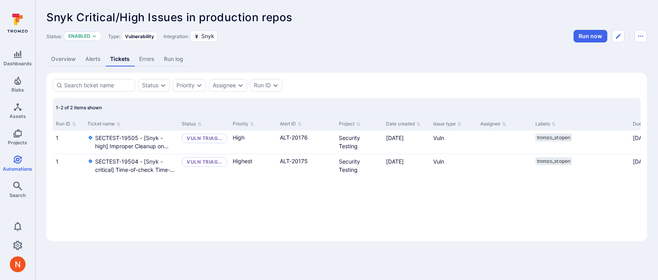
click at [144, 57] on link "Errors" at bounding box center [146, 59] width 25 height 15
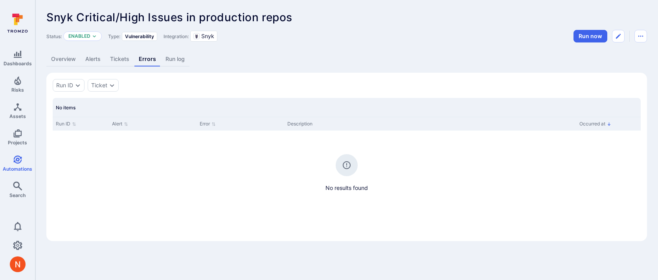
click at [112, 57] on link "Tickets" at bounding box center [119, 59] width 29 height 15
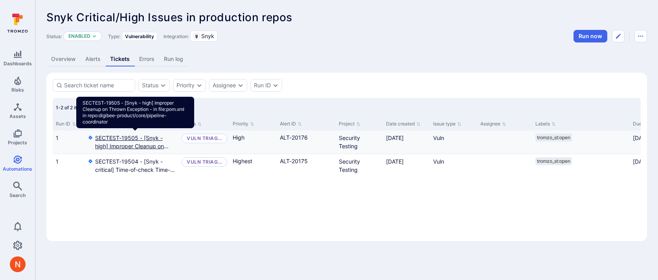
click at [139, 136] on repo "SECTEST-19505 - [Snyk - high] Improper Cleanup on Thrown Exception - in file:po…" at bounding box center [135, 142] width 80 height 17
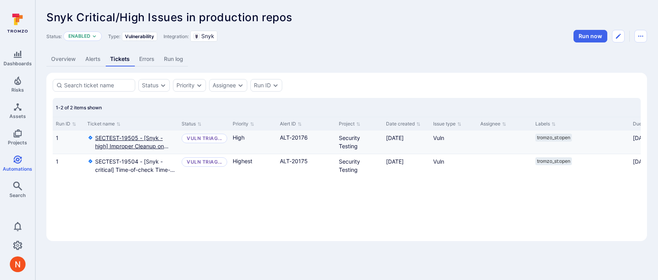
click at [110, 138] on repo "SECTEST-19505 - [Snyk - high] Improper Cleanup on Thrown Exception - in file:po…" at bounding box center [135, 142] width 80 height 17
click at [281, 48] on div "Snyk Critical/High Issues in production repos ... Show more Status: Enabled Typ…" at bounding box center [346, 126] width 623 height 252
click at [98, 57] on link "Alerts" at bounding box center [93, 59] width 25 height 15
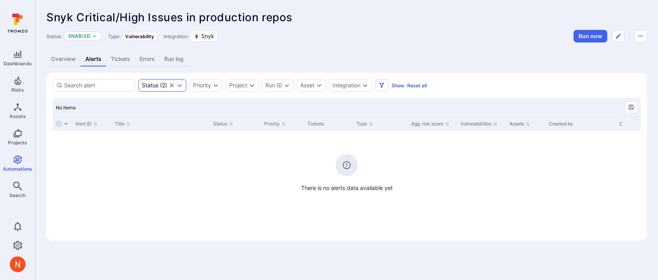
click at [173, 85] on icon "Clear selection" at bounding box center [172, 85] width 6 height 6
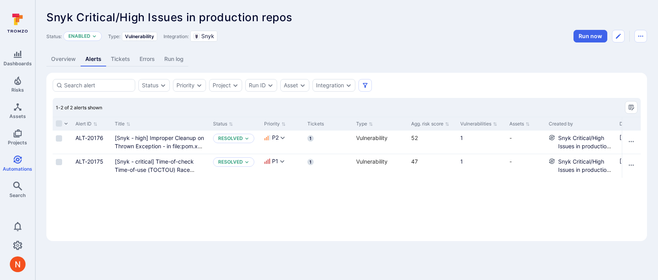
click at [120, 61] on link "Tickets" at bounding box center [120, 59] width 29 height 15
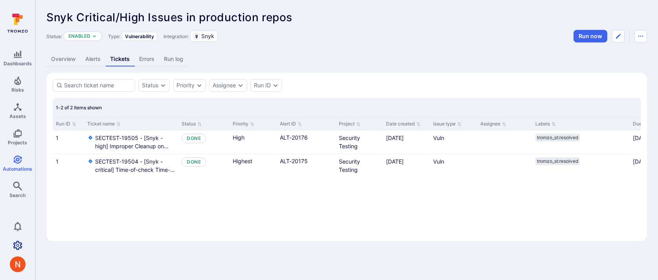
click at [24, 246] on link "Settings" at bounding box center [17, 245] width 35 height 16
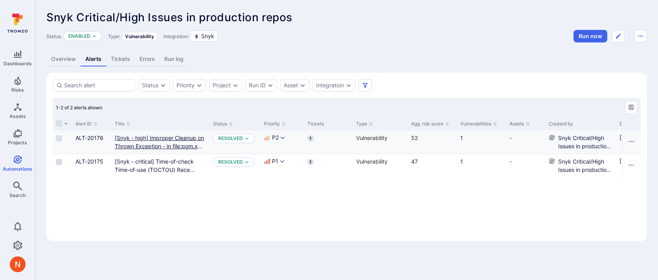
click at [141, 134] on repo "[Snyk - high] Improper Cleanup on Thrown Exception - in file:pom.xml in repo:di…" at bounding box center [159, 149] width 89 height 31
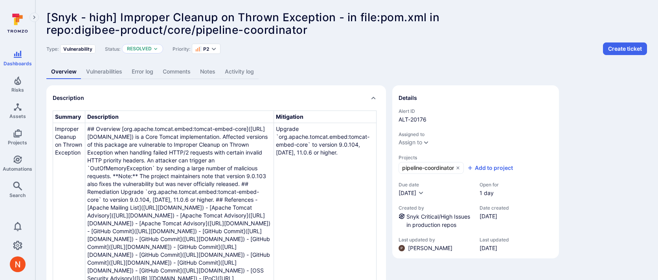
click at [117, 71] on link "Vulnerabilities" at bounding box center [104, 71] width 46 height 15
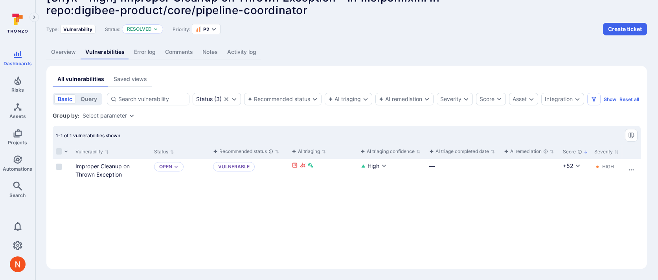
scroll to position [29, 0]
click at [104, 163] on link "Improper Cleanup on Thrown Exception" at bounding box center [102, 170] width 54 height 15
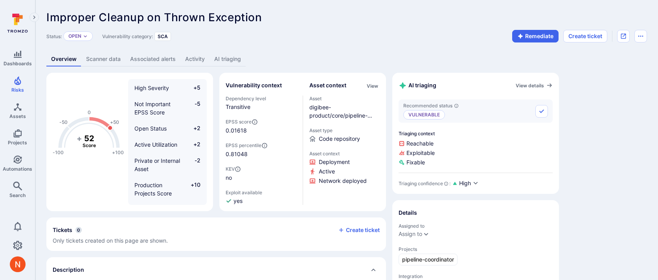
click at [114, 57] on link "Scanner data" at bounding box center [103, 59] width 44 height 15
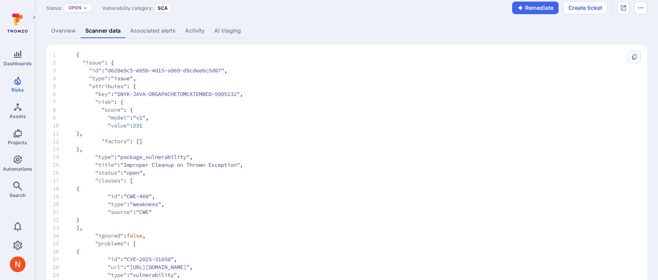
scroll to position [29, 0]
click at [59, 31] on link "Overview" at bounding box center [63, 30] width 34 height 15
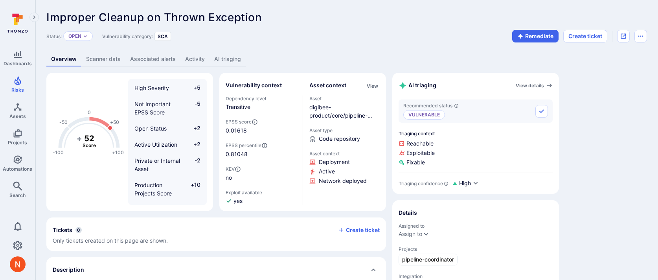
click at [107, 55] on link "Scanner data" at bounding box center [103, 59] width 44 height 15
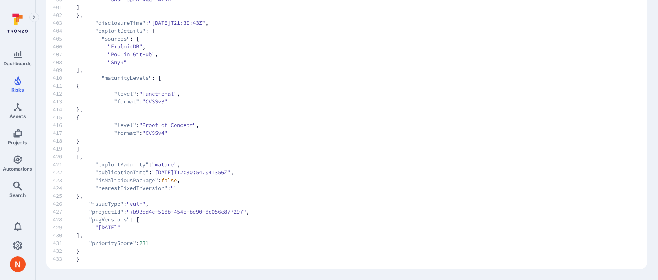
scroll to position [3363, 0]
click at [89, 136] on span at bounding box center [95, 133] width 38 height 8
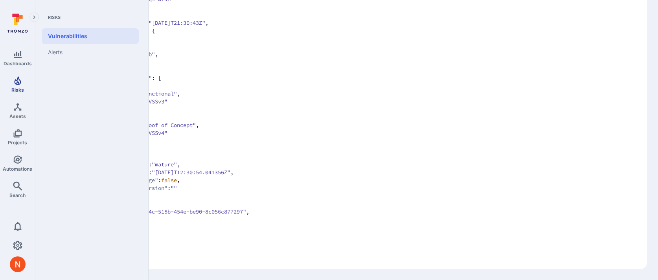
click at [18, 83] on icon "Risks" at bounding box center [17, 80] width 7 height 9
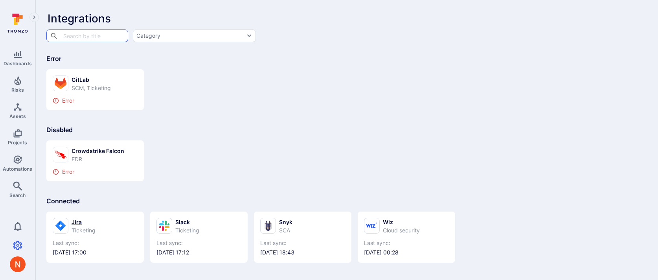
click at [72, 223] on div "Jira" at bounding box center [84, 222] width 24 height 8
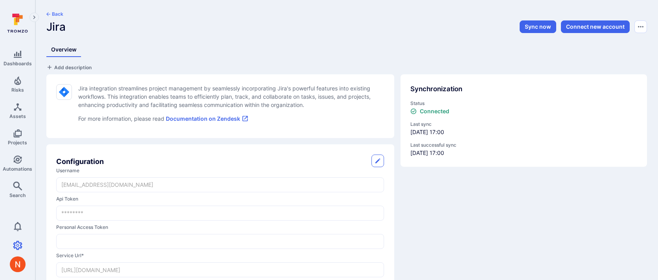
drag, startPoint x: 528, startPoint y: 22, endPoint x: 425, endPoint y: 70, distance: 114.3
click at [17, 166] on span "Automations" at bounding box center [17, 169] width 29 height 6
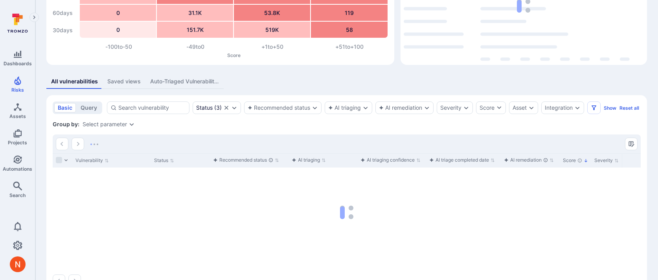
scroll to position [120, 0]
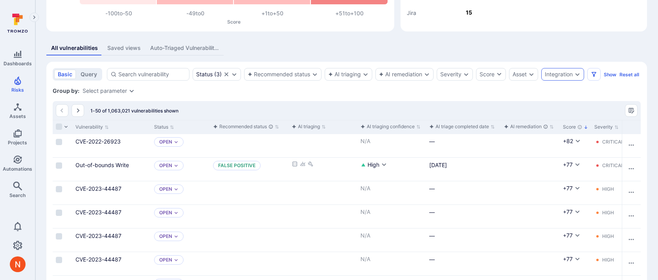
click at [562, 76] on div "Integration" at bounding box center [559, 74] width 28 height 6
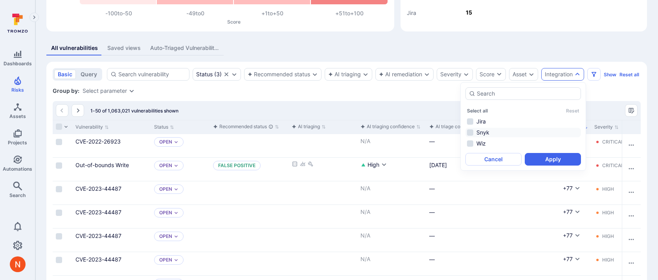
click at [493, 135] on li "Snyk" at bounding box center [524, 132] width 116 height 9
click at [545, 160] on button "Apply" at bounding box center [553, 159] width 56 height 13
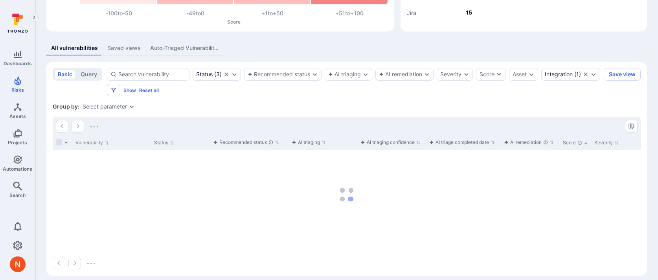
scroll to position [126, 0]
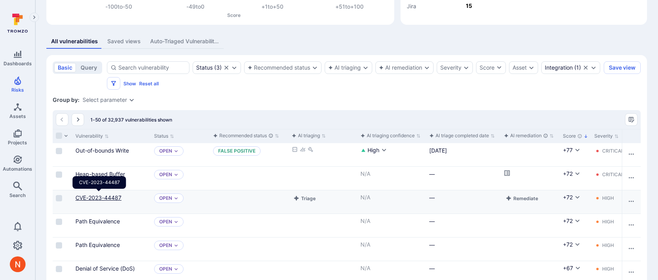
click at [97, 198] on link "CVE-2023-44487" at bounding box center [98, 197] width 46 height 7
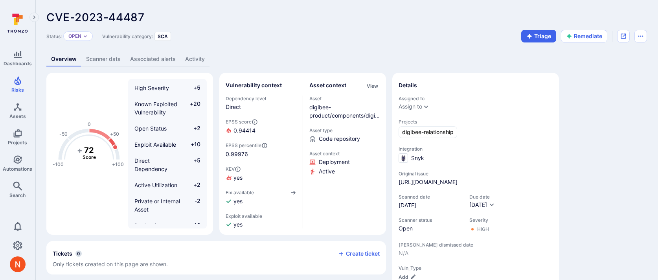
click at [106, 53] on link "Scanner data" at bounding box center [103, 59] width 44 height 15
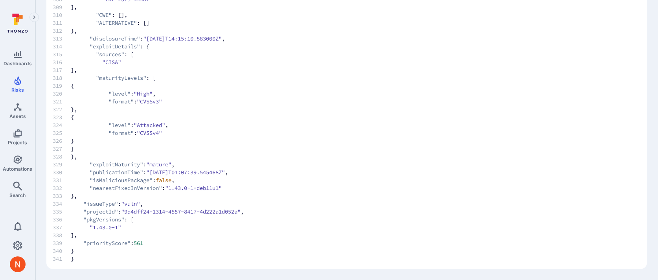
scroll to position [4118, 0]
click at [129, 198] on span "333 }," at bounding box center [339, 196] width 572 height 8
click at [16, 84] on icon "Risks" at bounding box center [17, 80] width 7 height 9
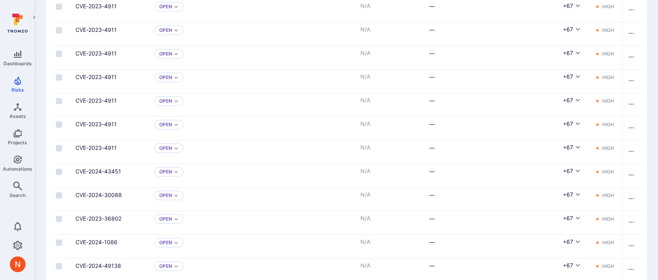
scroll to position [1195, 0]
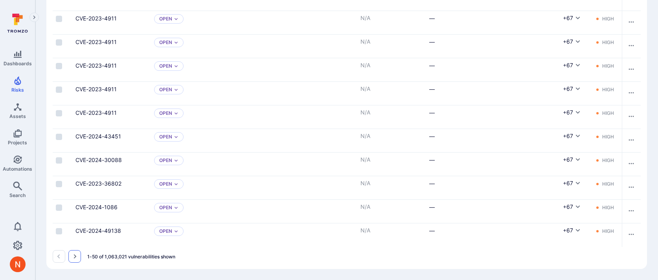
click at [76, 254] on icon "Go to the next page" at bounding box center [75, 256] width 6 height 6
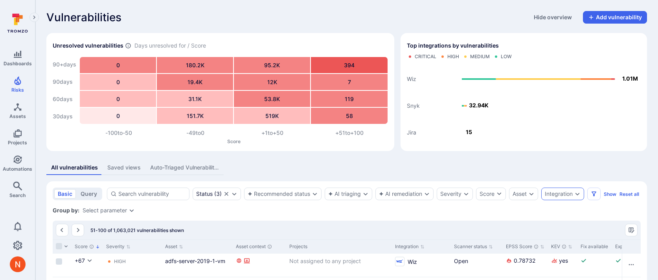
click at [563, 196] on div "Integration" at bounding box center [559, 194] width 28 height 6
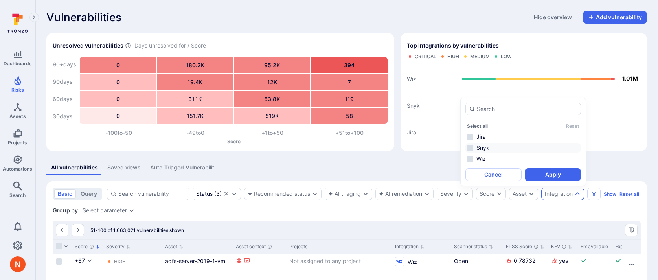
click at [500, 151] on li "Snyk" at bounding box center [524, 147] width 116 height 9
click at [538, 173] on button "Apply" at bounding box center [553, 174] width 56 height 13
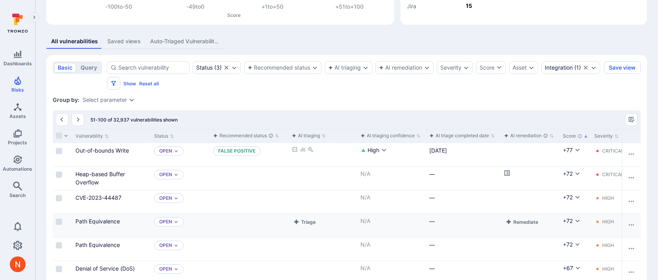
scroll to position [174, 0]
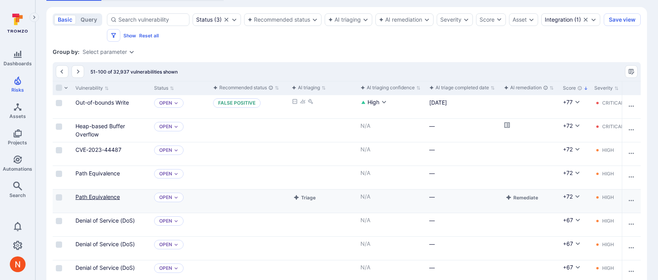
click at [106, 197] on link "Path Equivalence" at bounding box center [97, 196] width 44 height 7
click at [20, 166] on span "Automations" at bounding box center [17, 169] width 29 height 6
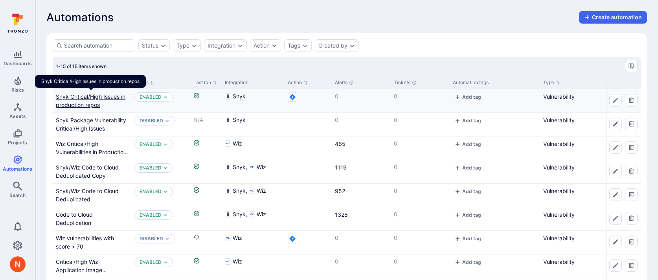
click at [81, 99] on link "Snyk Critical/High Issues in production repos" at bounding box center [91, 100] width 70 height 15
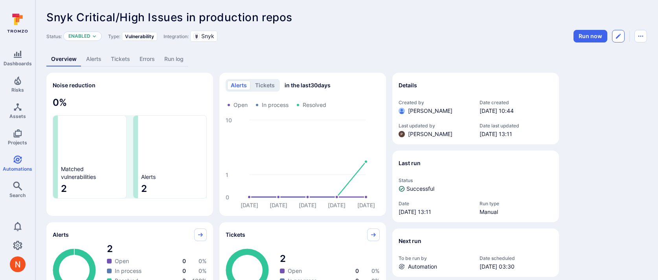
click at [618, 37] on icon "Edit automation" at bounding box center [618, 36] width 6 height 6
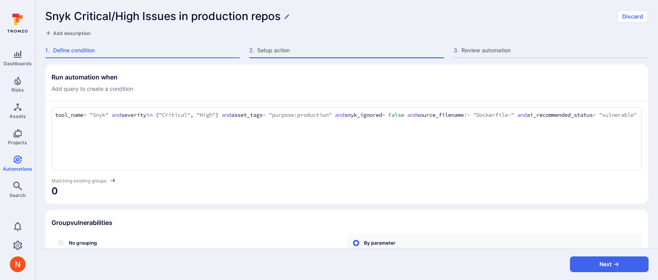
click at [278, 53] on span "Setup action" at bounding box center [350, 50] width 187 height 8
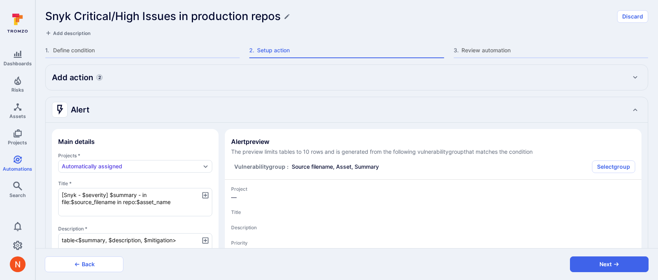
type textarea "x"
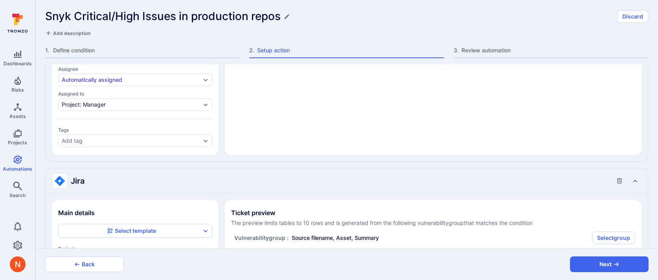
type textarea "x"
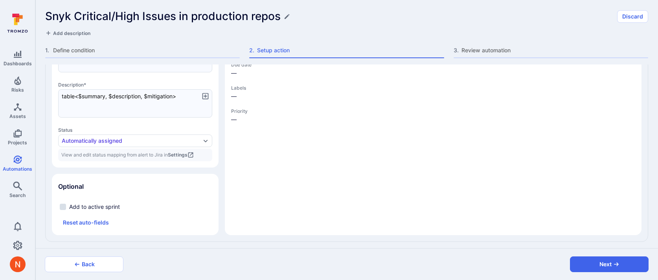
type textarea "x"
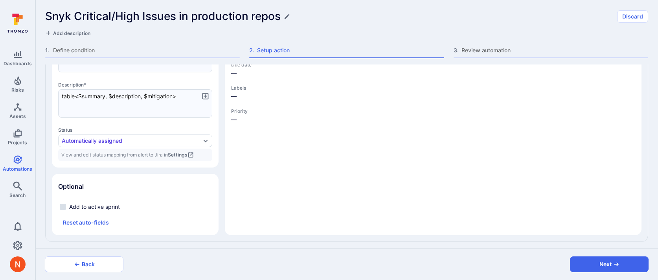
type textarea "x"
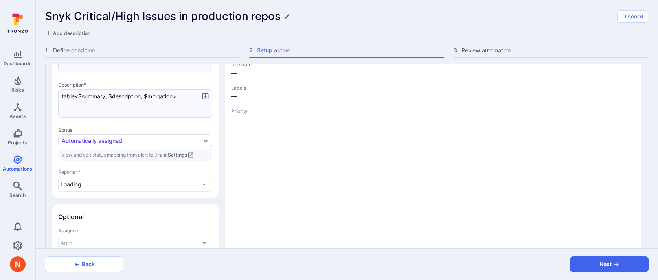
type textarea "x"
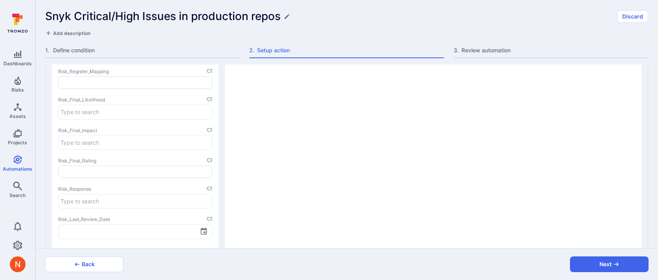
type textarea "x"
click at [122, 168] on input "Outdated Package" at bounding box center [128, 172] width 138 height 14
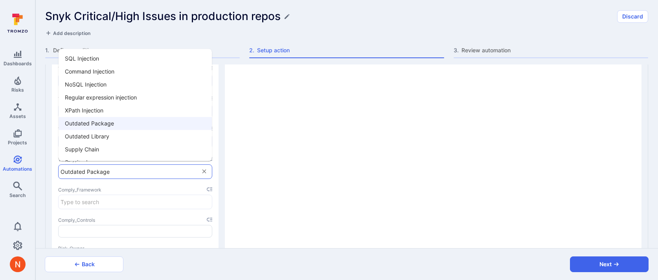
scroll to position [127, 0]
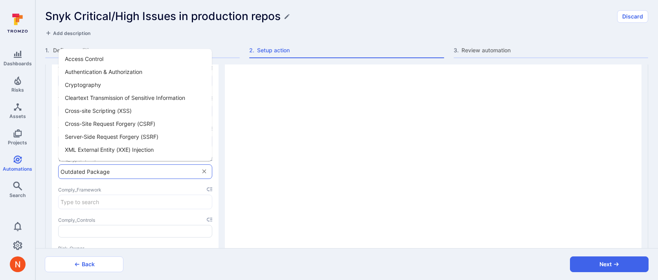
click at [121, 165] on input "Outdated Package" at bounding box center [128, 172] width 138 height 14
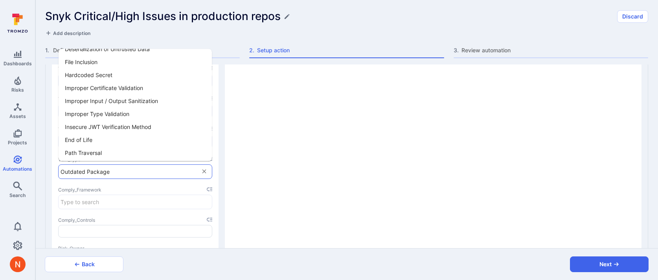
scroll to position [322, 0]
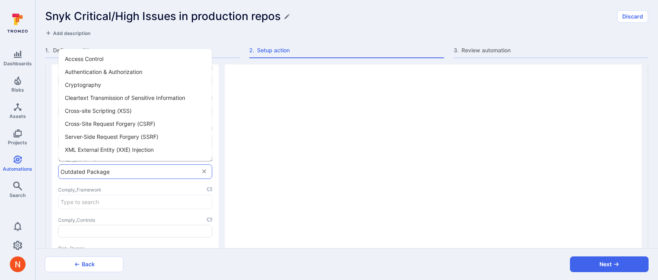
click at [129, 167] on input "Outdated Package" at bounding box center [128, 172] width 138 height 14
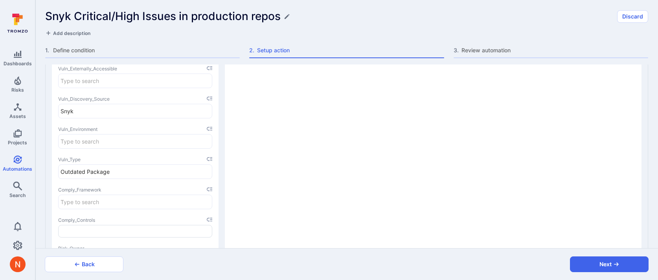
type textarea "x"
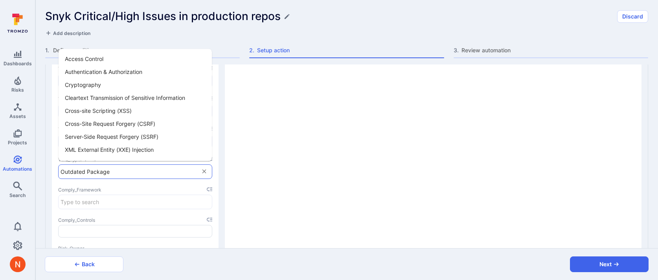
click at [136, 165] on input "Outdated Package" at bounding box center [128, 172] width 138 height 14
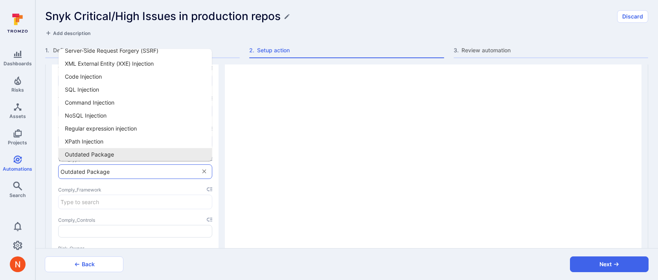
click at [205, 168] on icon "Clear" at bounding box center [204, 171] width 7 height 7
type textarea "x"
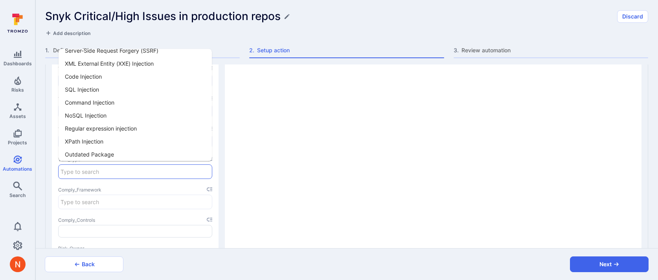
scroll to position [0, 0]
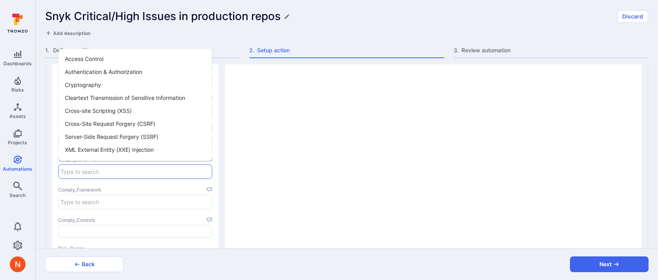
click at [135, 171] on input "Vuln_Type input" at bounding box center [135, 172] width 153 height 14
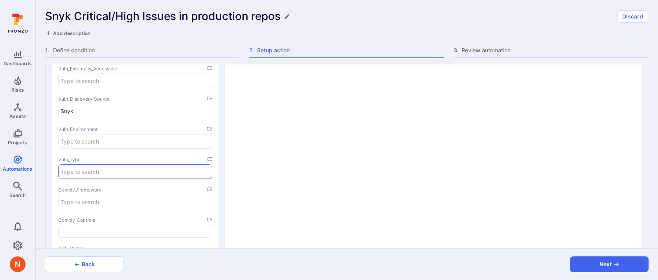
click at [104, 169] on input "Vuln_Type input" at bounding box center [135, 172] width 153 height 14
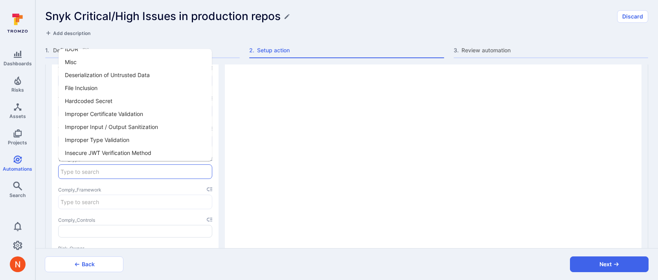
scroll to position [322, 0]
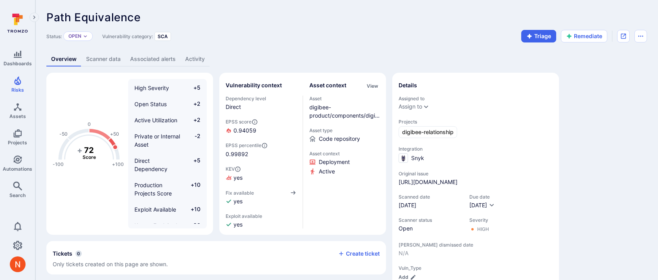
click at [108, 57] on link "Scanner data" at bounding box center [103, 59] width 44 height 15
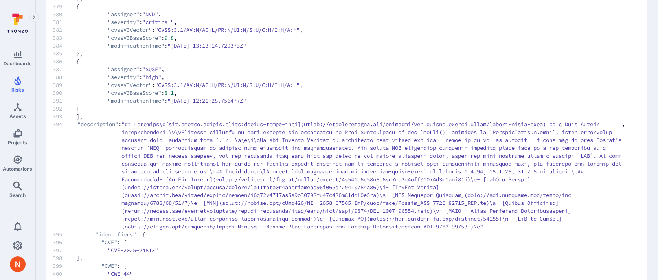
scroll to position [3379, 0]
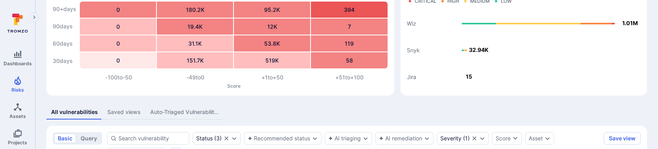
scroll to position [118, 0]
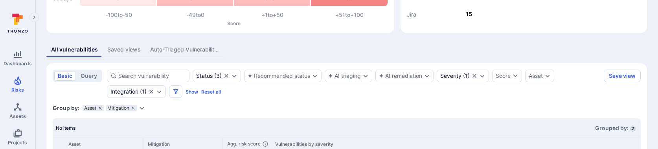
click at [100, 107] on icon "grouping parameters" at bounding box center [100, 108] width 5 height 5
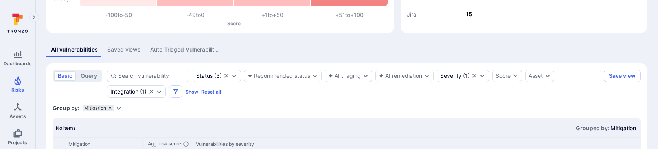
click at [110, 106] on icon "grouping parameters" at bounding box center [110, 108] width 5 height 5
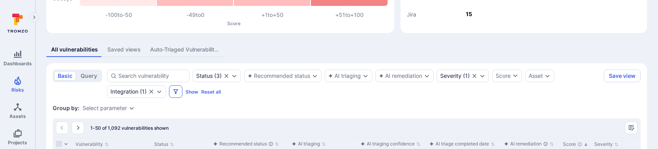
click at [172, 94] on button "Filters" at bounding box center [175, 91] width 13 height 13
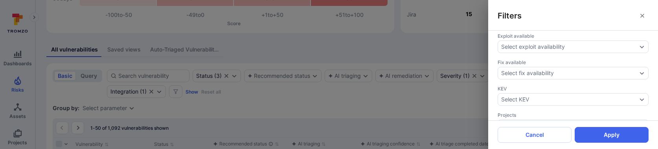
scroll to position [266, 0]
click at [545, 74] on div "Select fix availability" at bounding box center [527, 74] width 53 height 6
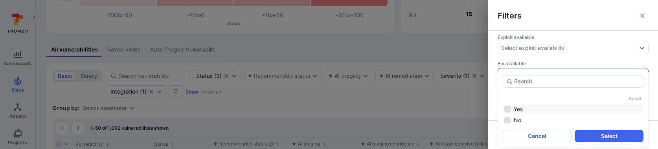
click at [525, 107] on li "Yes" at bounding box center [573, 109] width 141 height 9
click at [597, 136] on button "Select" at bounding box center [609, 136] width 69 height 13
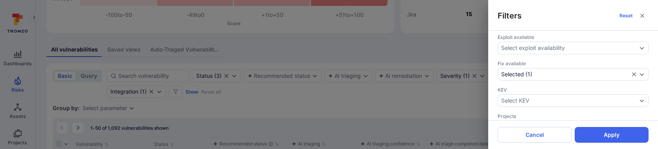
click at [597, 136] on button "Apply" at bounding box center [612, 135] width 74 height 16
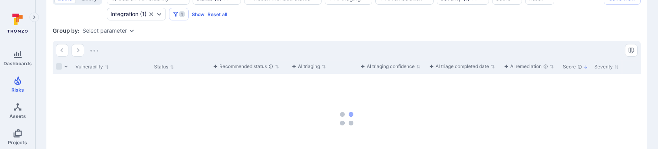
scroll to position [197, 0]
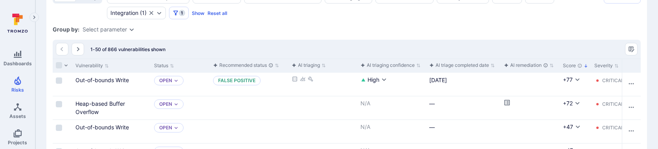
click at [124, 30] on div "Select parameter" at bounding box center [105, 29] width 44 height 6
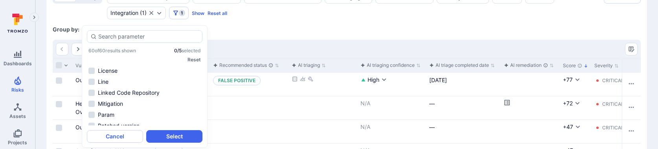
scroll to position [102, 0]
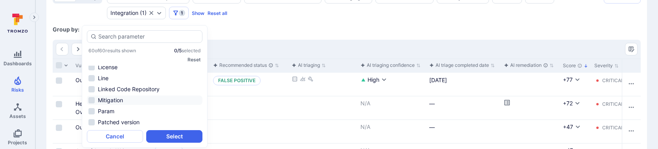
click at [132, 101] on li "Mitigation" at bounding box center [145, 100] width 116 height 9
click at [162, 136] on button "Select" at bounding box center [174, 136] width 56 height 13
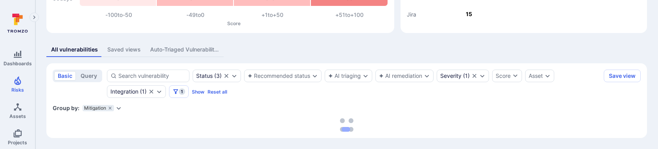
scroll to position [118, 0]
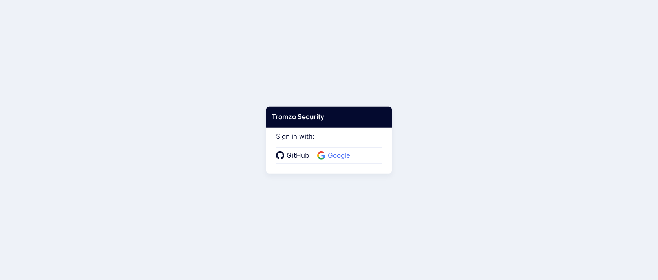
click at [334, 153] on span "Google" at bounding box center [339, 156] width 27 height 10
